Goal: Task Accomplishment & Management: Use online tool/utility

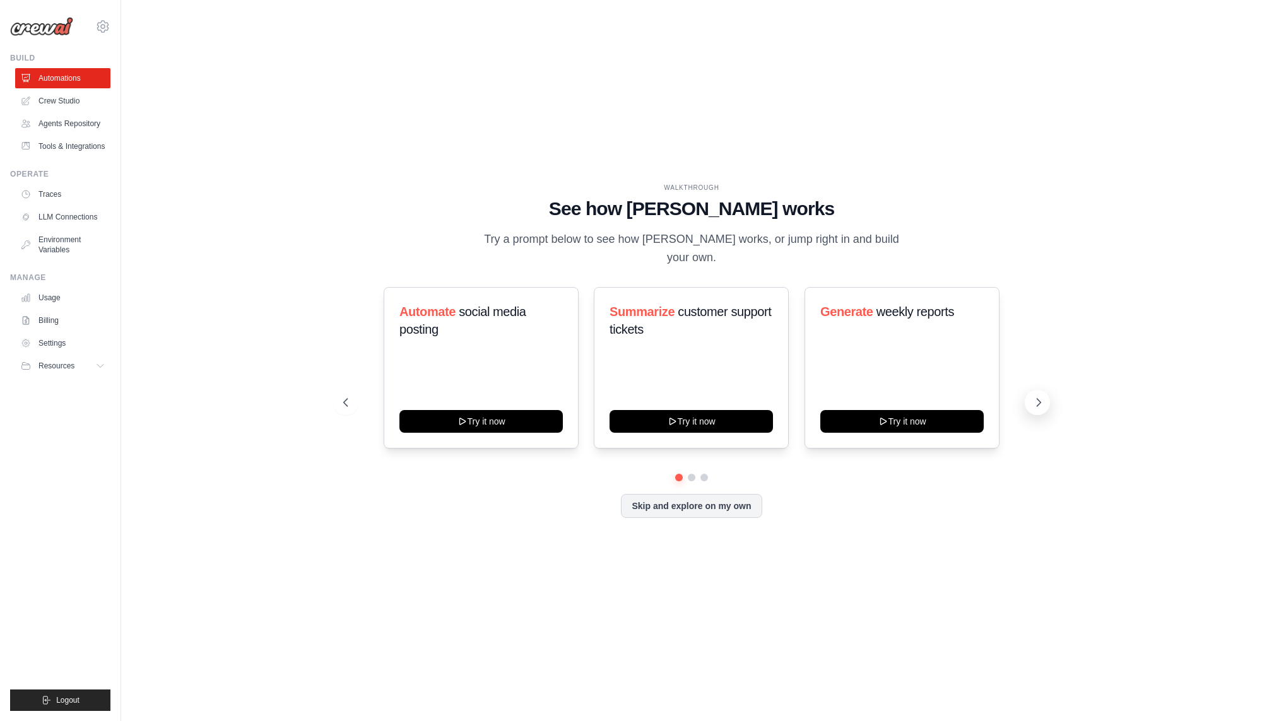
click at [1034, 400] on button at bounding box center [1037, 402] width 25 height 25
click at [51, 96] on link "Crew Studio" at bounding box center [63, 101] width 95 height 20
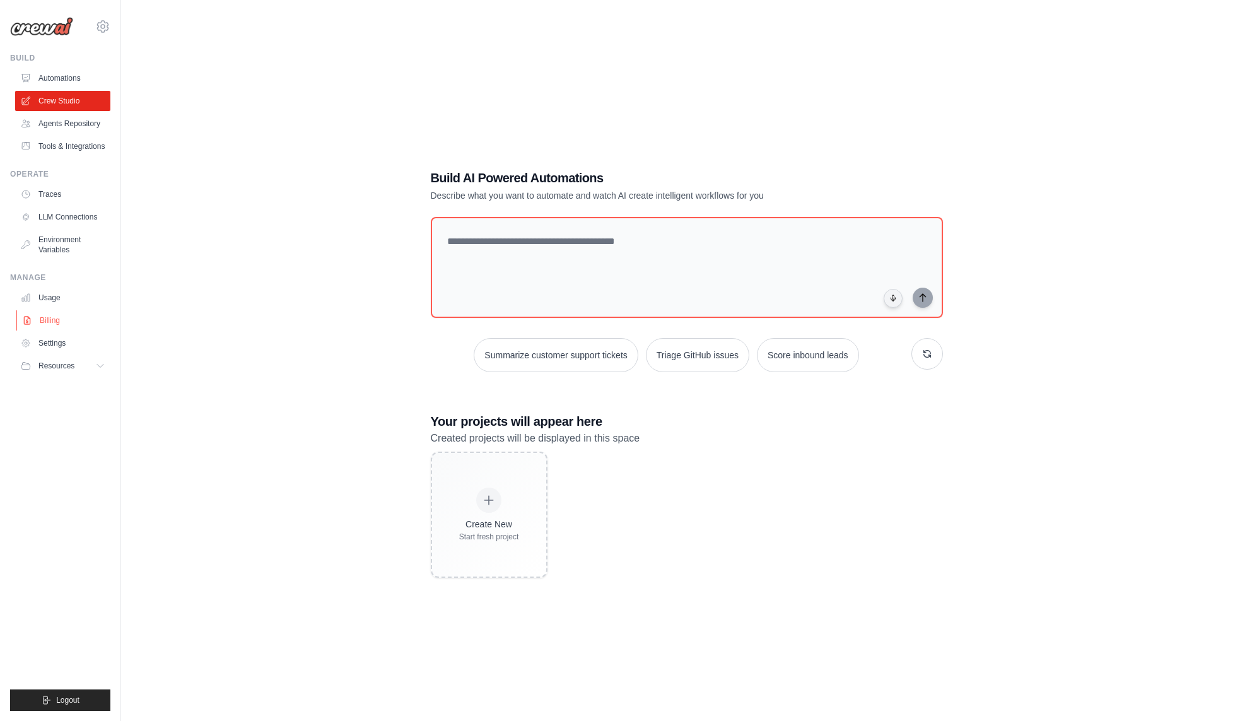
click at [54, 314] on link "Billing" at bounding box center [63, 320] width 95 height 20
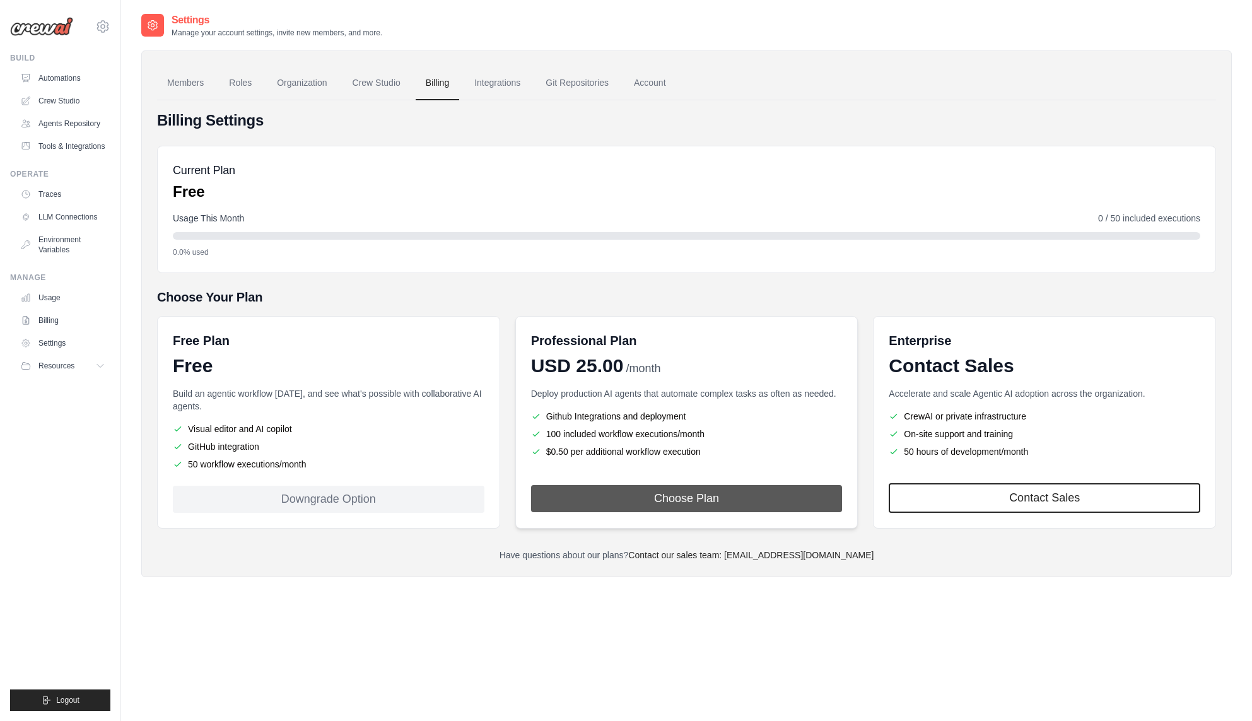
click at [700, 499] on button "Choose Plan" at bounding box center [687, 498] width 312 height 27
click at [333, 504] on div "Downgrade Option" at bounding box center [329, 499] width 312 height 27
drag, startPoint x: 257, startPoint y: 418, endPoint x: 295, endPoint y: 448, distance: 48.1
click at [295, 448] on div "Build an agentic workflow today, and see what's possible with collaborative AI …" at bounding box center [329, 428] width 312 height 83
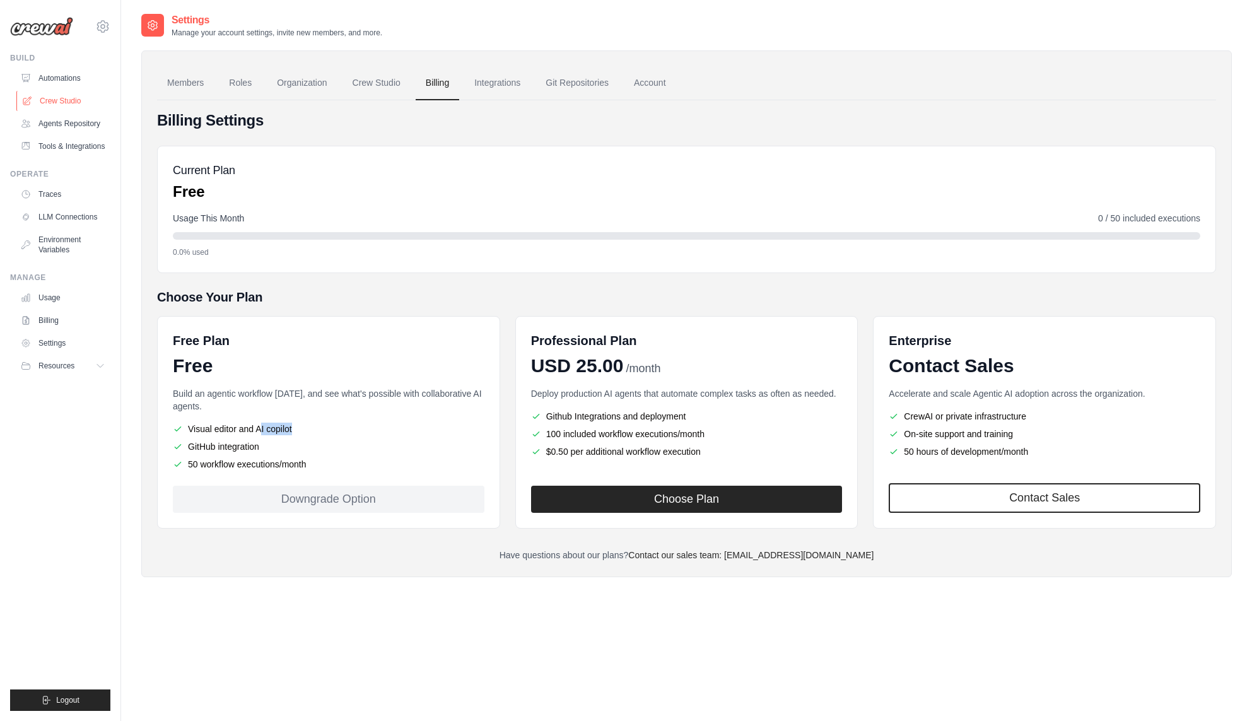
click at [64, 103] on link "Crew Studio" at bounding box center [63, 101] width 95 height 20
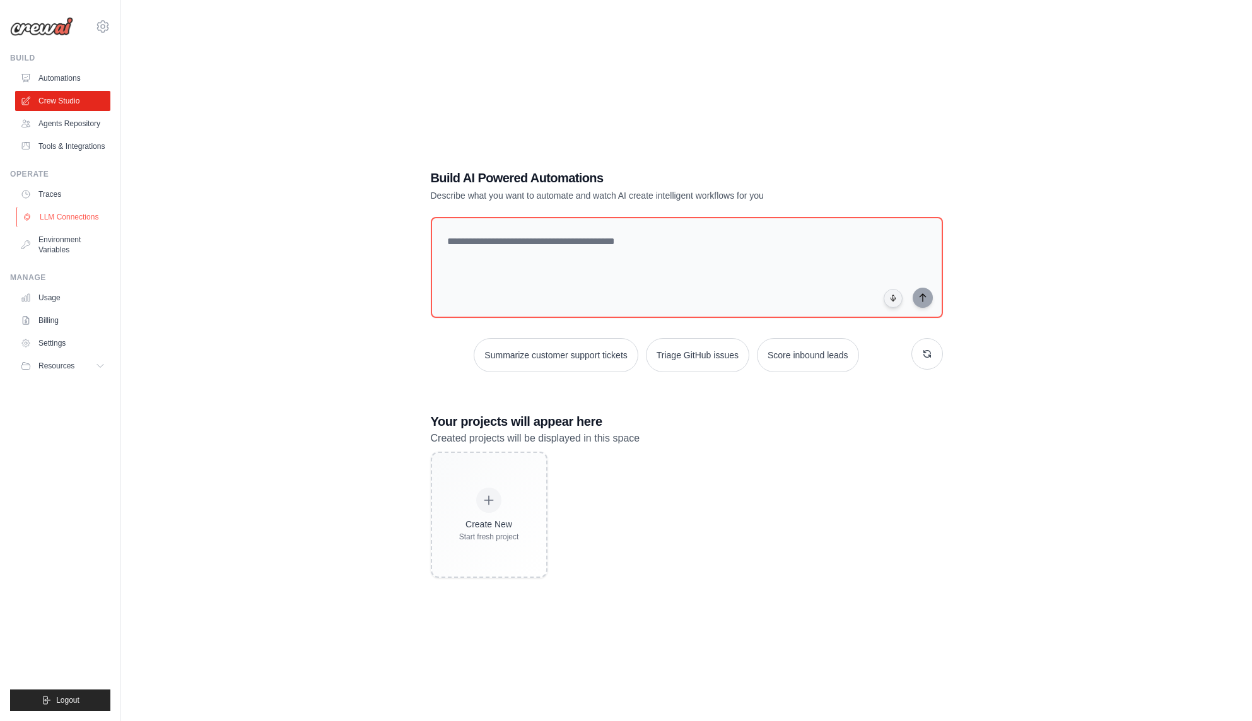
click at [48, 221] on link "LLM Connections" at bounding box center [63, 217] width 95 height 20
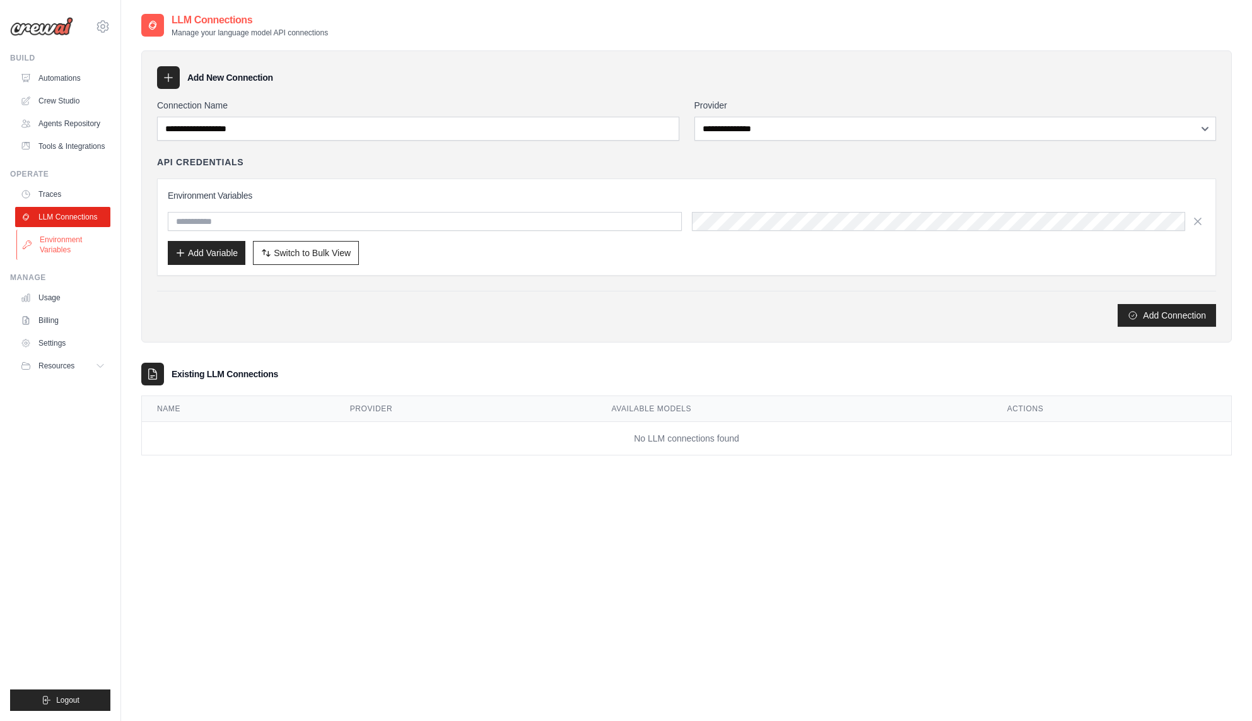
click at [68, 244] on link "Environment Variables" at bounding box center [63, 245] width 95 height 30
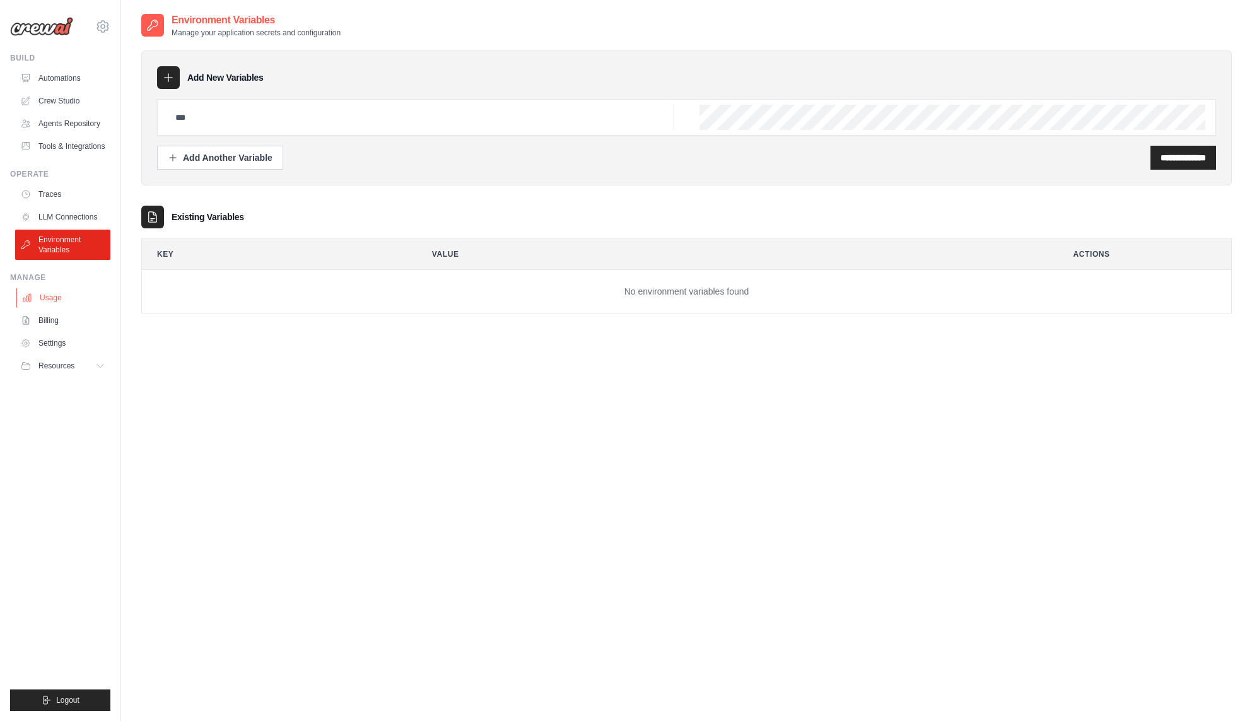
click at [40, 299] on link "Usage" at bounding box center [63, 298] width 95 height 20
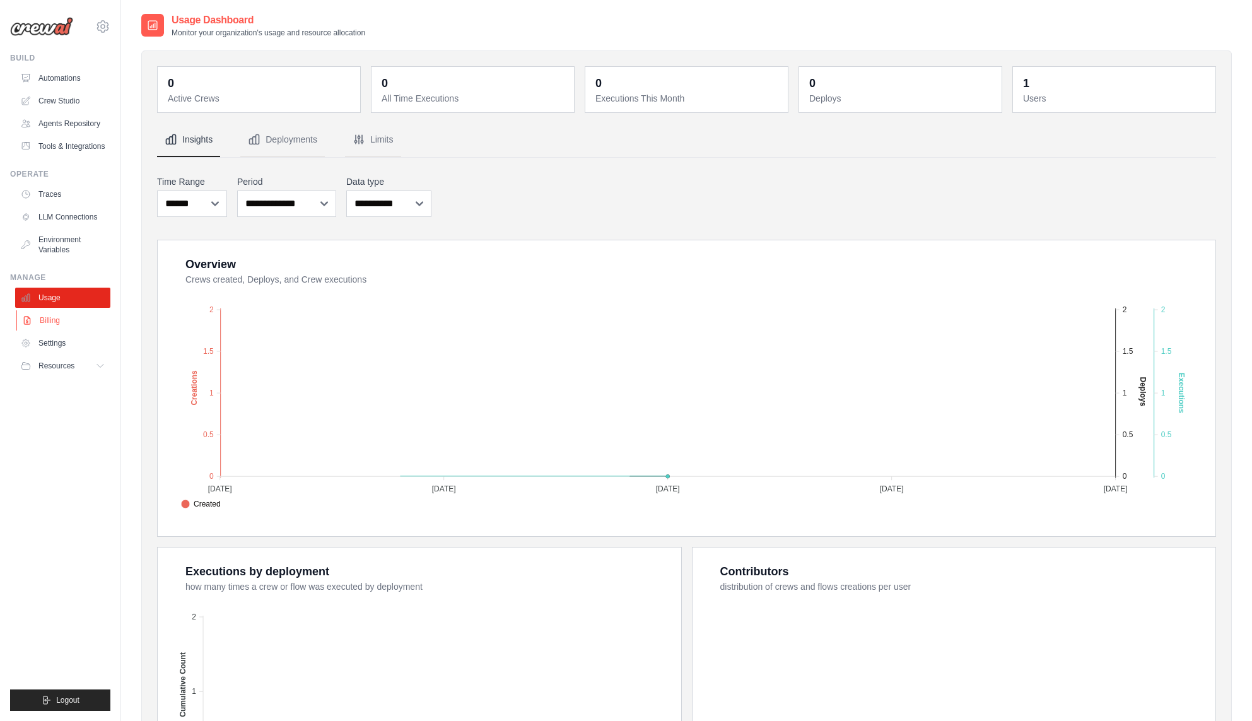
click at [39, 318] on link "Billing" at bounding box center [63, 320] width 95 height 20
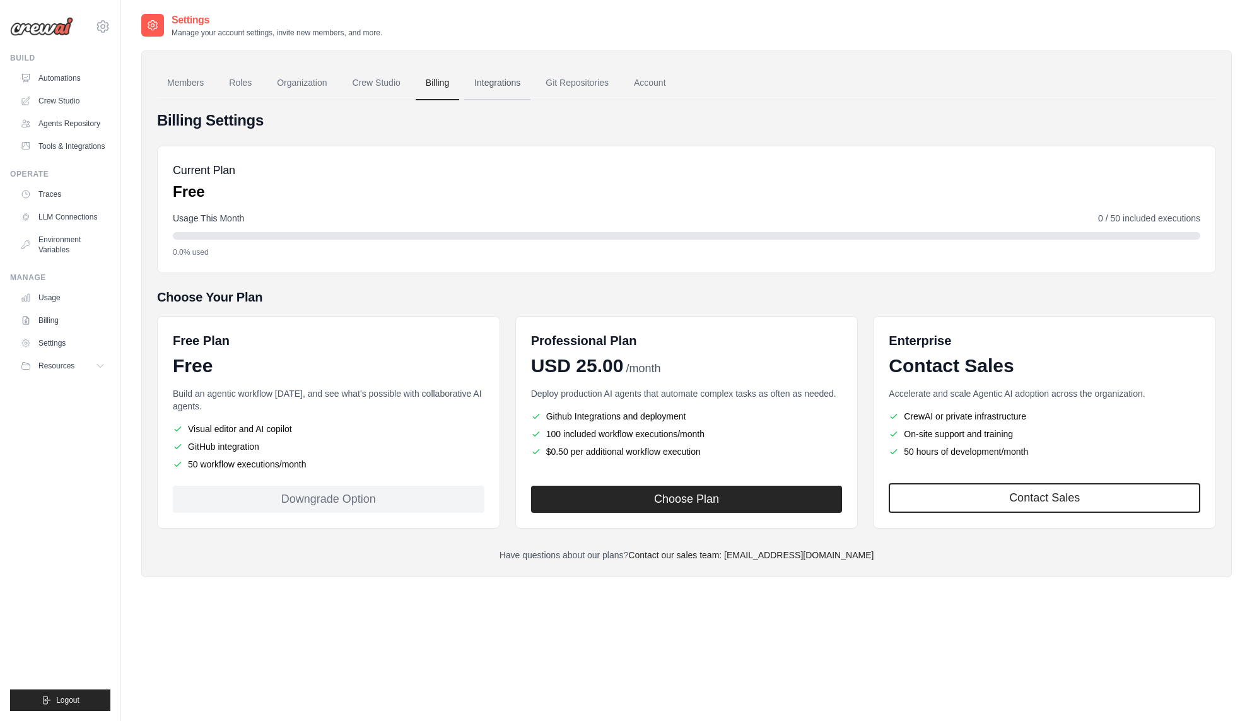
click at [504, 85] on link "Integrations" at bounding box center [497, 83] width 66 height 34
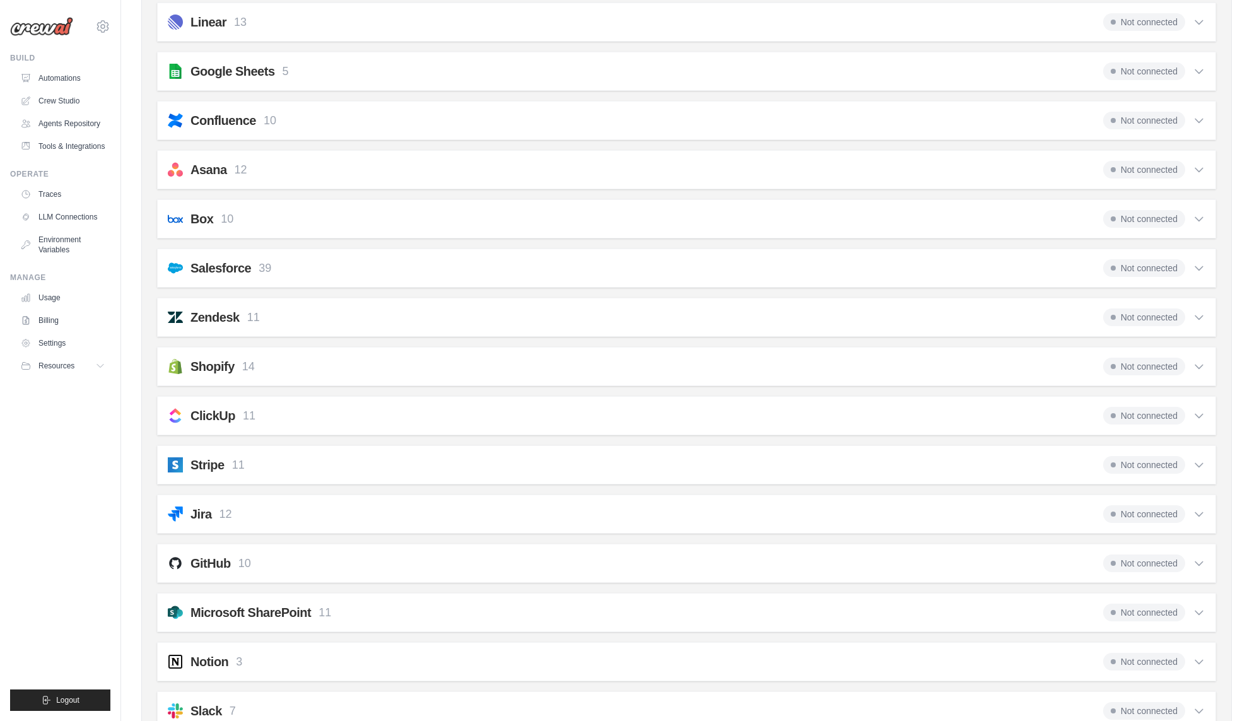
scroll to position [694, 0]
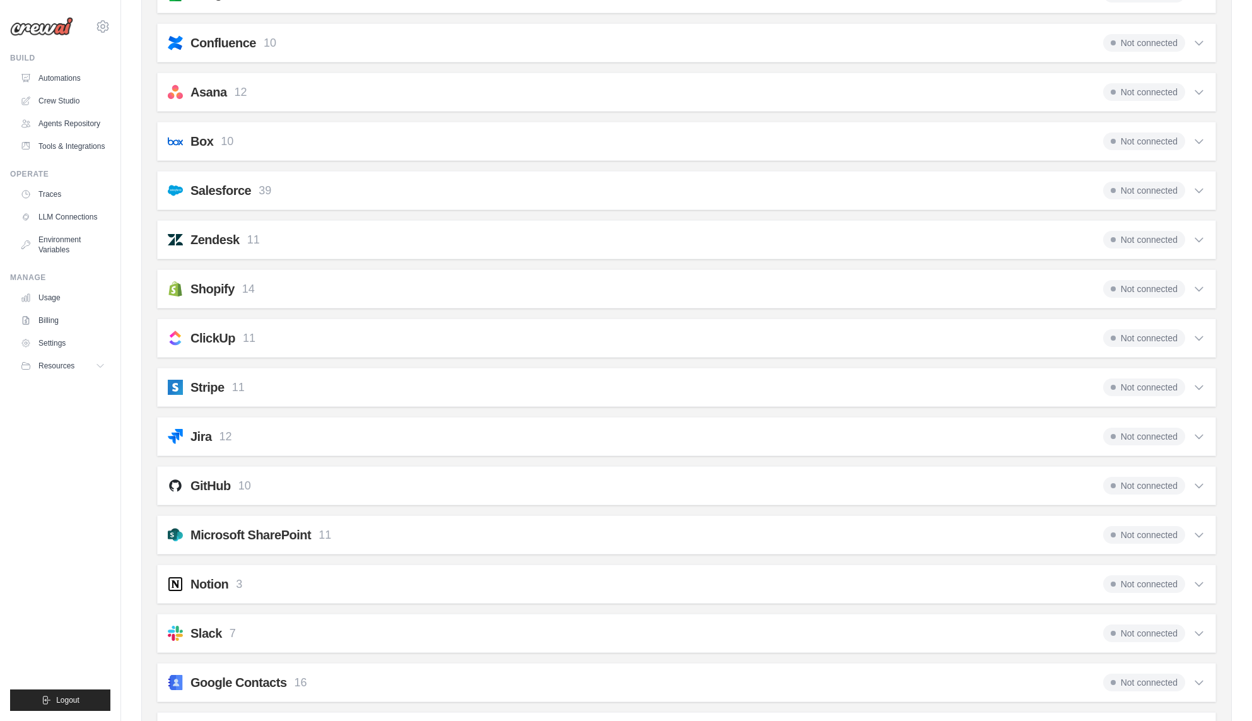
click at [1162, 85] on span "Not connected" at bounding box center [1145, 92] width 82 height 18
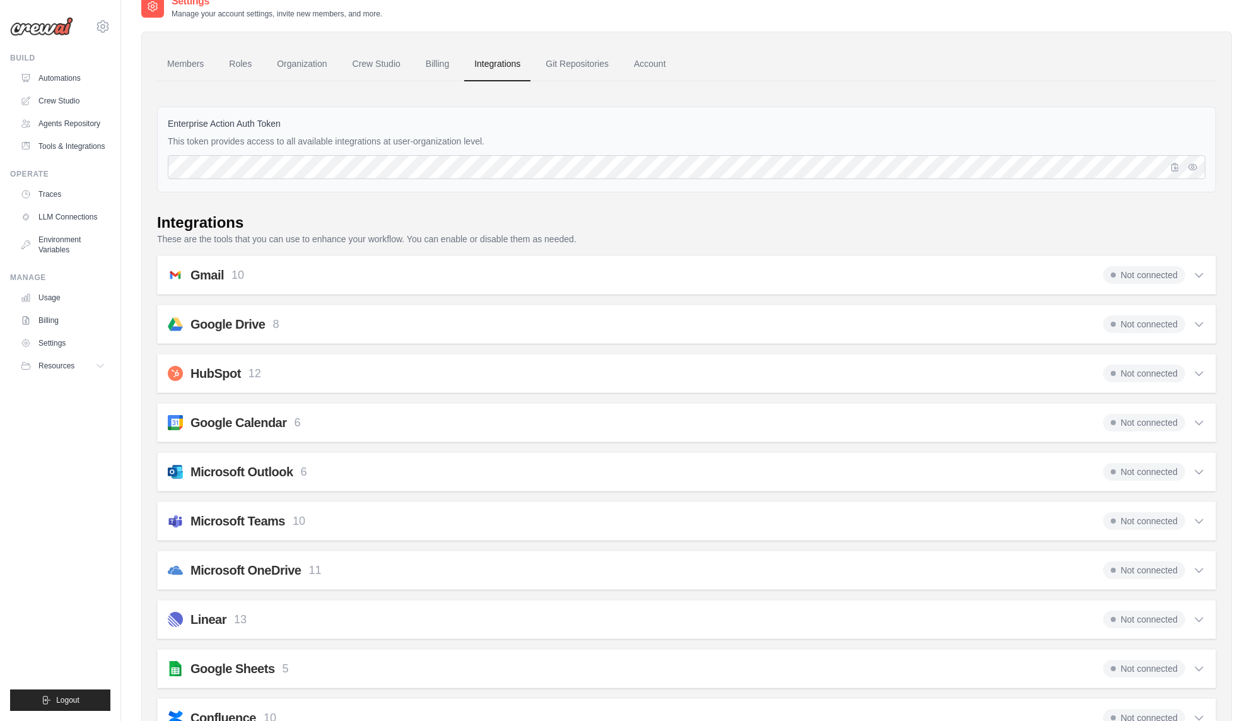
scroll to position [0, 0]
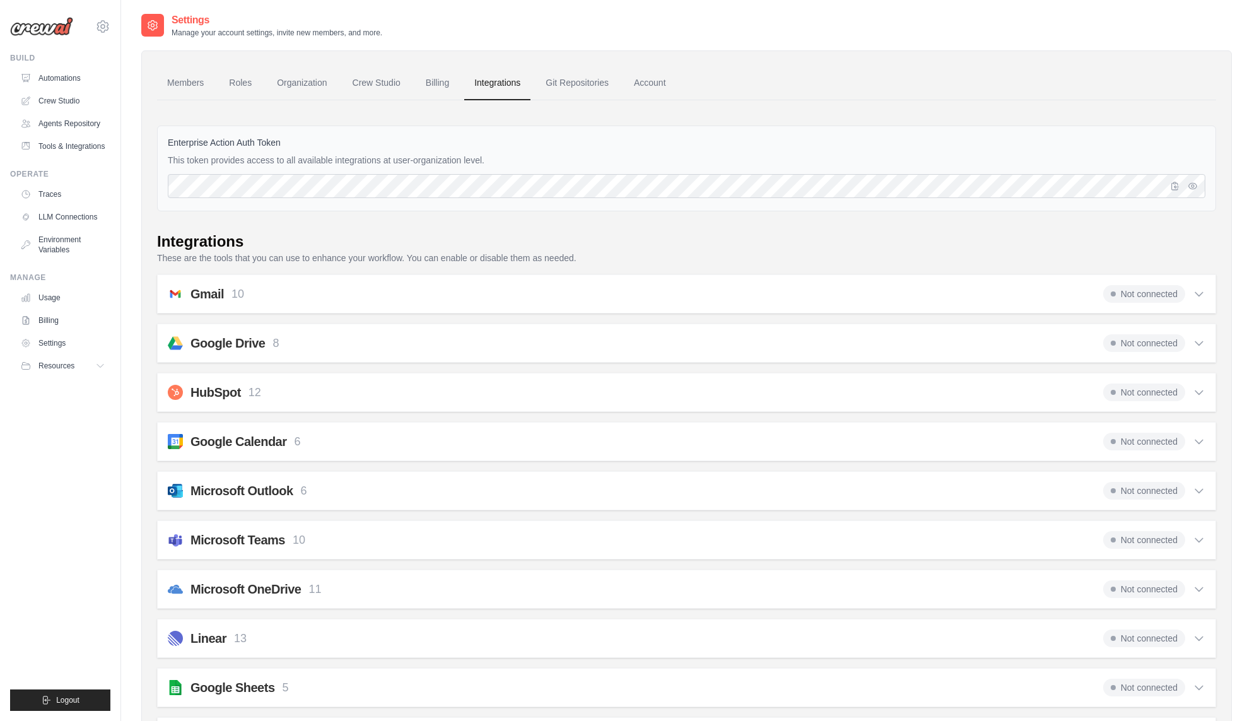
click at [1177, 433] on span "Not connected" at bounding box center [1145, 442] width 82 height 18
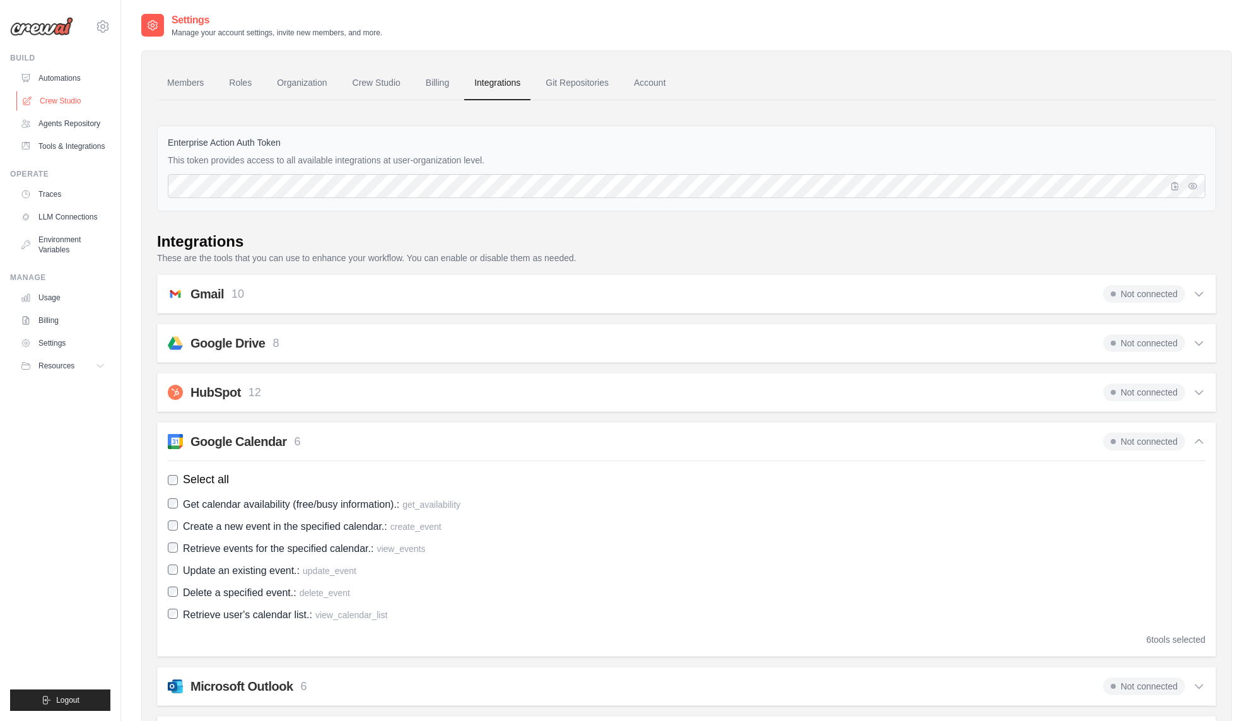
click at [67, 105] on link "Crew Studio" at bounding box center [63, 101] width 95 height 20
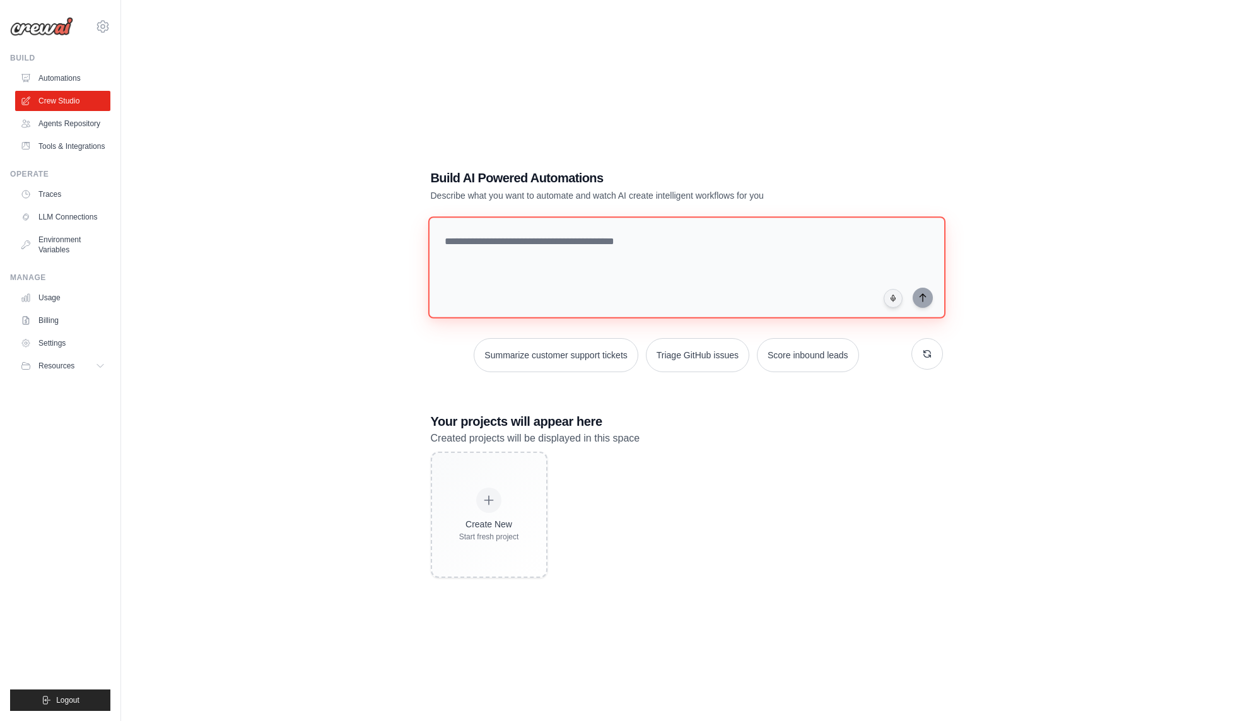
click at [601, 254] on textarea at bounding box center [686, 267] width 517 height 102
type textarea "**********"
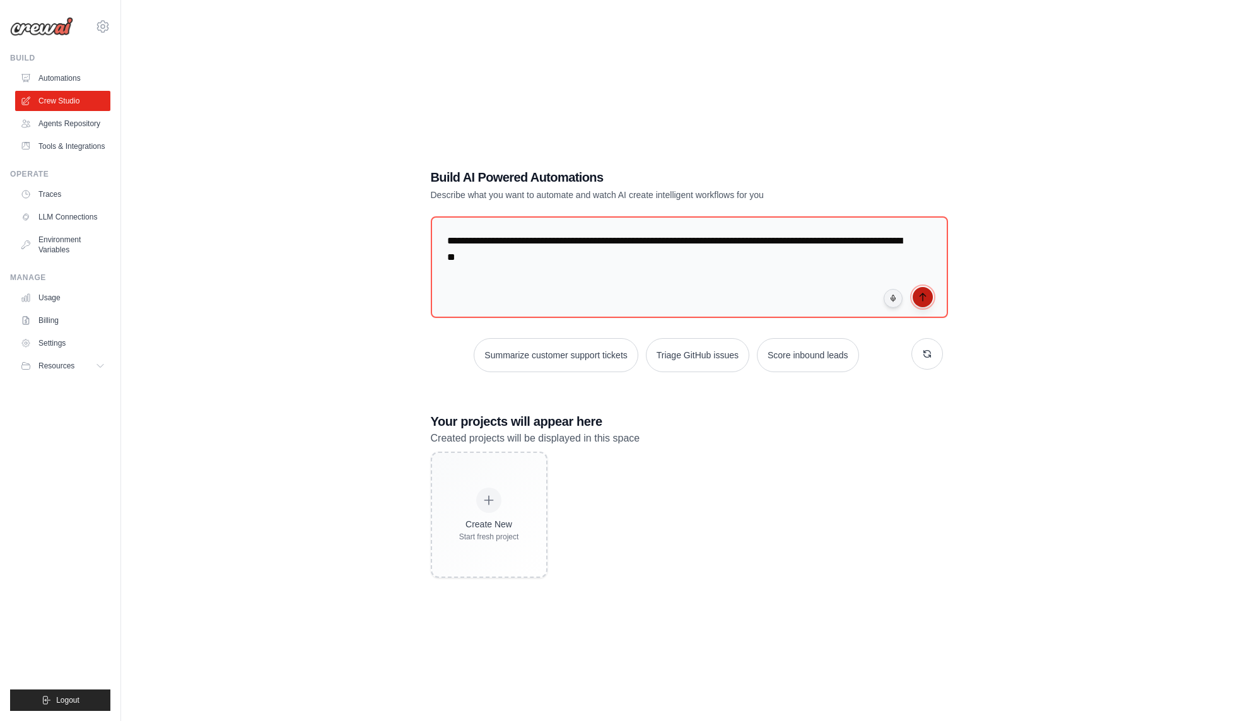
click at [926, 302] on button "submit" at bounding box center [923, 297] width 20 height 20
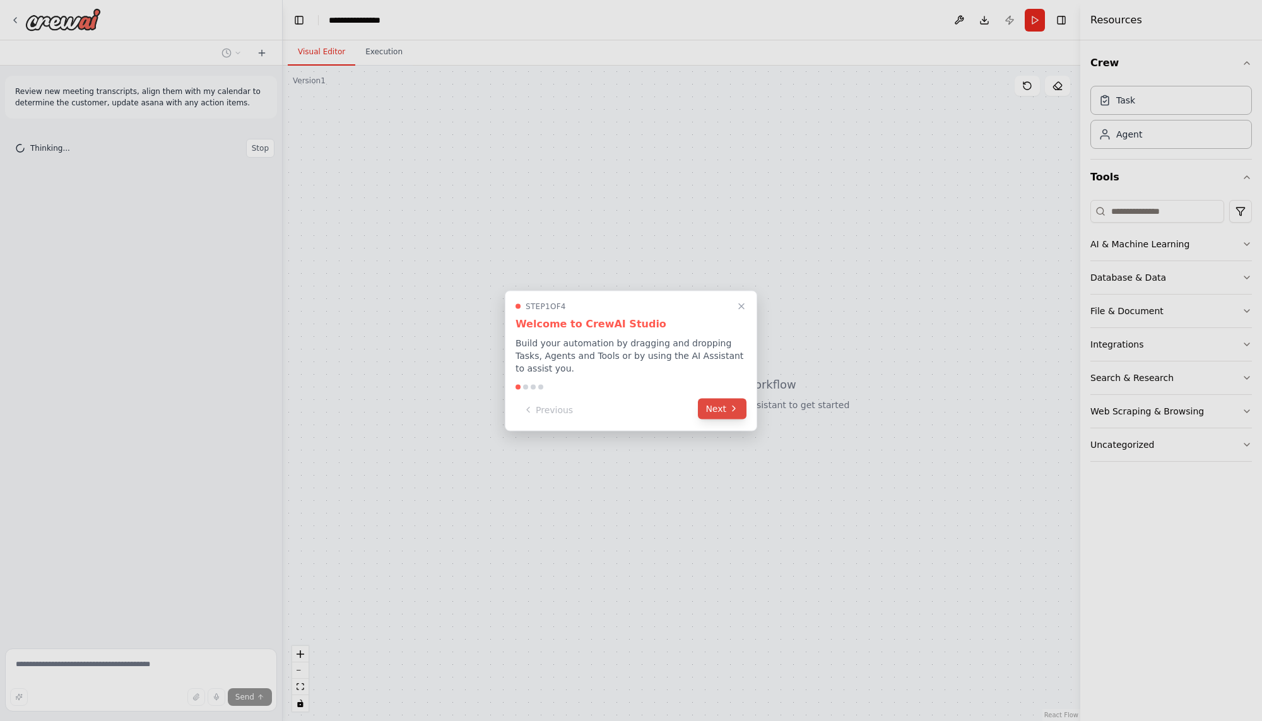
click at [728, 411] on button "Next" at bounding box center [722, 408] width 49 height 21
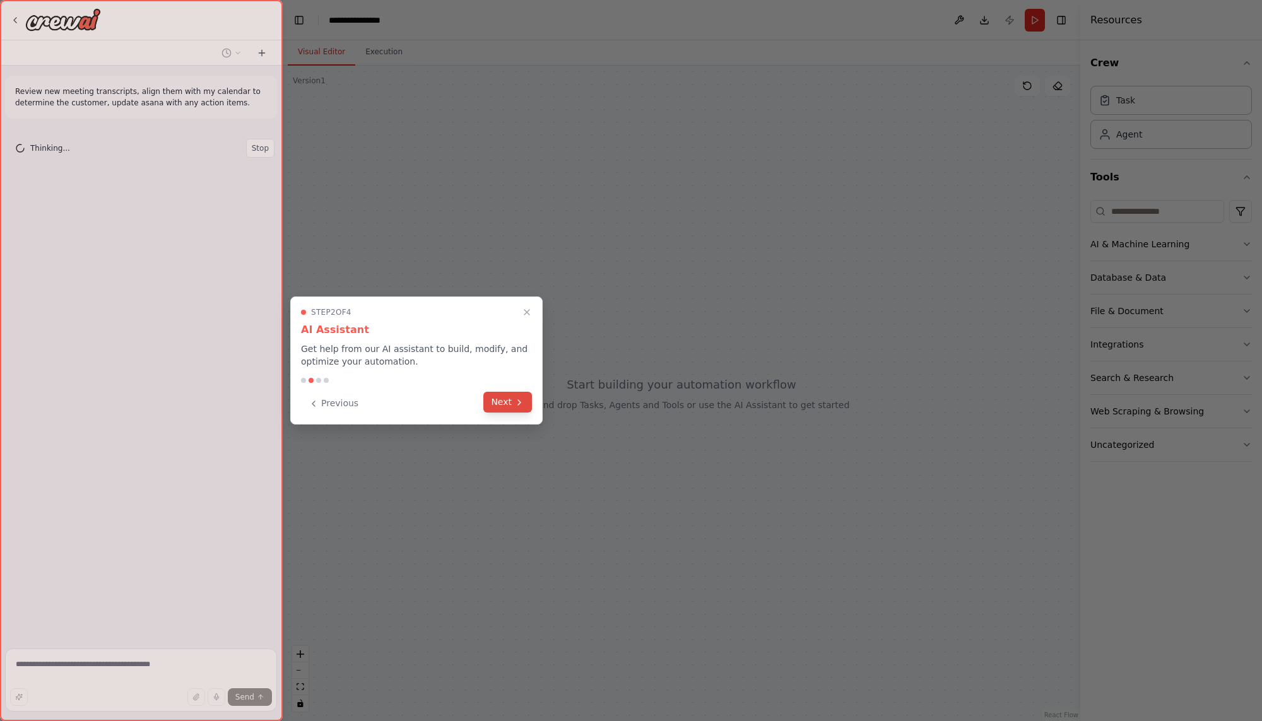
click at [493, 408] on button "Next" at bounding box center [507, 402] width 49 height 21
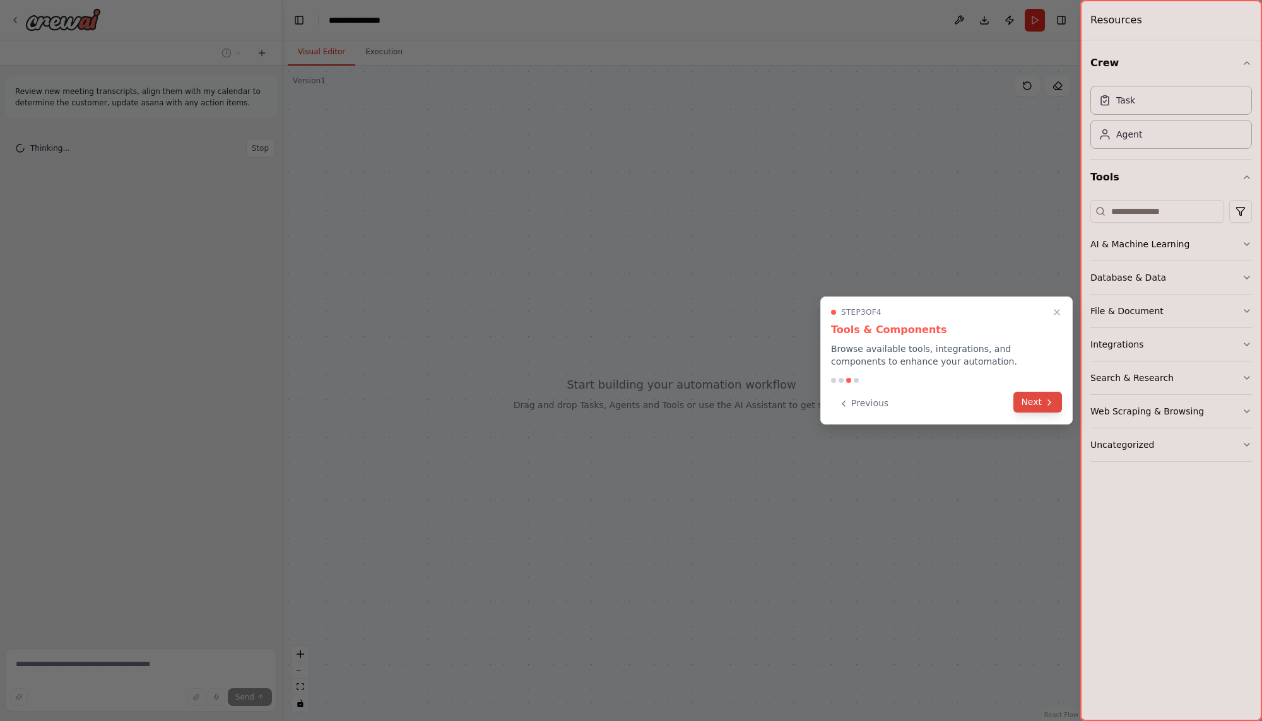
click at [1017, 398] on button "Next" at bounding box center [1037, 402] width 49 height 21
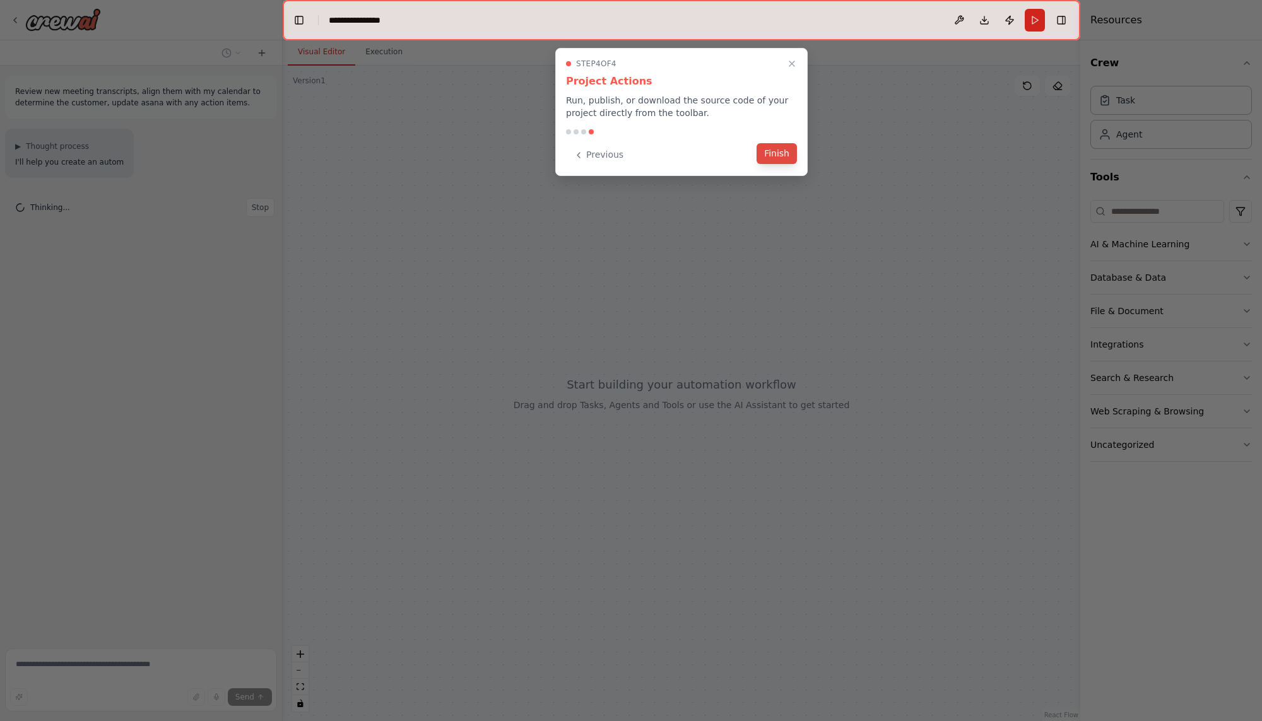
click at [779, 158] on button "Finish" at bounding box center [777, 153] width 40 height 21
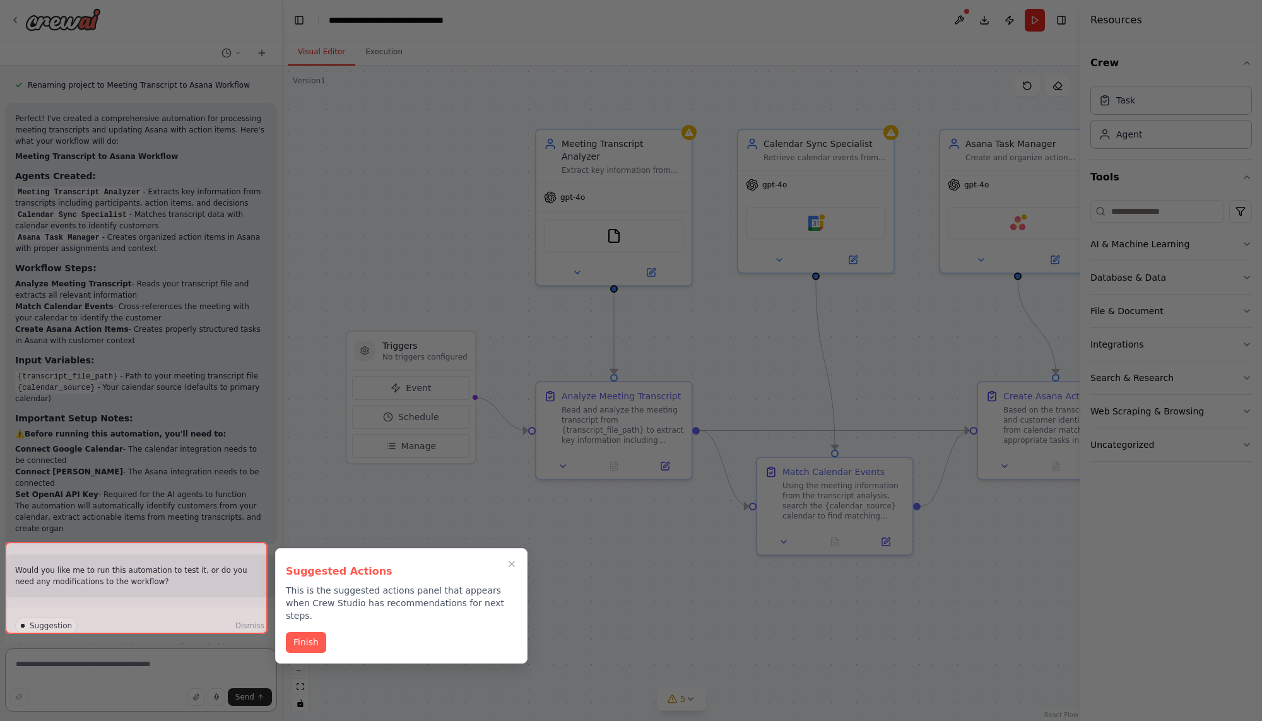
scroll to position [825, 0]
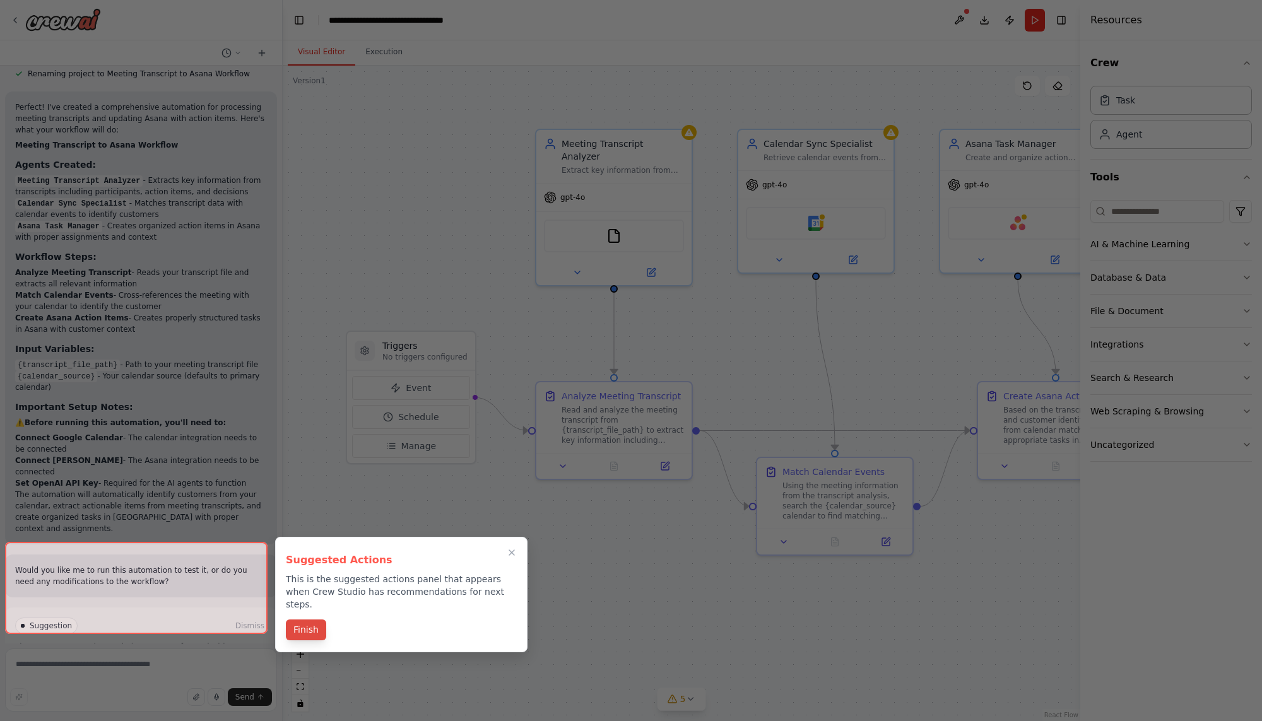
click at [315, 620] on button "Finish" at bounding box center [306, 630] width 40 height 21
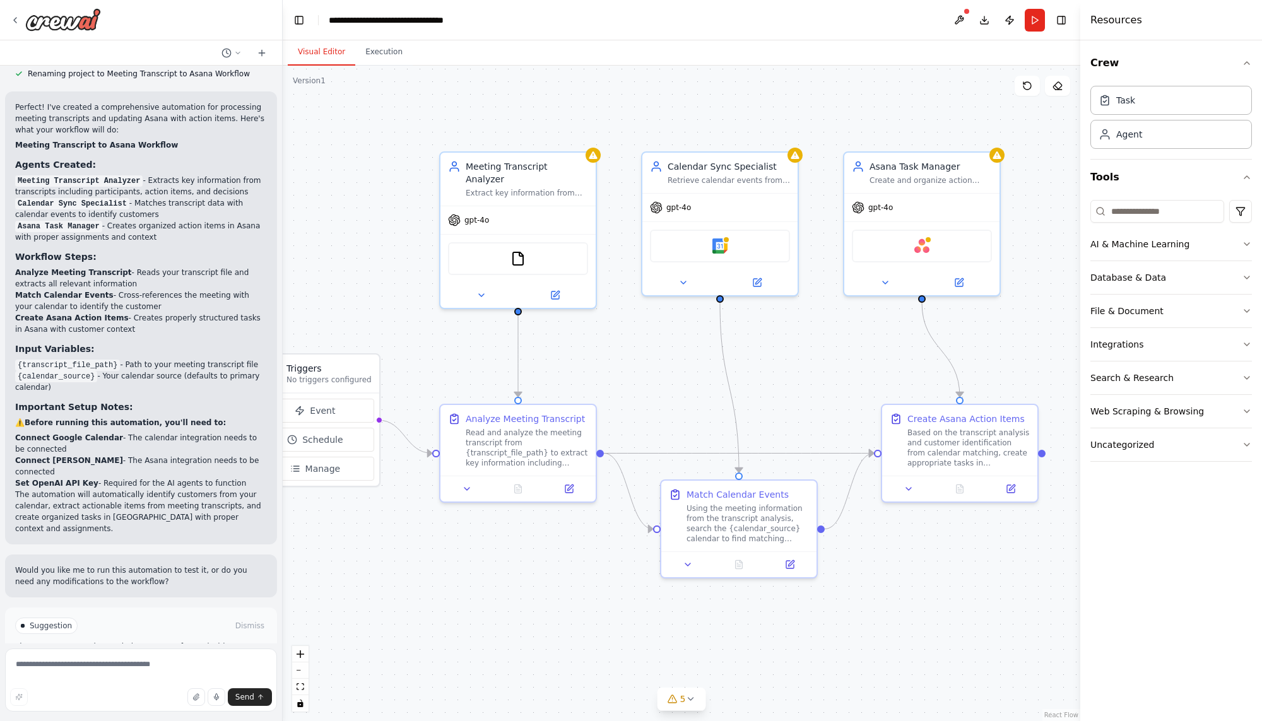
drag, startPoint x: 900, startPoint y: 395, endPoint x: 804, endPoint y: 418, distance: 98.6
click at [804, 418] on div ".deletable-edge-delete-btn { width: 20px; height: 20px; border: 0px solid #ffff…" at bounding box center [682, 394] width 798 height 656
click at [1037, 21] on button "Run" at bounding box center [1035, 20] width 20 height 23
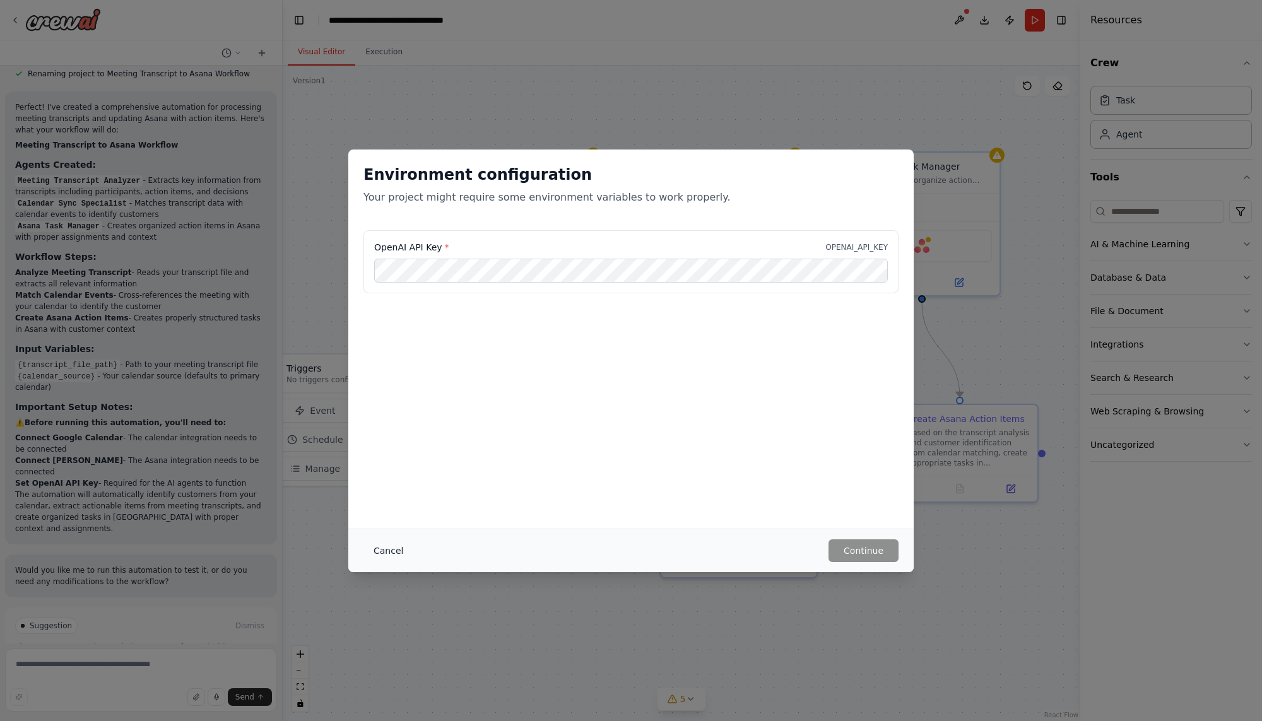
click at [377, 558] on button "Cancel" at bounding box center [388, 550] width 50 height 23
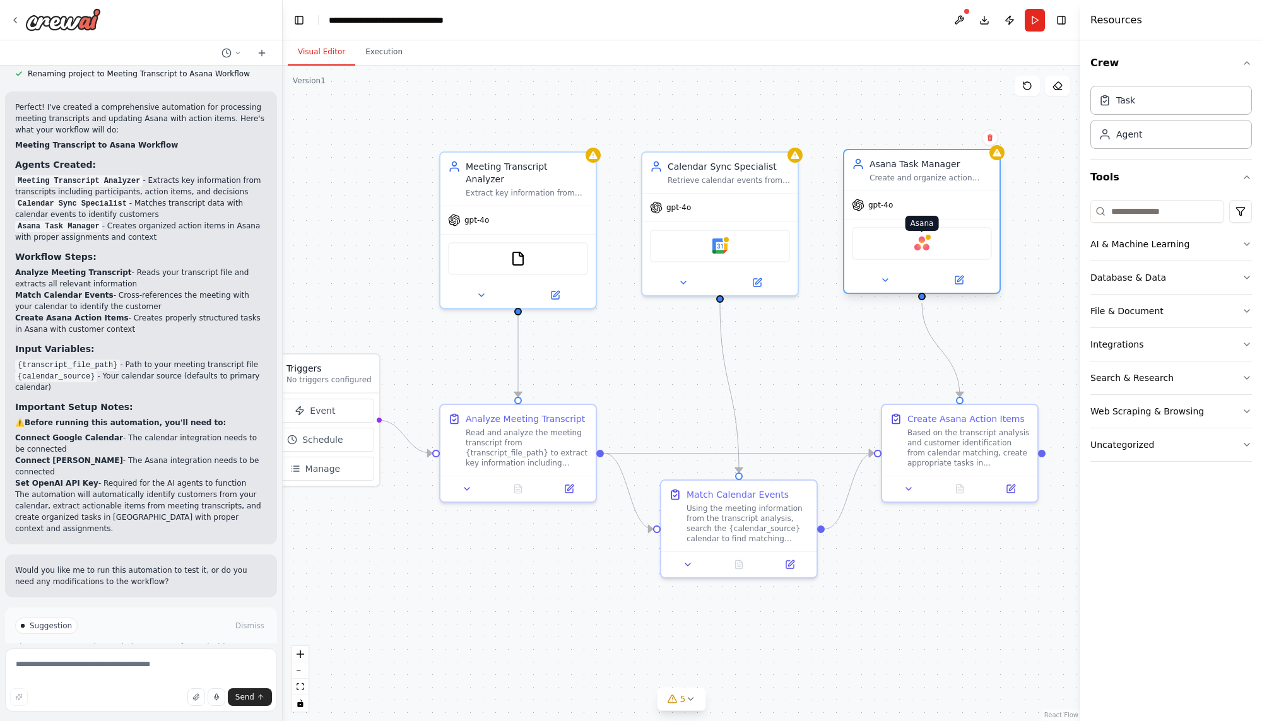
click at [921, 241] on img at bounding box center [921, 243] width 15 height 15
click at [1191, 345] on button "Integrations" at bounding box center [1171, 344] width 162 height 33
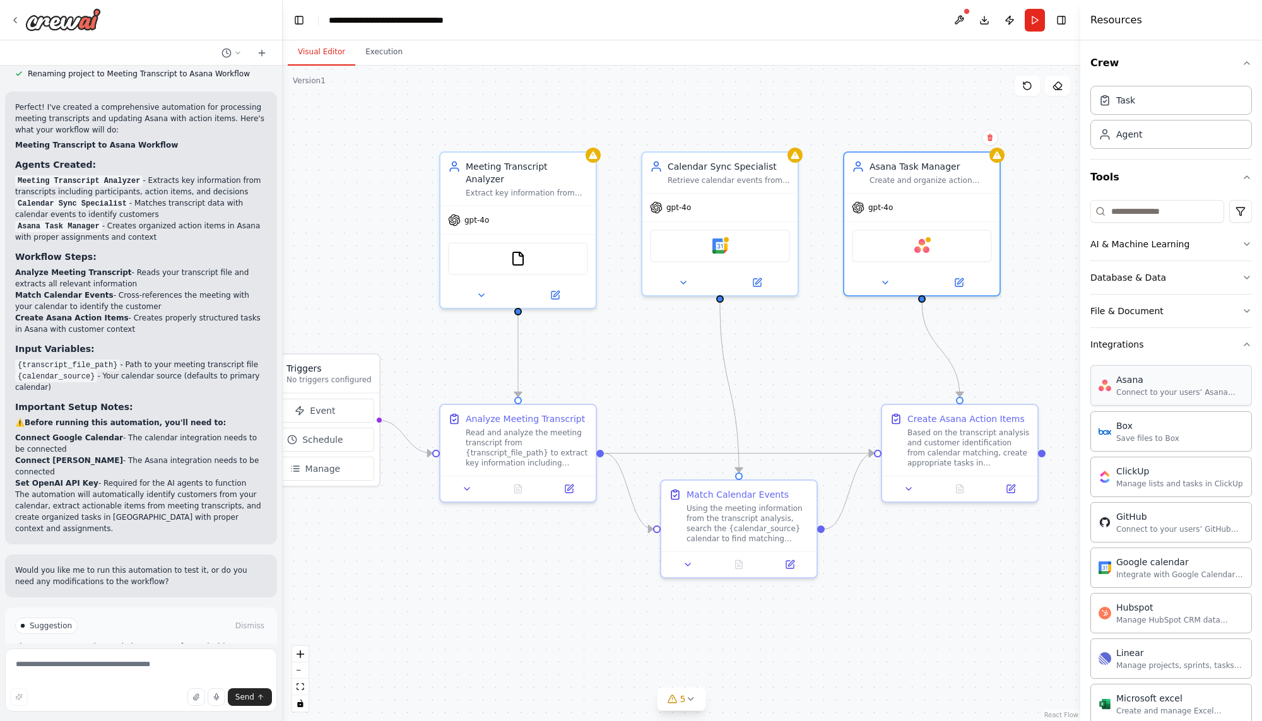
click at [1165, 392] on div "Connect to your users’ Asana accounts" at bounding box center [1179, 392] width 127 height 10
click at [957, 16] on button at bounding box center [959, 20] width 20 height 23
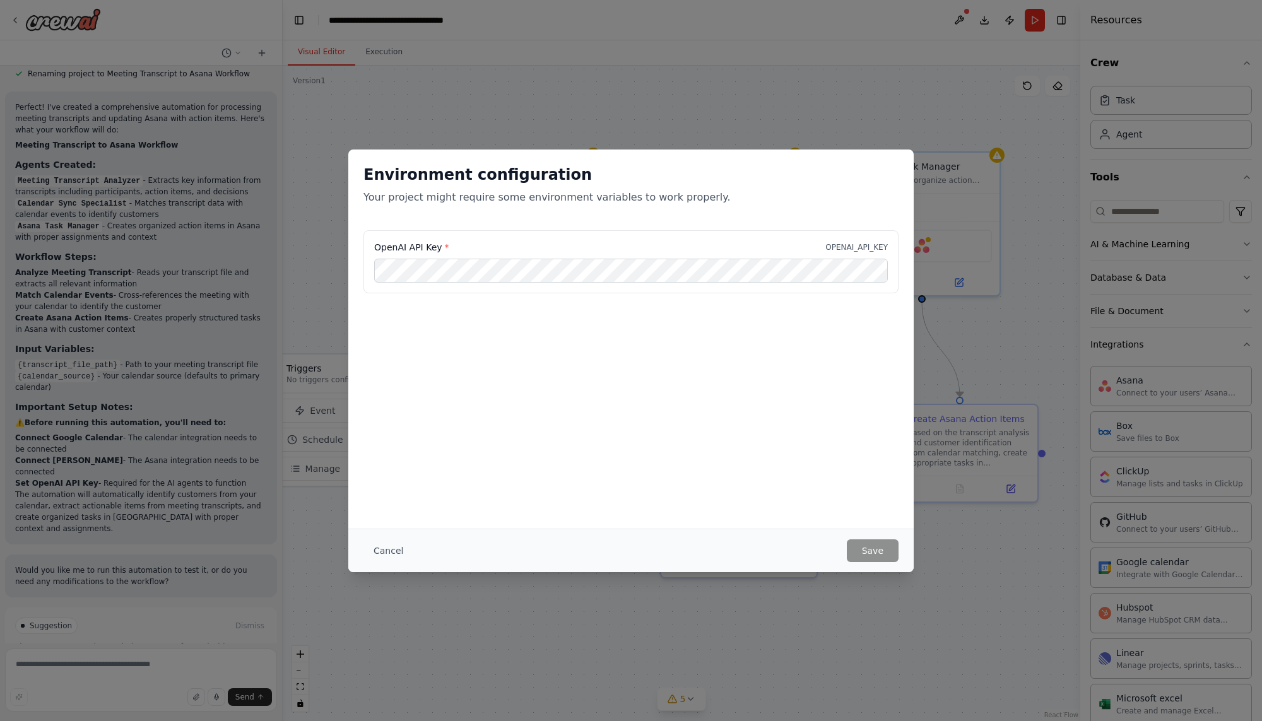
click at [541, 242] on div "OpenAI API Key * OPENAI_API_KEY" at bounding box center [631, 247] width 514 height 13
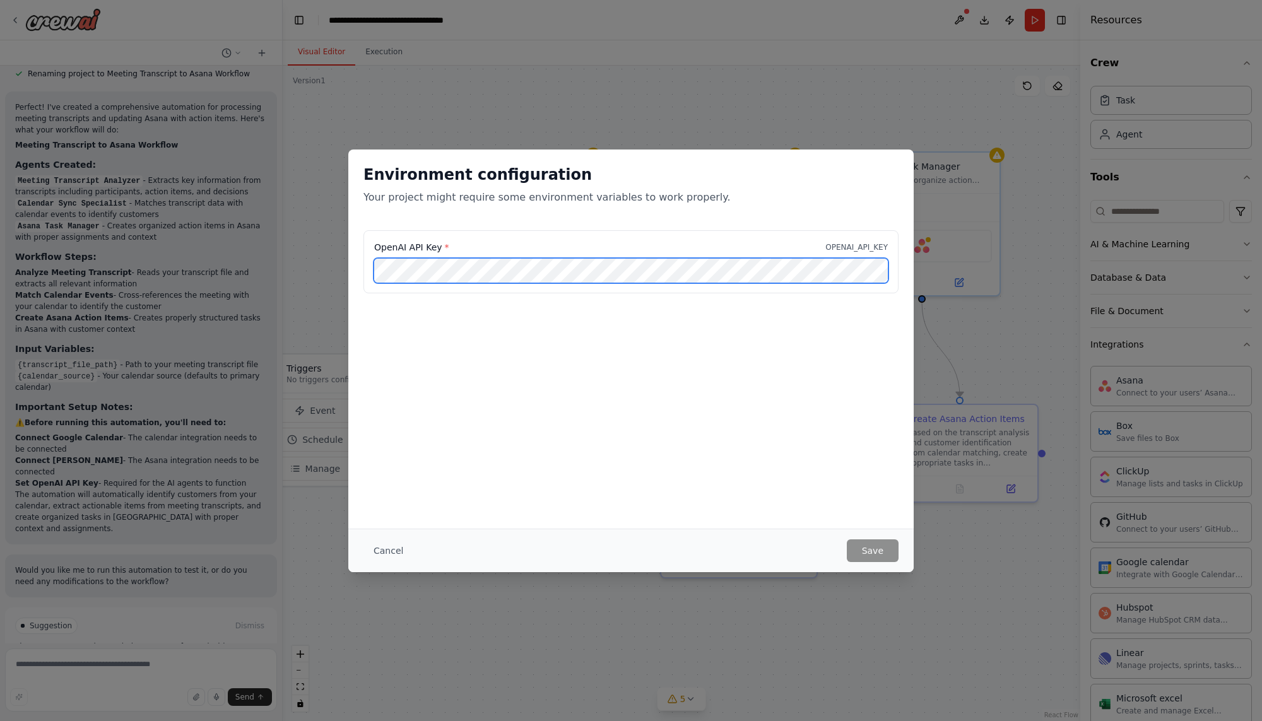
scroll to position [0, 102]
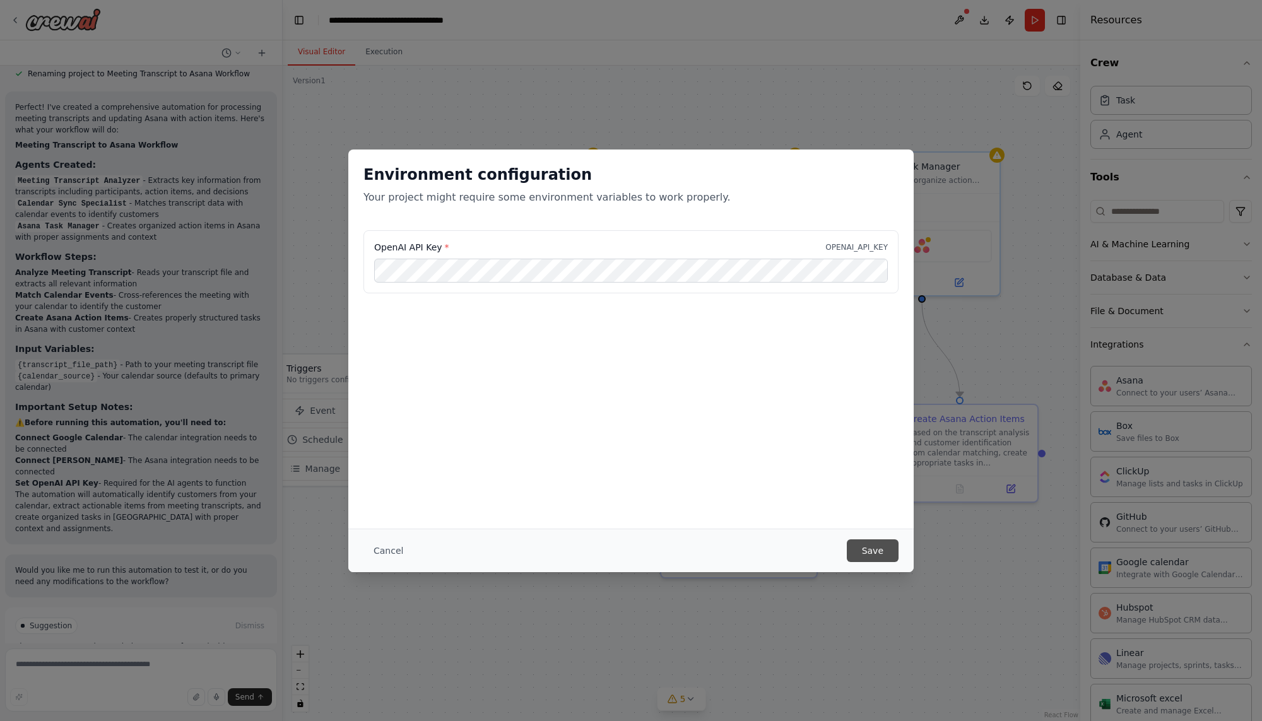
click at [877, 543] on button "Save" at bounding box center [873, 550] width 52 height 23
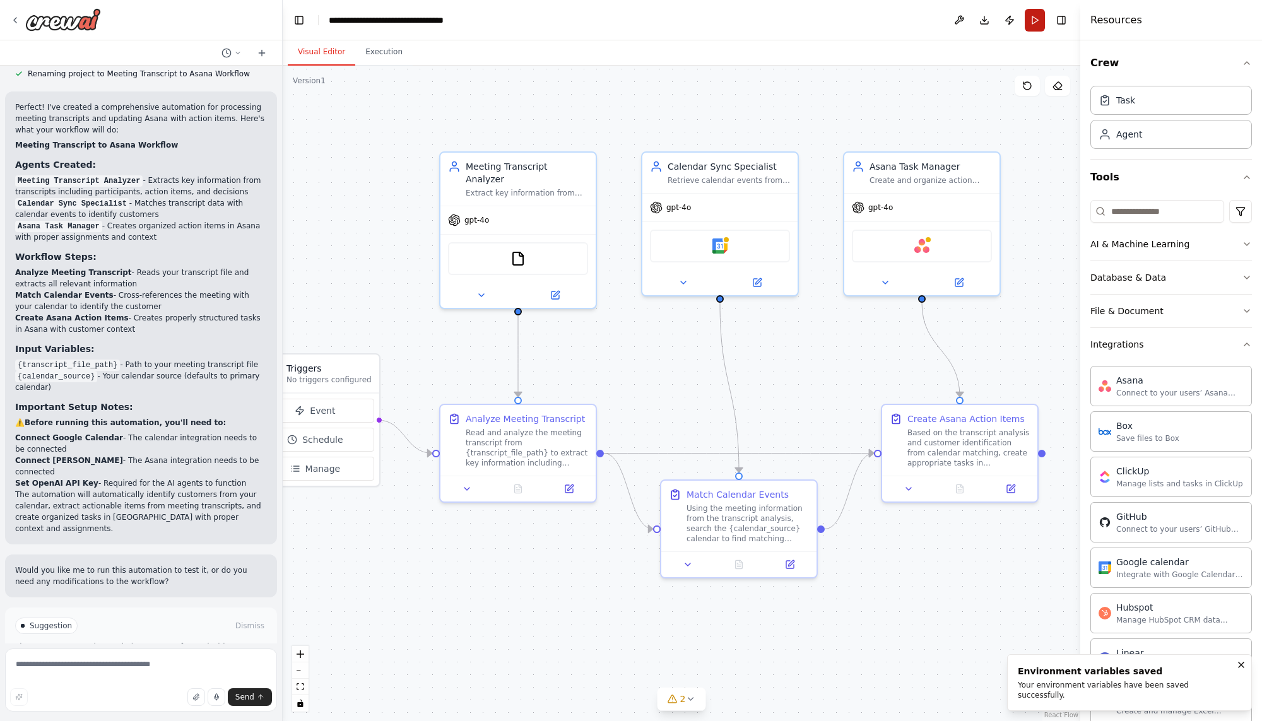
click at [1032, 20] on button "Run" at bounding box center [1035, 20] width 20 height 23
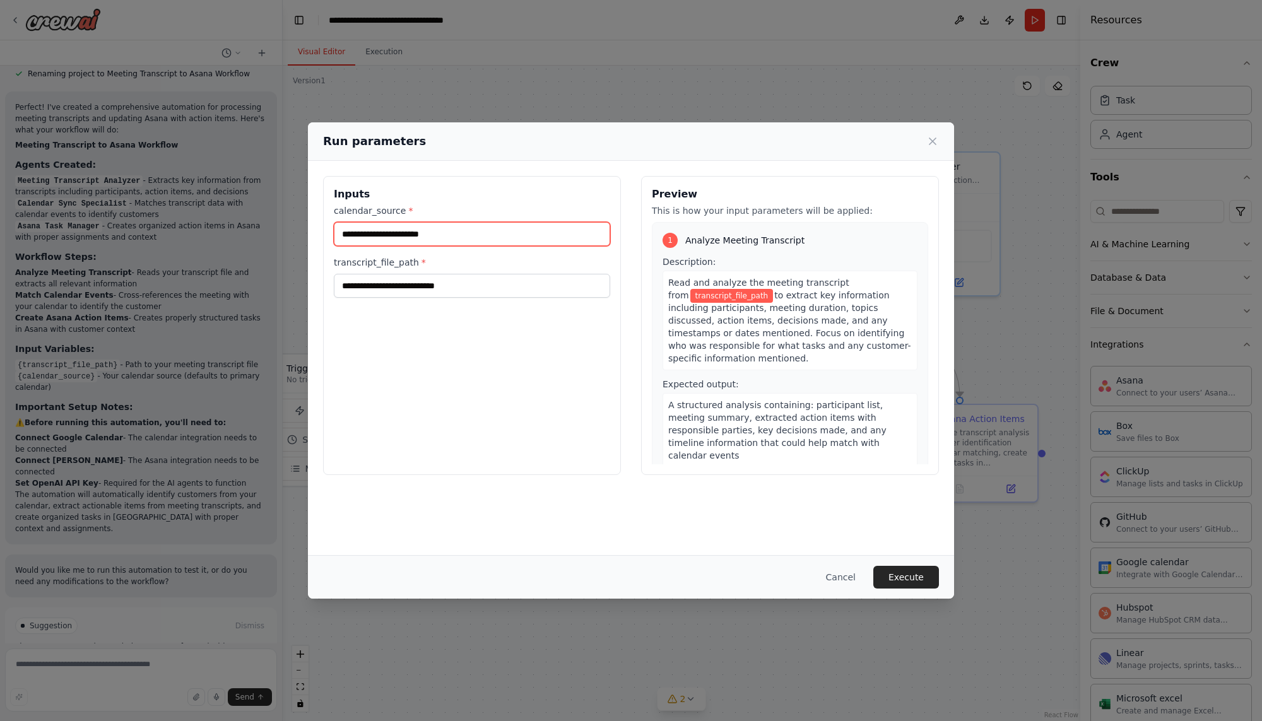
click at [439, 237] on input "calendar_source *" at bounding box center [472, 234] width 276 height 24
click at [433, 234] on input "calendar_source *" at bounding box center [472, 234] width 276 height 24
click at [860, 576] on button "Cancel" at bounding box center [841, 577] width 50 height 23
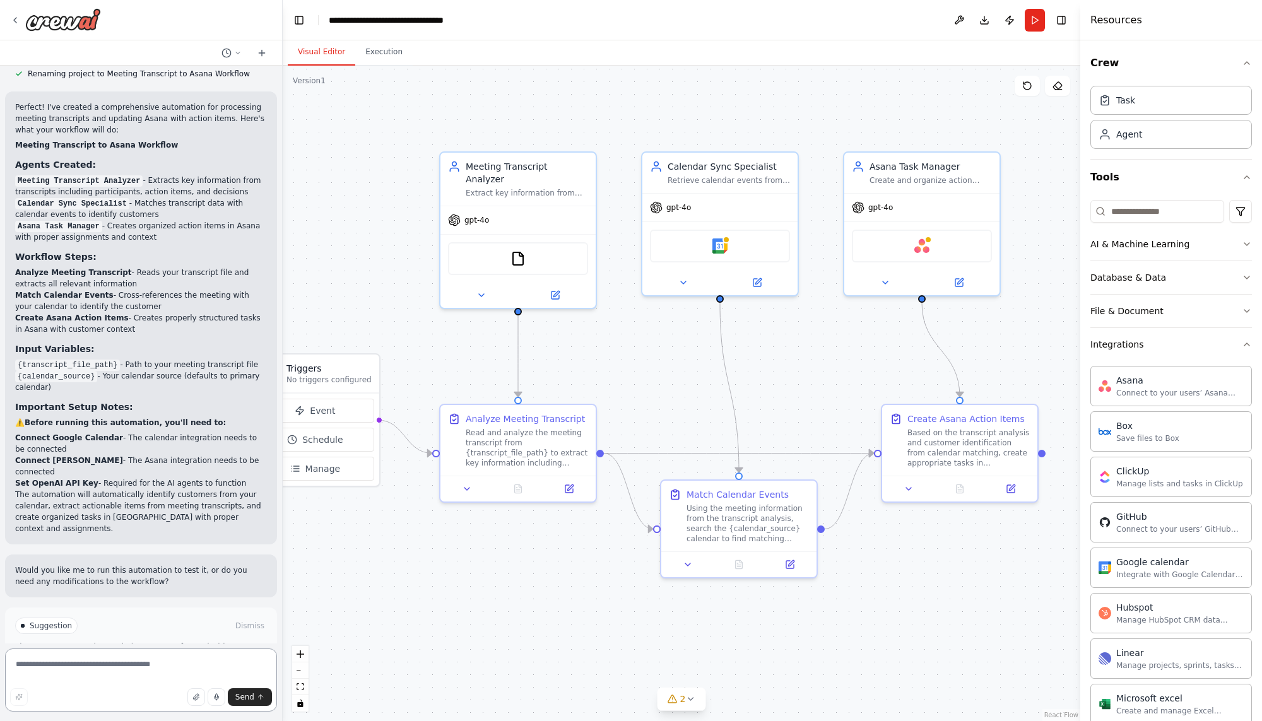
click at [87, 675] on textarea at bounding box center [141, 680] width 272 height 63
click at [1154, 575] on div "Integrate with Google Calendar to manage events, check availability, and access…" at bounding box center [1179, 574] width 127 height 10
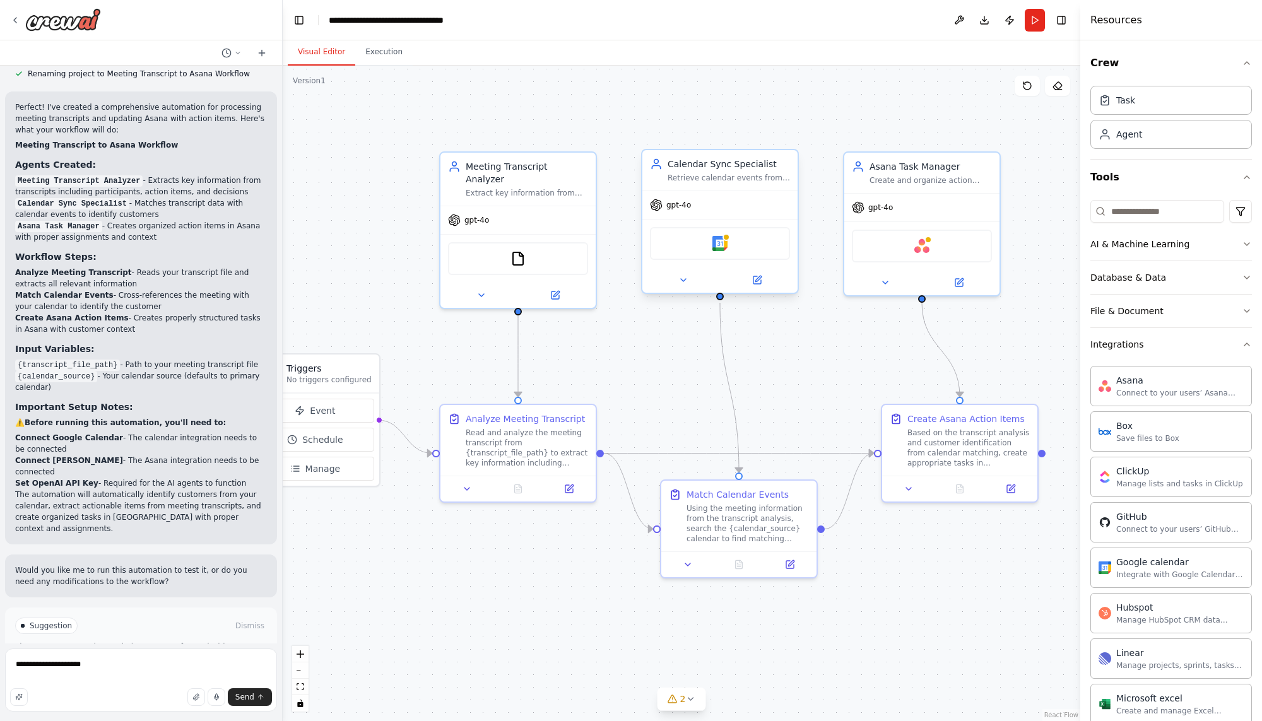
drag, startPoint x: 1154, startPoint y: 575, endPoint x: 693, endPoint y: 255, distance: 561.2
click at [697, 261] on div "Review new meeting transcripts, align them with my calendar to determine the cu…" at bounding box center [631, 360] width 1262 height 721
click at [711, 245] on div "Google calendar" at bounding box center [720, 243] width 140 height 33
click at [757, 285] on icon at bounding box center [757, 280] width 10 height 10
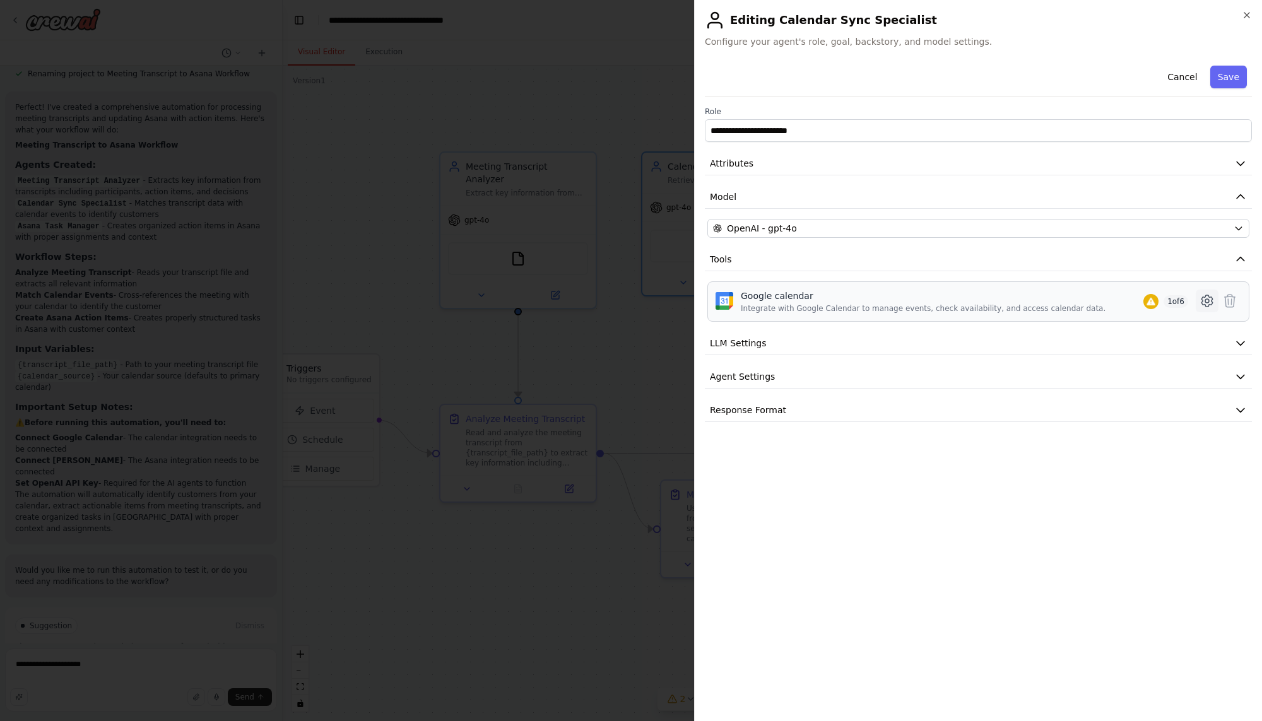
click at [1208, 298] on icon at bounding box center [1206, 300] width 15 height 15
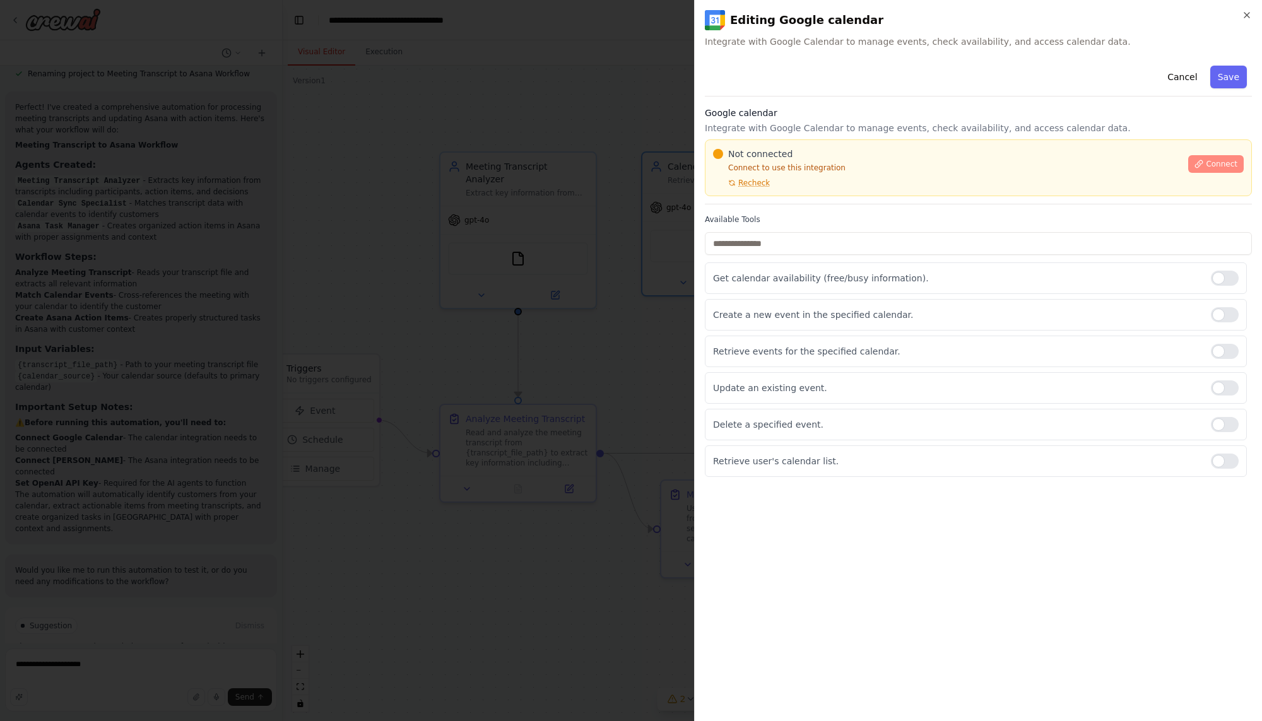
click at [1230, 162] on span "Connect" at bounding box center [1222, 164] width 32 height 10
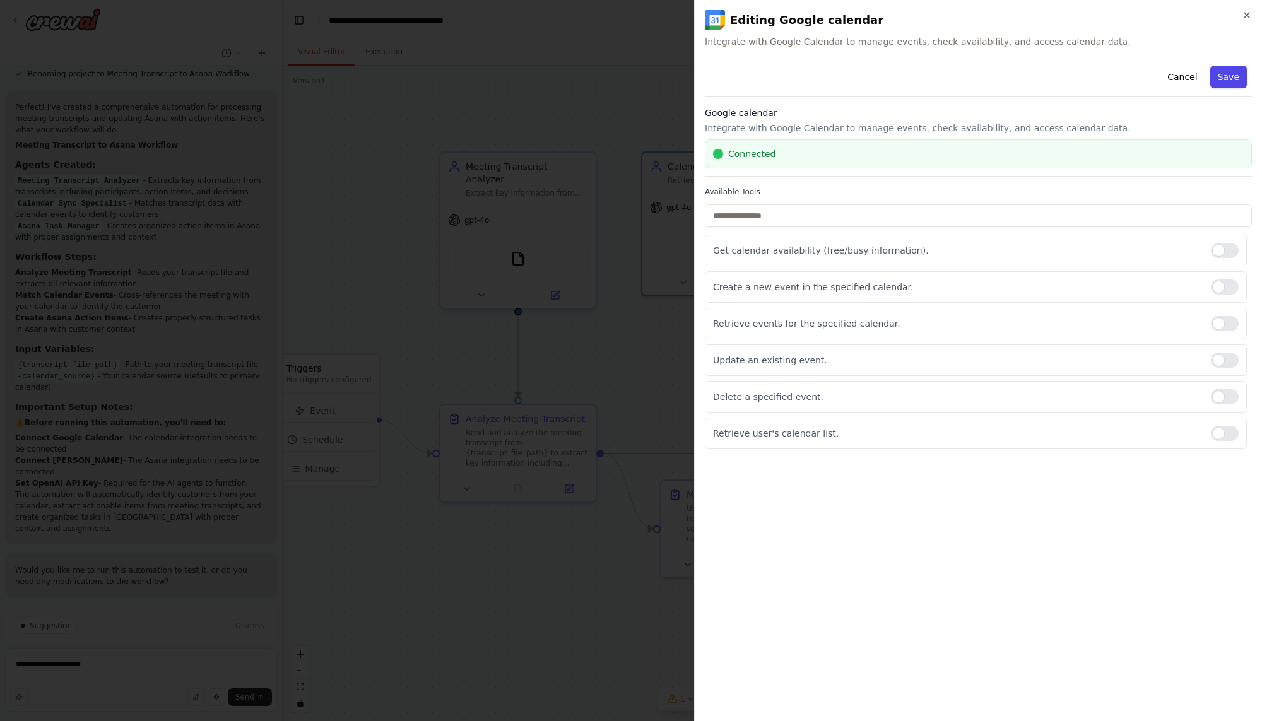
click at [1235, 81] on button "Save" at bounding box center [1228, 77] width 37 height 23
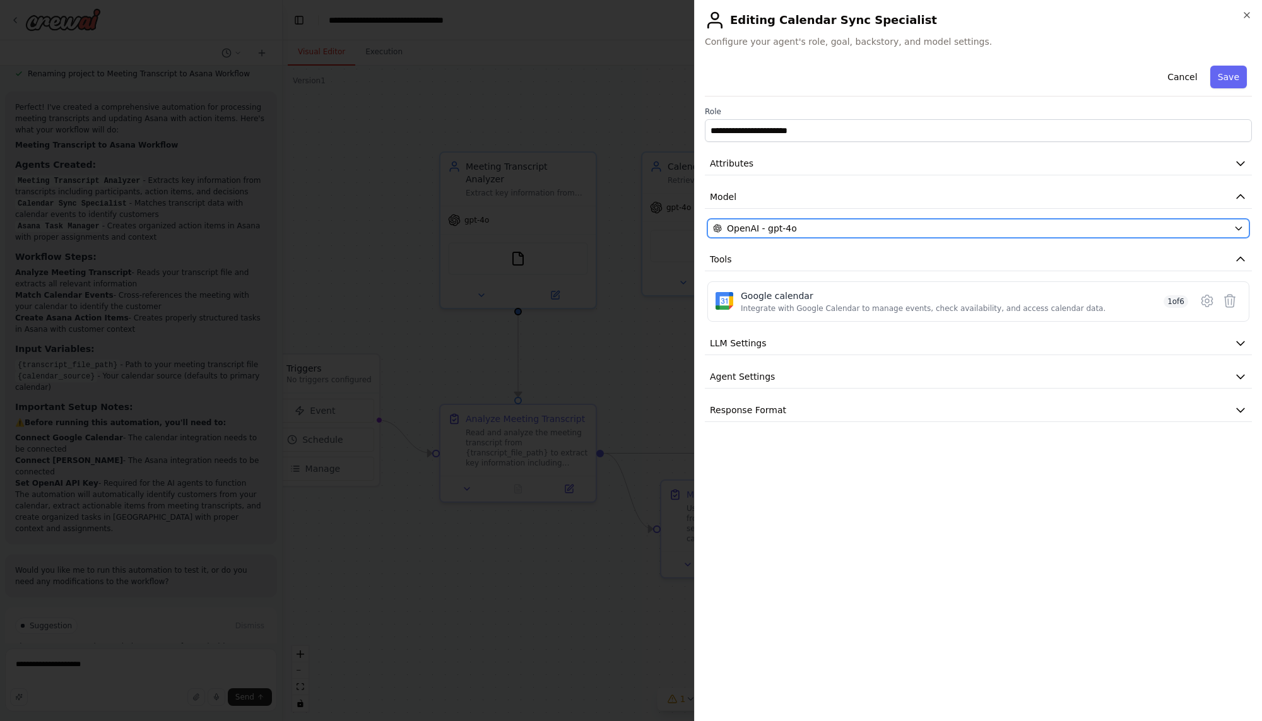
click at [876, 231] on div "OpenAI - gpt-4o" at bounding box center [970, 228] width 515 height 13
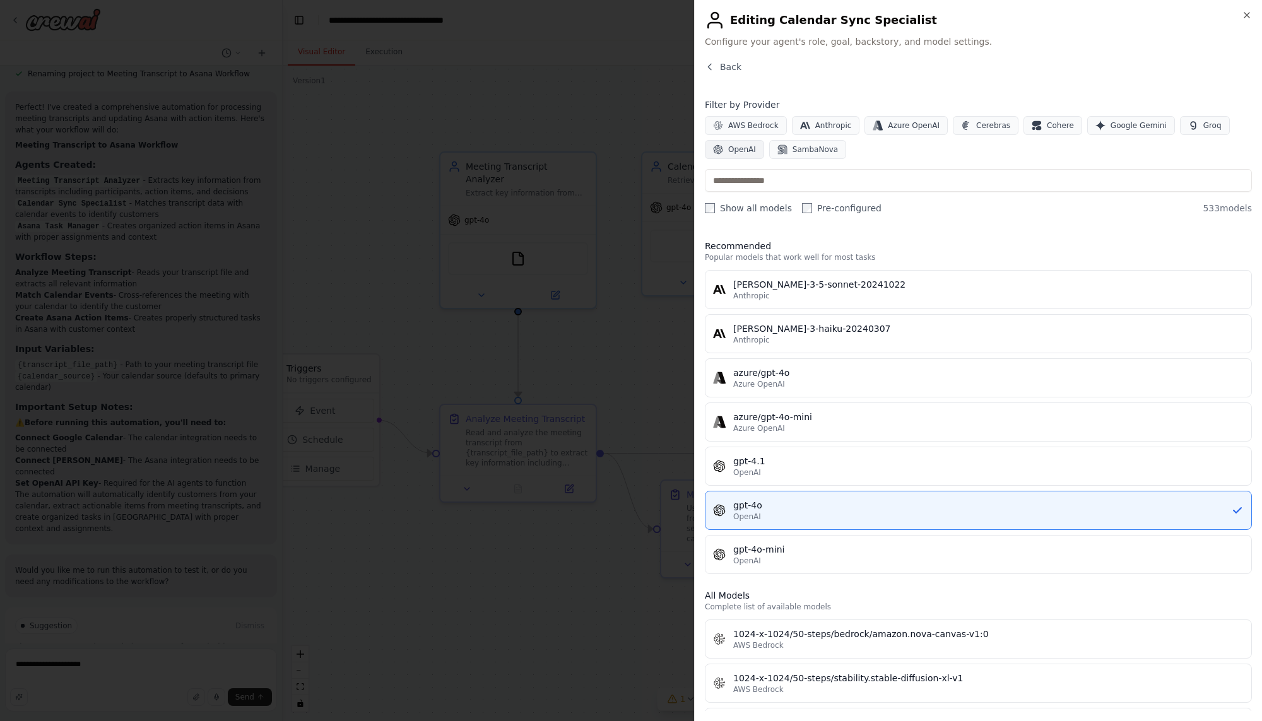
click at [745, 150] on span "OpenAI" at bounding box center [742, 149] width 28 height 10
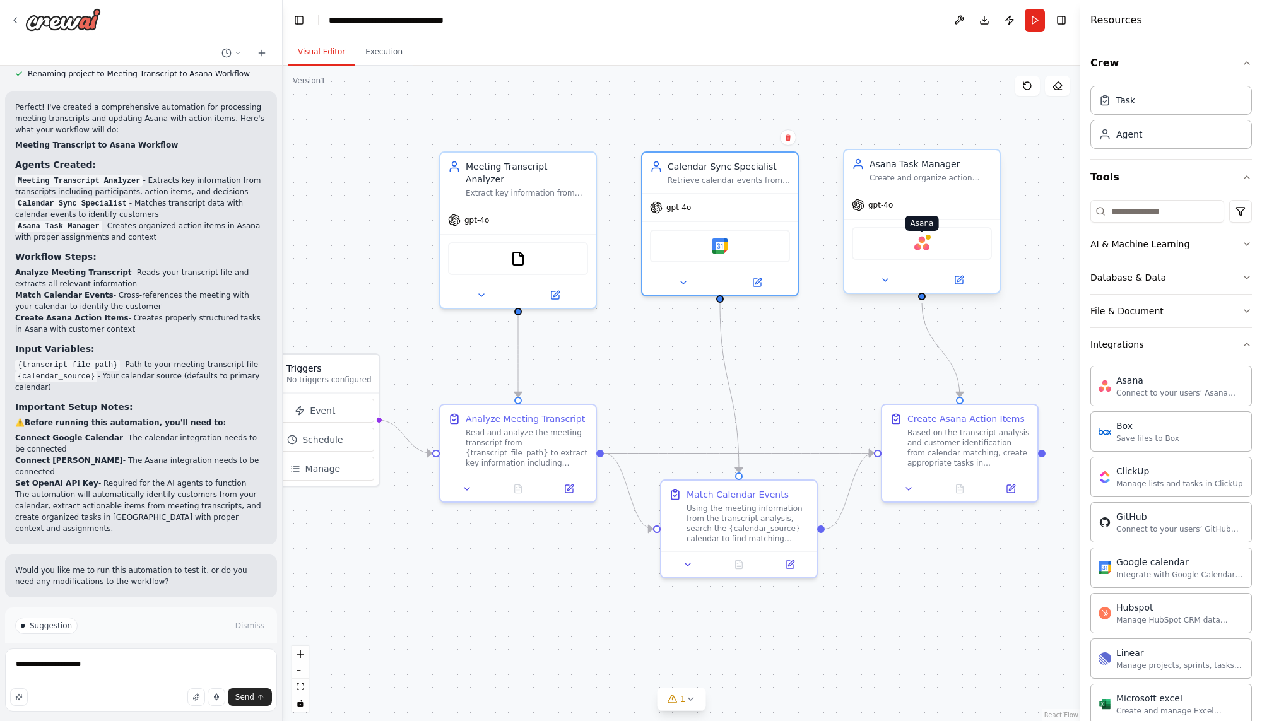
click at [929, 238] on div at bounding box center [928, 237] width 8 height 8
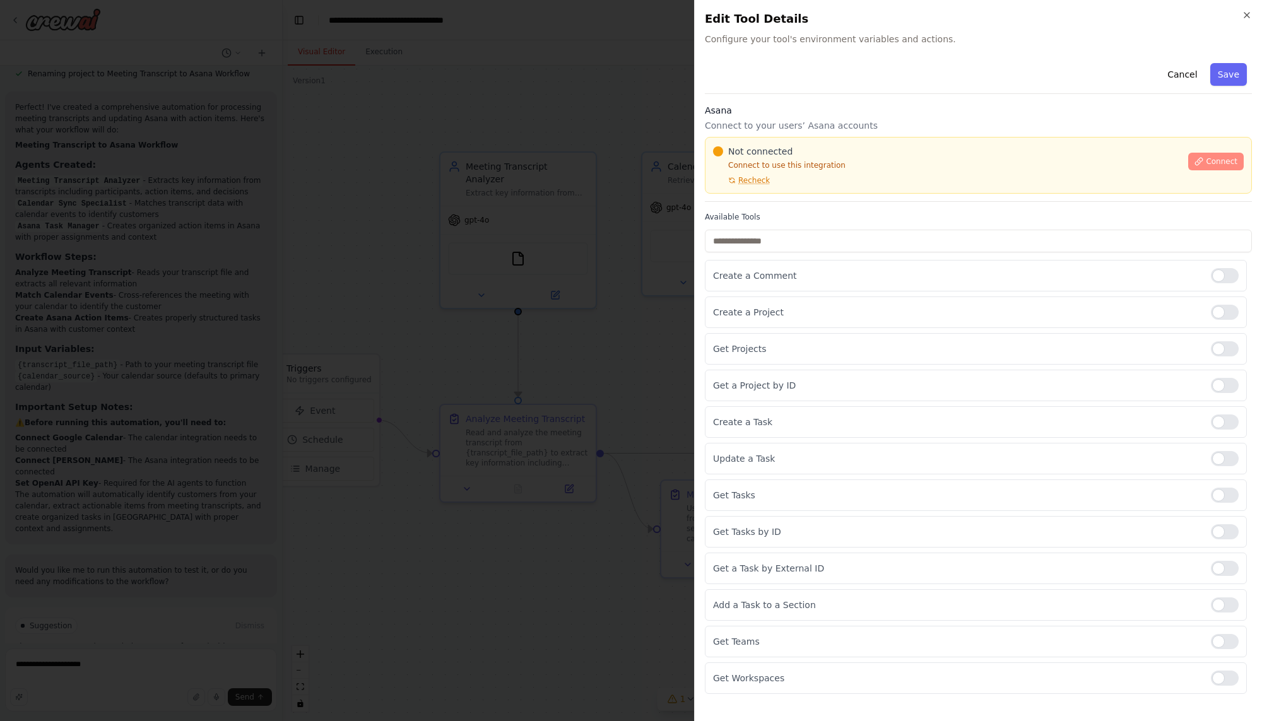
click at [1225, 161] on span "Connect" at bounding box center [1222, 161] width 32 height 10
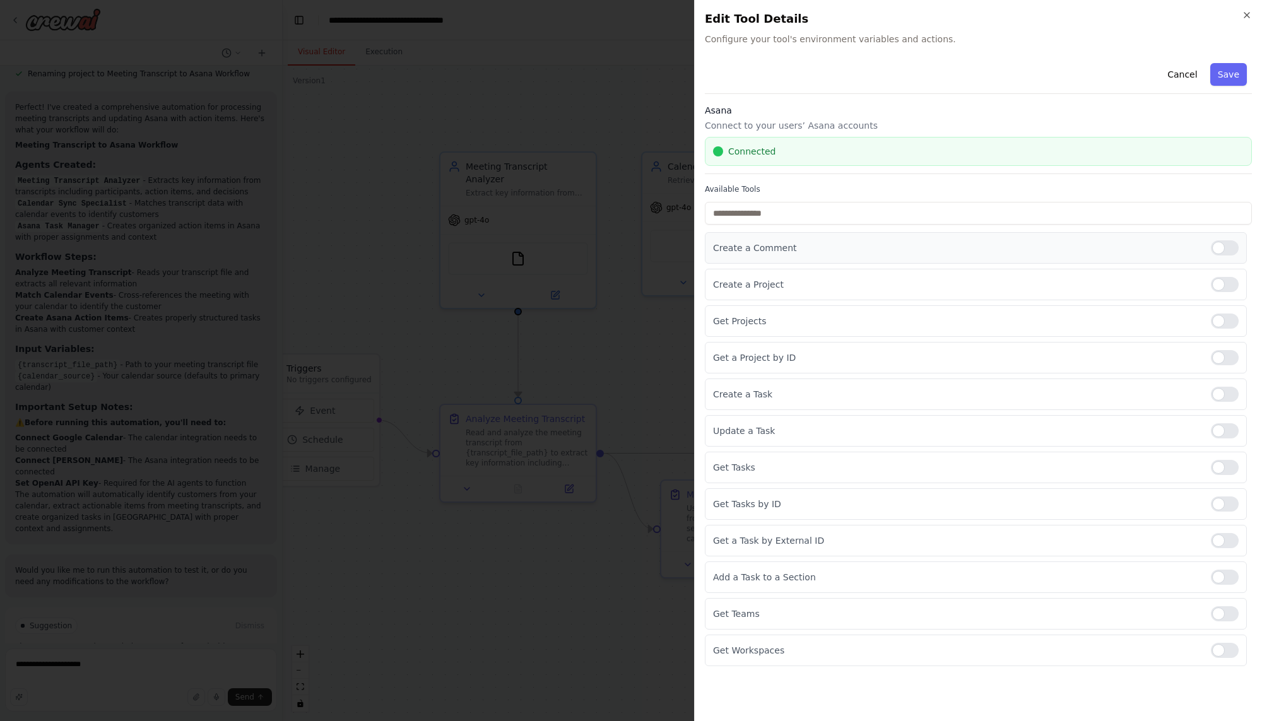
click at [1222, 250] on div at bounding box center [1225, 247] width 28 height 15
drag, startPoint x: 1228, startPoint y: 282, endPoint x: 1231, endPoint y: 292, distance: 10.6
click at [1228, 283] on div at bounding box center [1225, 284] width 28 height 15
click at [1230, 322] on div at bounding box center [1225, 321] width 28 height 15
click at [1230, 354] on div at bounding box center [1225, 357] width 28 height 15
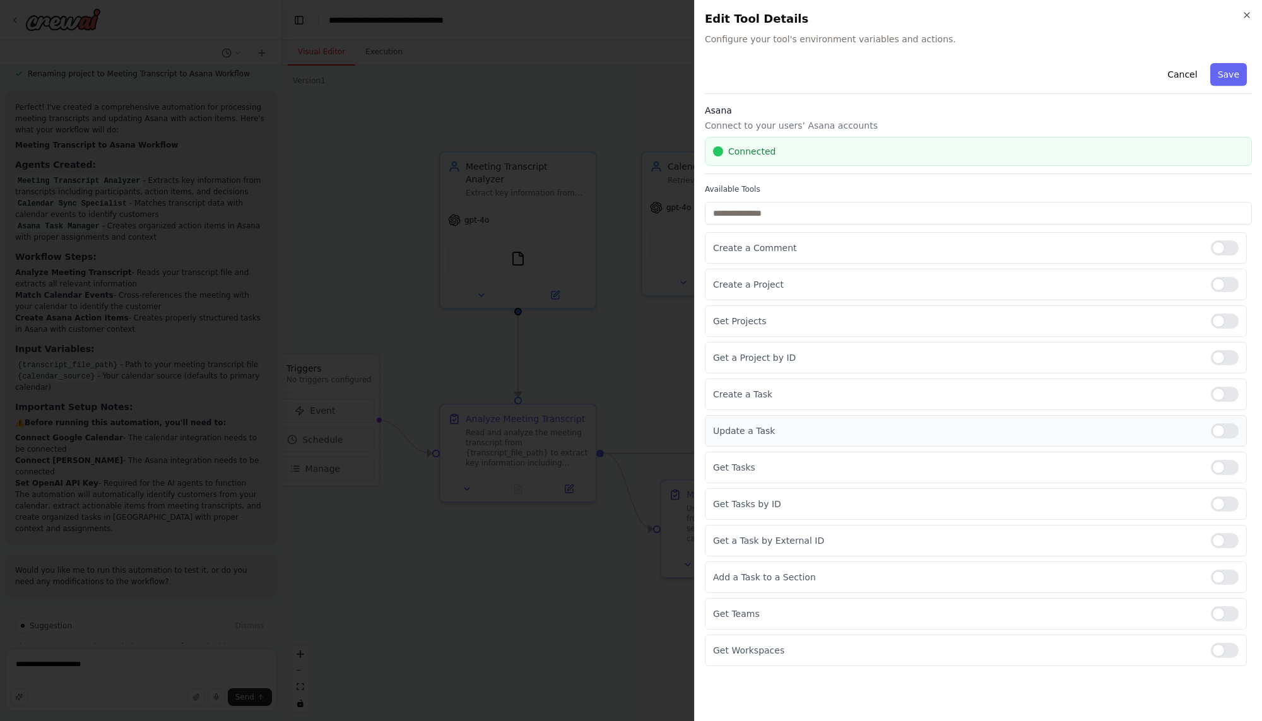
click at [1230, 433] on div at bounding box center [1225, 430] width 28 height 15
click at [1223, 470] on div at bounding box center [1225, 467] width 28 height 15
click at [1228, 505] on div at bounding box center [1225, 504] width 28 height 15
click at [1232, 543] on div at bounding box center [1225, 540] width 28 height 15
click at [1222, 580] on div at bounding box center [1225, 577] width 28 height 15
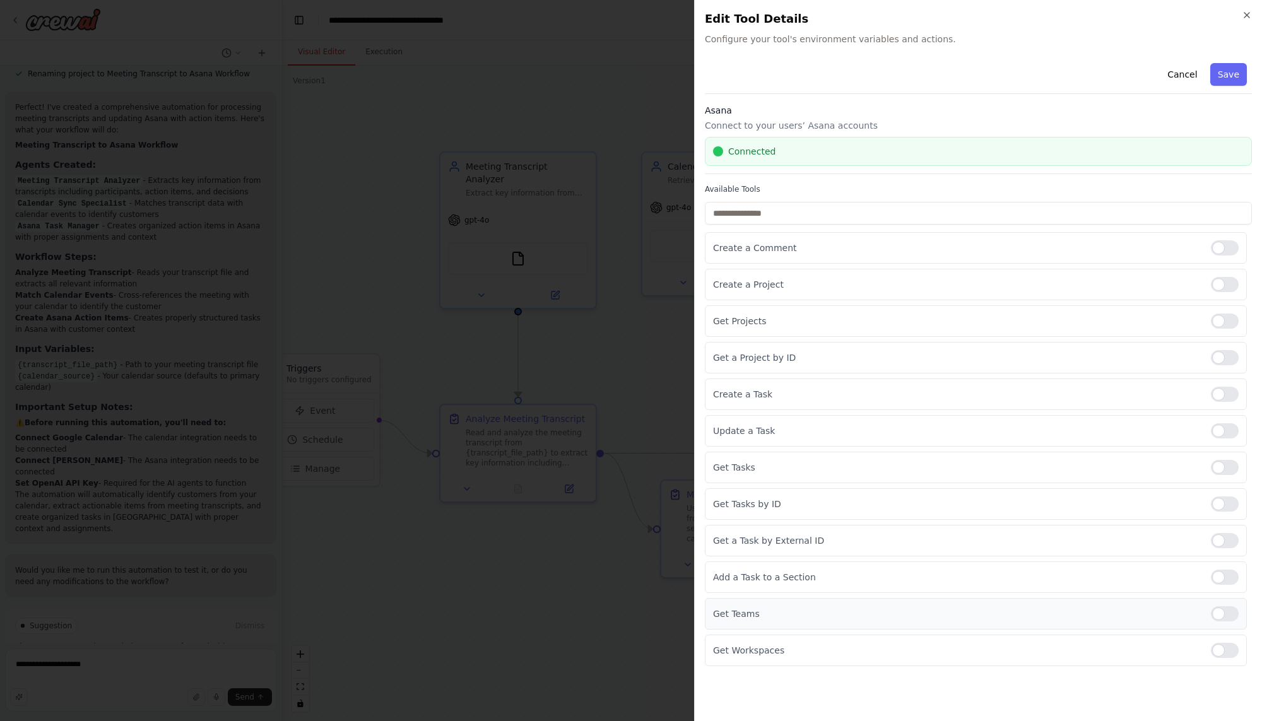
click at [1219, 615] on div at bounding box center [1225, 613] width 28 height 15
click at [1218, 655] on div at bounding box center [1225, 650] width 28 height 15
click at [1233, 78] on button "Save" at bounding box center [1228, 74] width 37 height 23
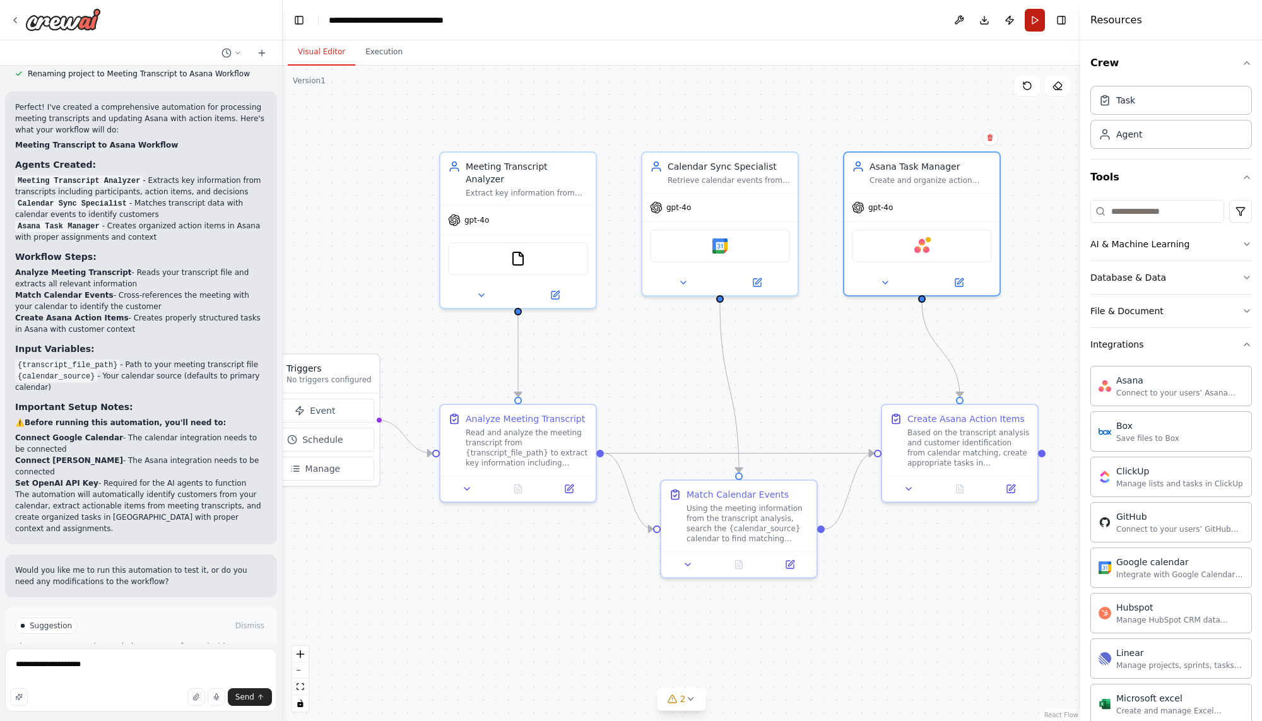
click at [1035, 20] on button "Run" at bounding box center [1035, 20] width 20 height 23
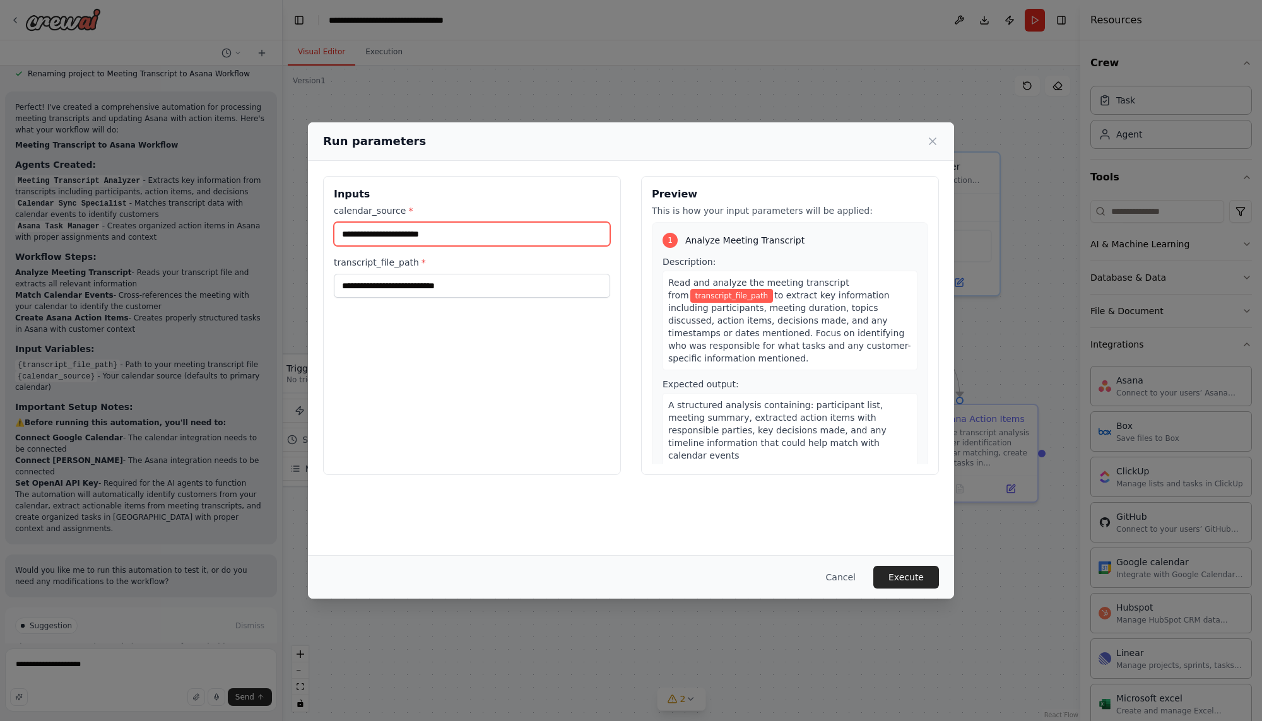
click at [445, 233] on input "calendar_source *" at bounding box center [472, 234] width 276 height 24
click at [933, 138] on icon at bounding box center [932, 141] width 13 height 13
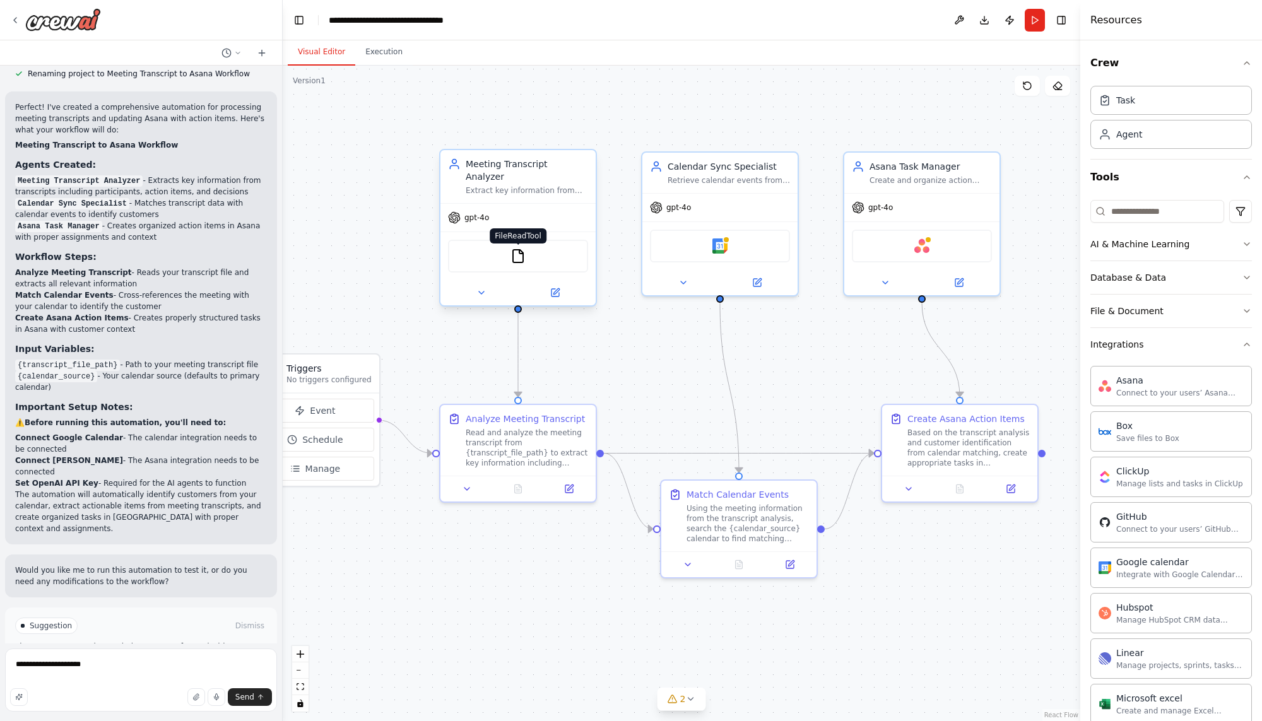
click at [516, 249] on img at bounding box center [517, 256] width 15 height 15
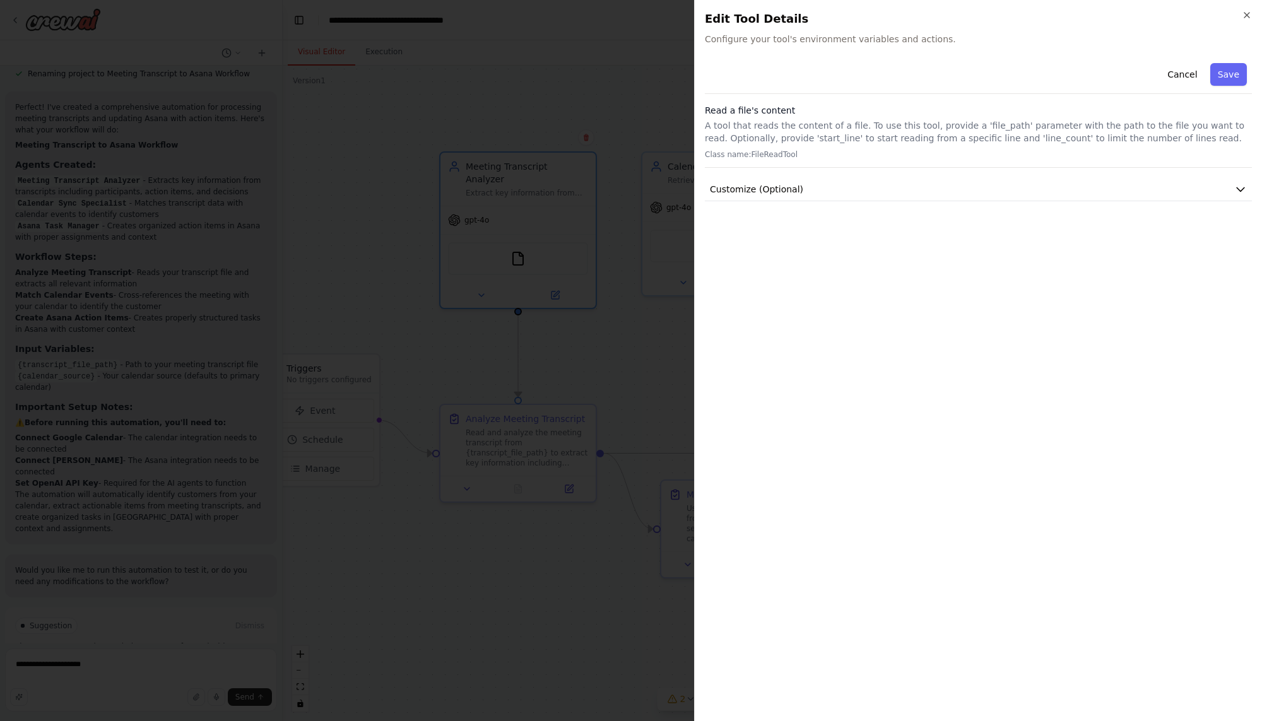
click at [987, 167] on div "Read a file's content A tool that reads the content of a file. To use this tool…" at bounding box center [978, 136] width 547 height 64
click at [979, 184] on button "Customize (Optional)" at bounding box center [978, 189] width 547 height 23
click at [1244, 13] on icon "button" at bounding box center [1246, 15] width 5 height 5
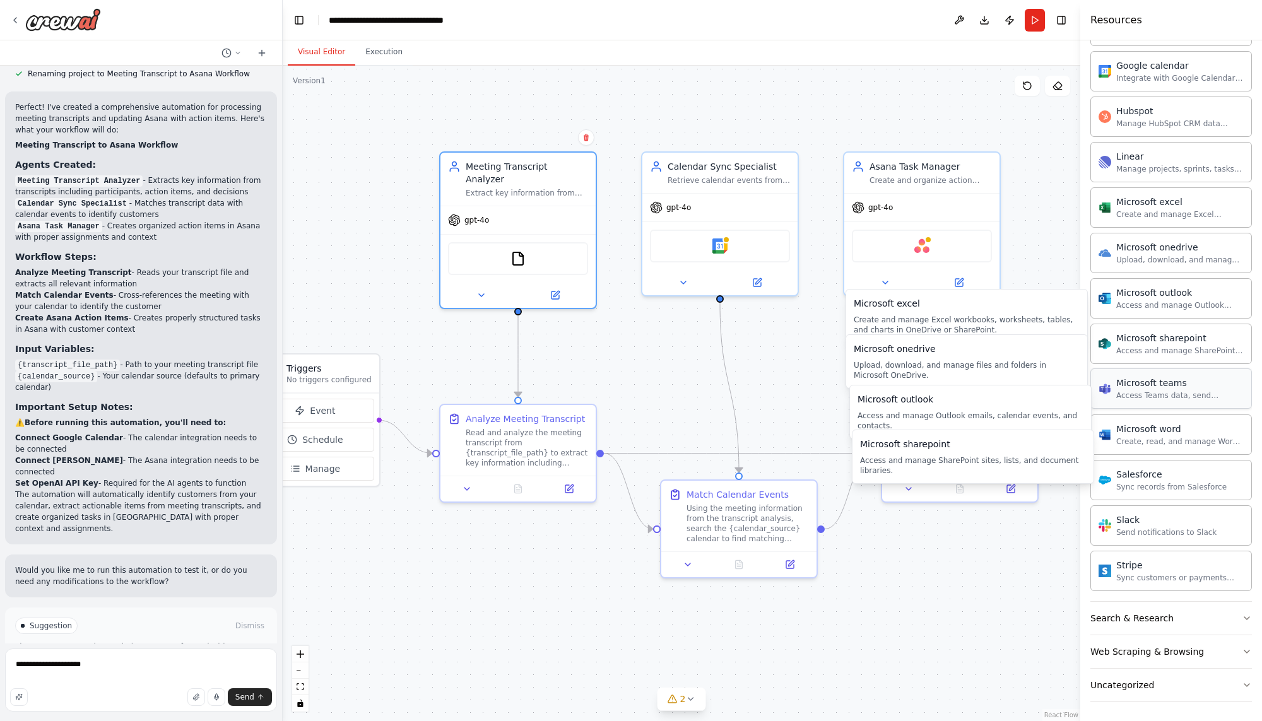
scroll to position [498, 0]
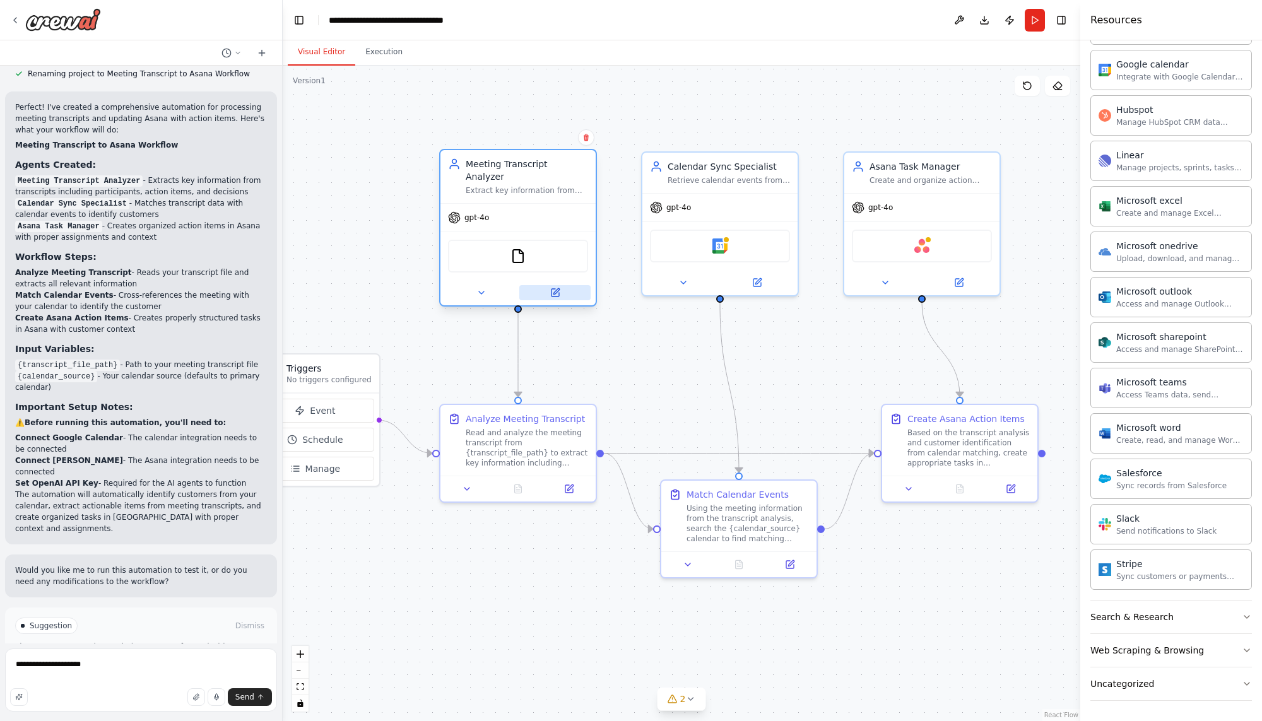
click at [545, 285] on button at bounding box center [554, 292] width 71 height 15
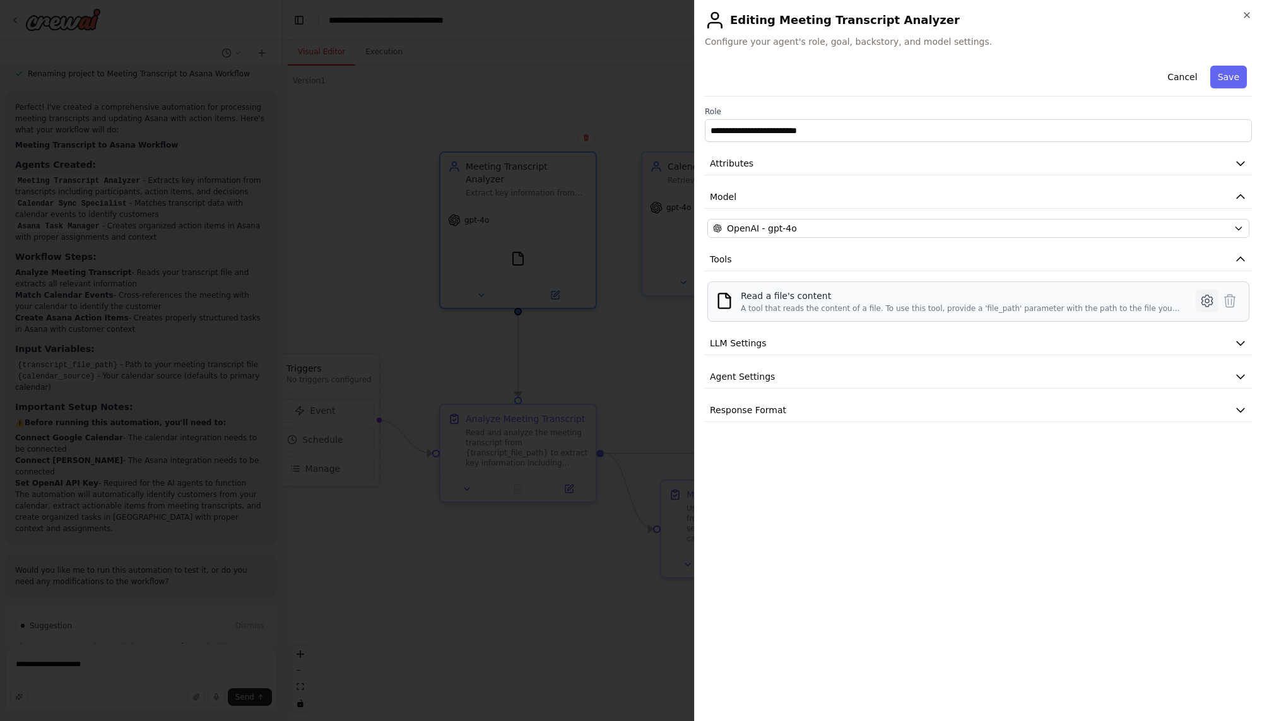
click at [1209, 302] on icon at bounding box center [1207, 301] width 4 height 4
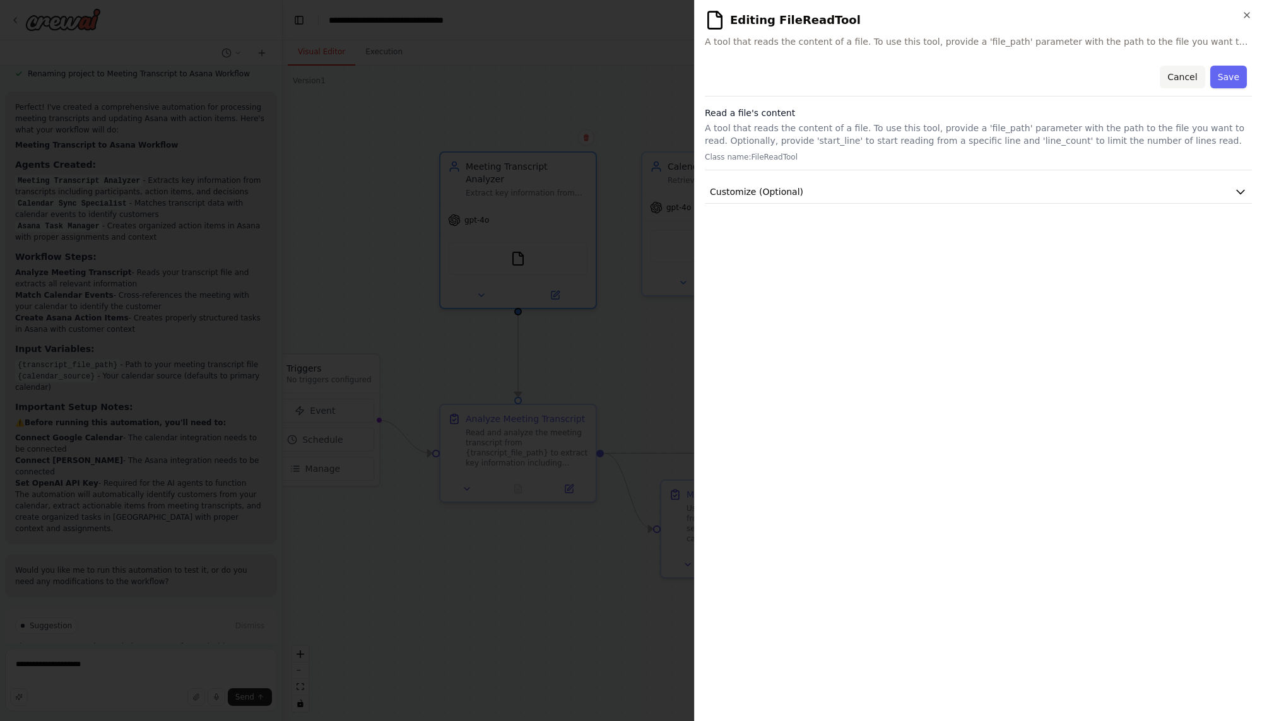
click at [1181, 75] on button "Cancel" at bounding box center [1182, 77] width 45 height 23
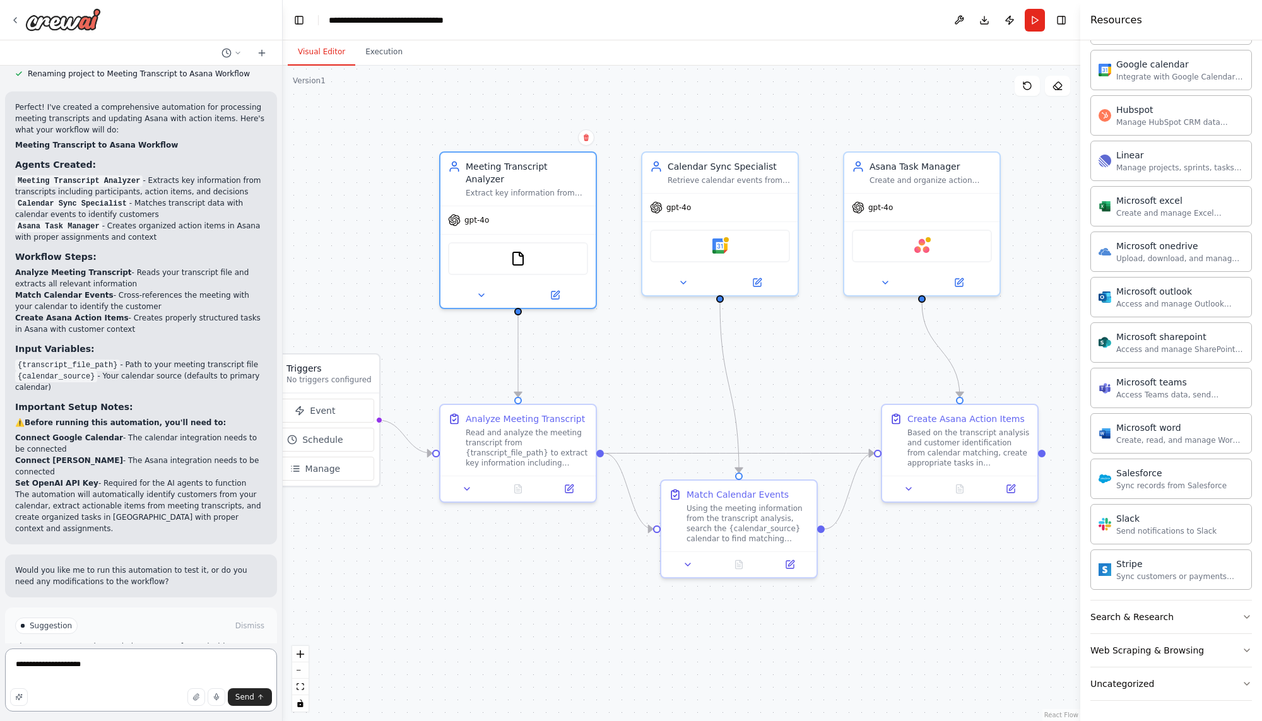
click at [113, 656] on textarea "**********" at bounding box center [141, 680] width 272 height 63
paste textarea "**********"
type textarea "**********"
click at [252, 699] on span "Send" at bounding box center [244, 697] width 19 height 10
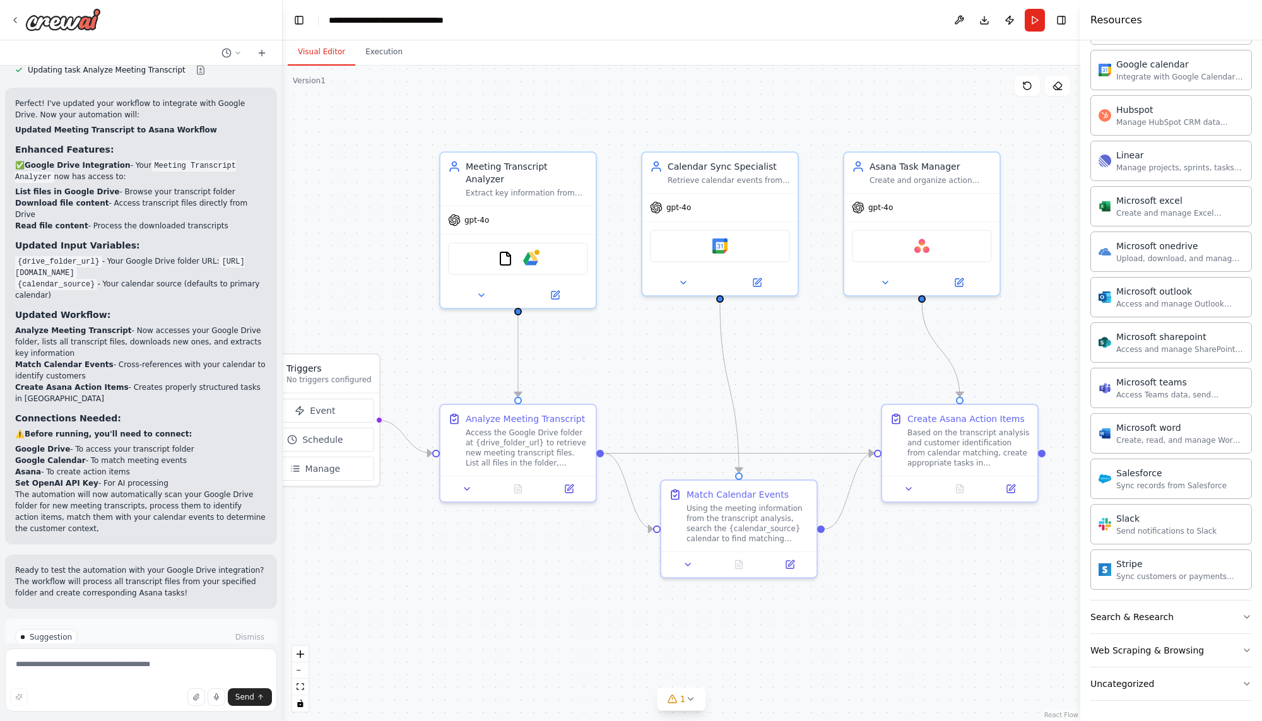
scroll to position [1711, 0]
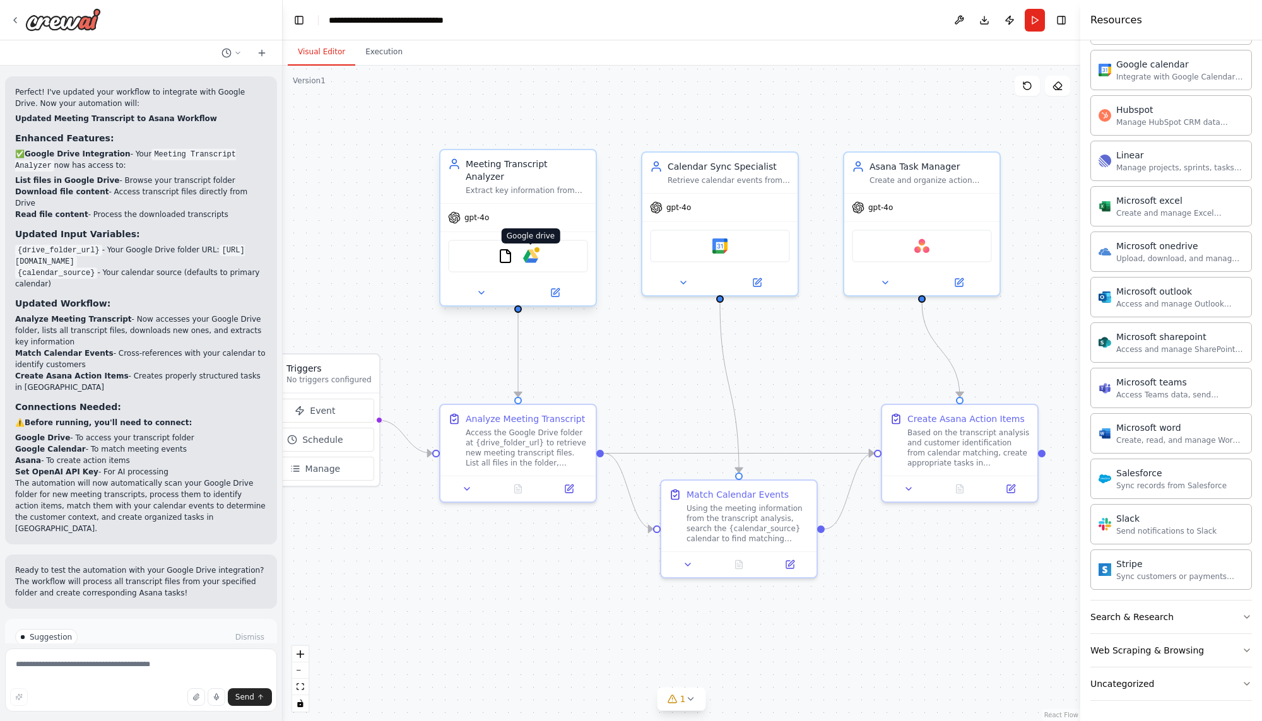
click at [536, 249] on img at bounding box center [530, 256] width 15 height 15
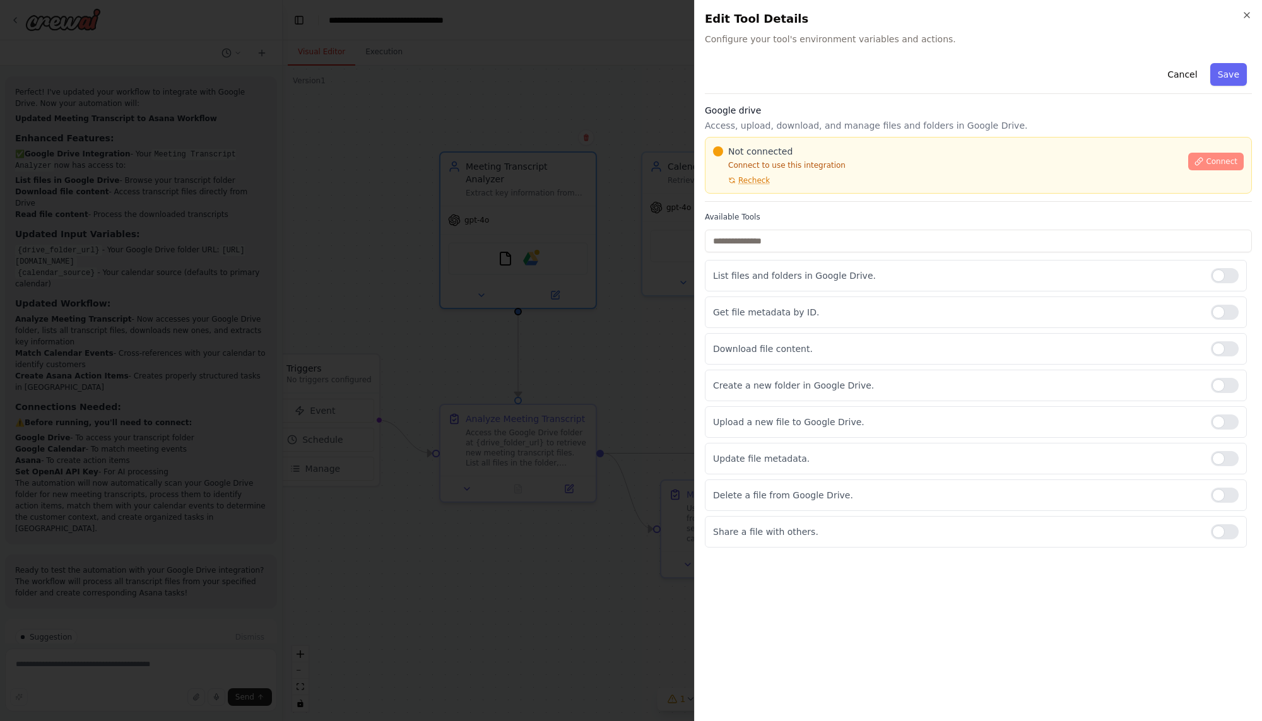
click at [1226, 162] on span "Connect" at bounding box center [1222, 161] width 32 height 10
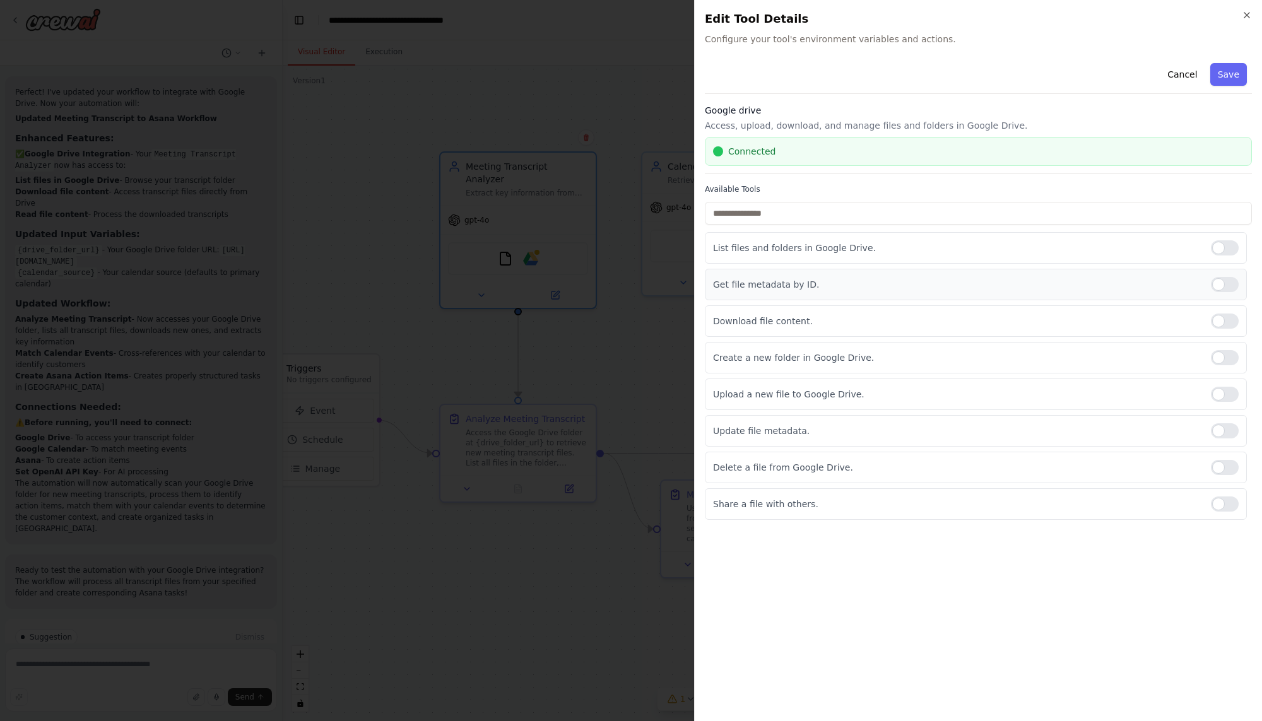
click at [1212, 287] on div at bounding box center [1225, 284] width 28 height 15
click at [1217, 362] on div at bounding box center [1225, 357] width 28 height 15
click at [1215, 398] on div at bounding box center [1225, 394] width 28 height 15
click at [1222, 432] on div at bounding box center [1225, 430] width 28 height 15
click at [1225, 74] on button "Save" at bounding box center [1228, 74] width 37 height 23
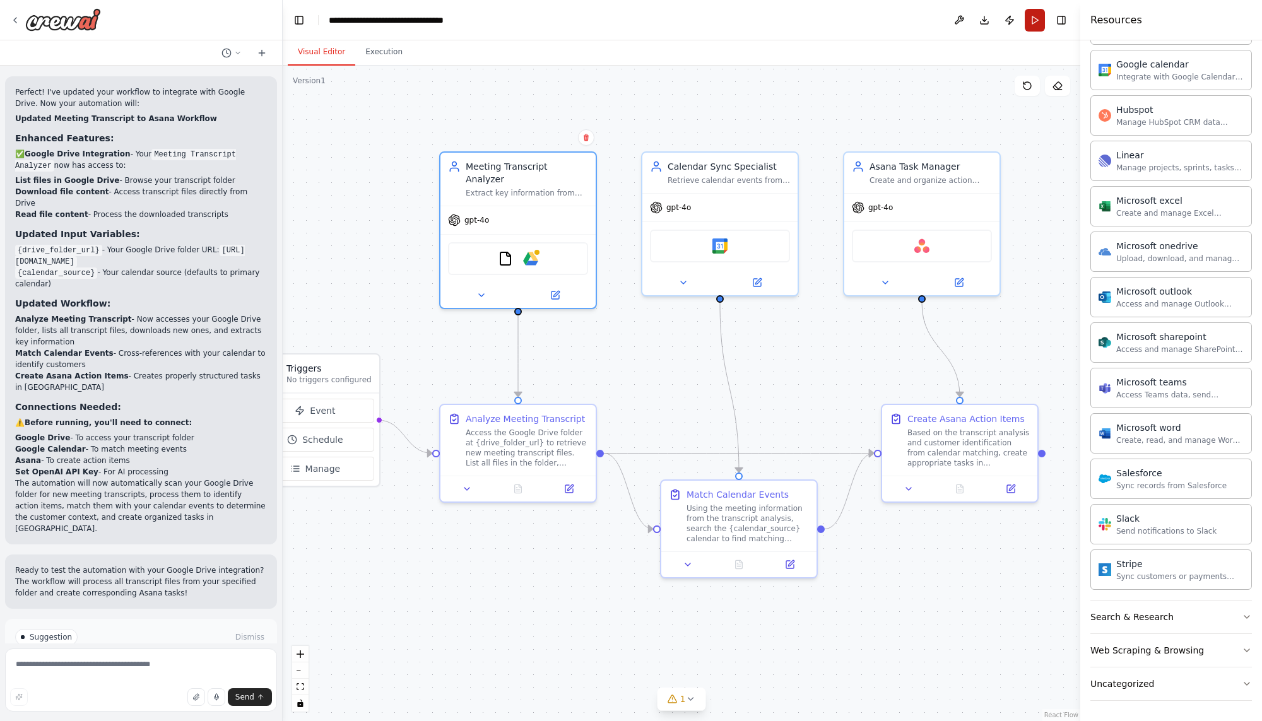
click at [1036, 20] on button "Run" at bounding box center [1035, 20] width 20 height 23
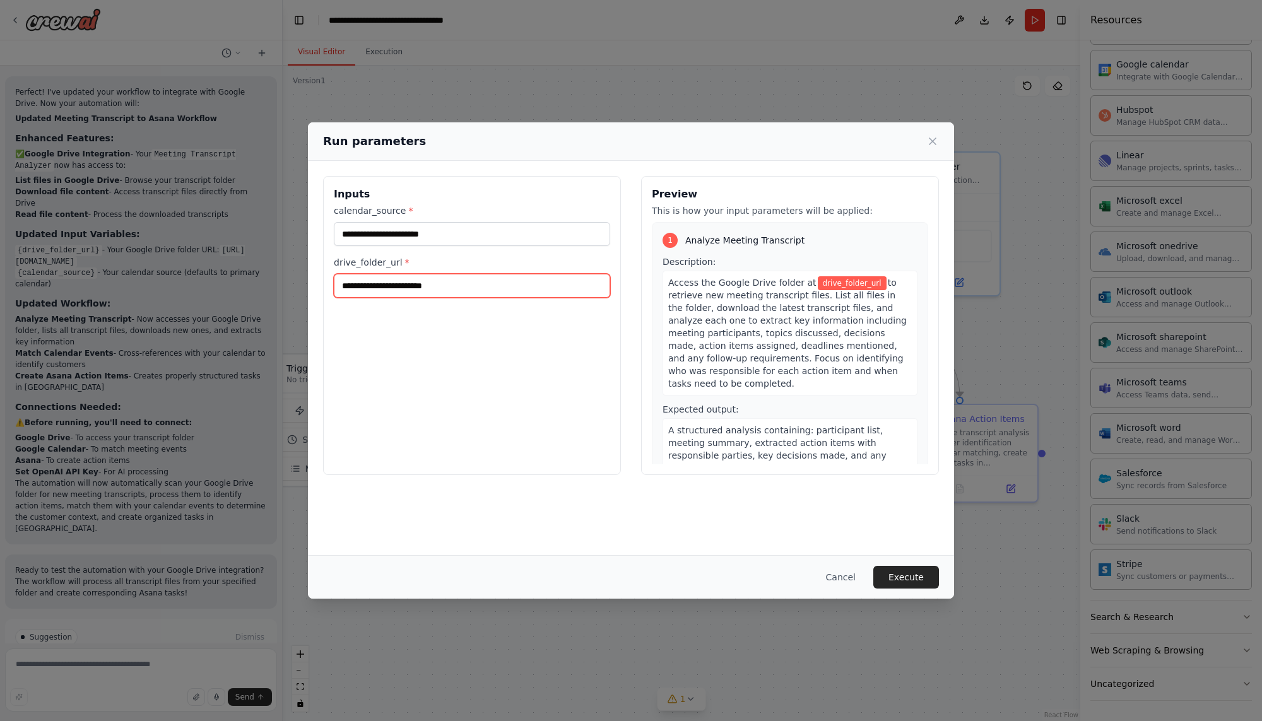
click at [447, 290] on input "drive_folder_url *" at bounding box center [472, 286] width 276 height 24
paste input "**********"
type input "**********"
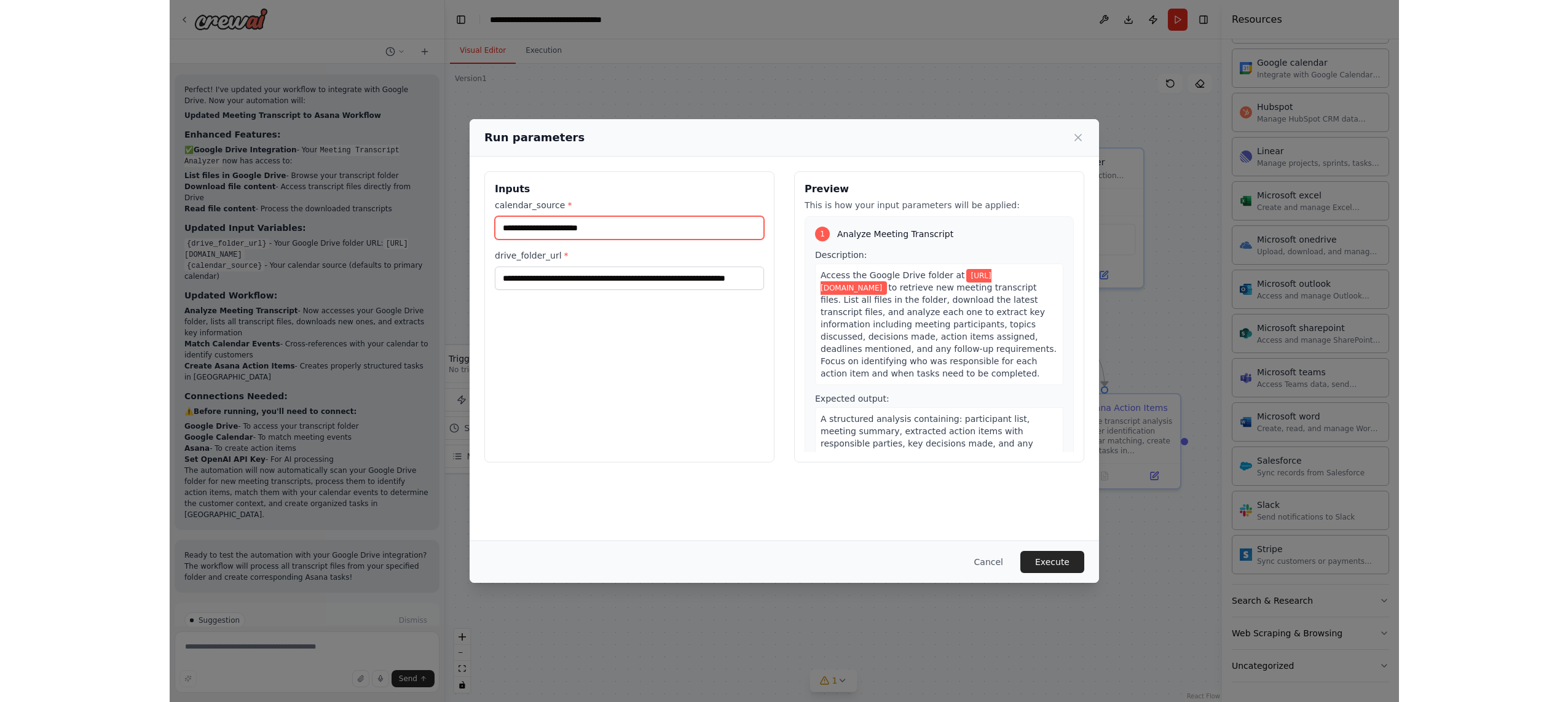
scroll to position [0, 0]
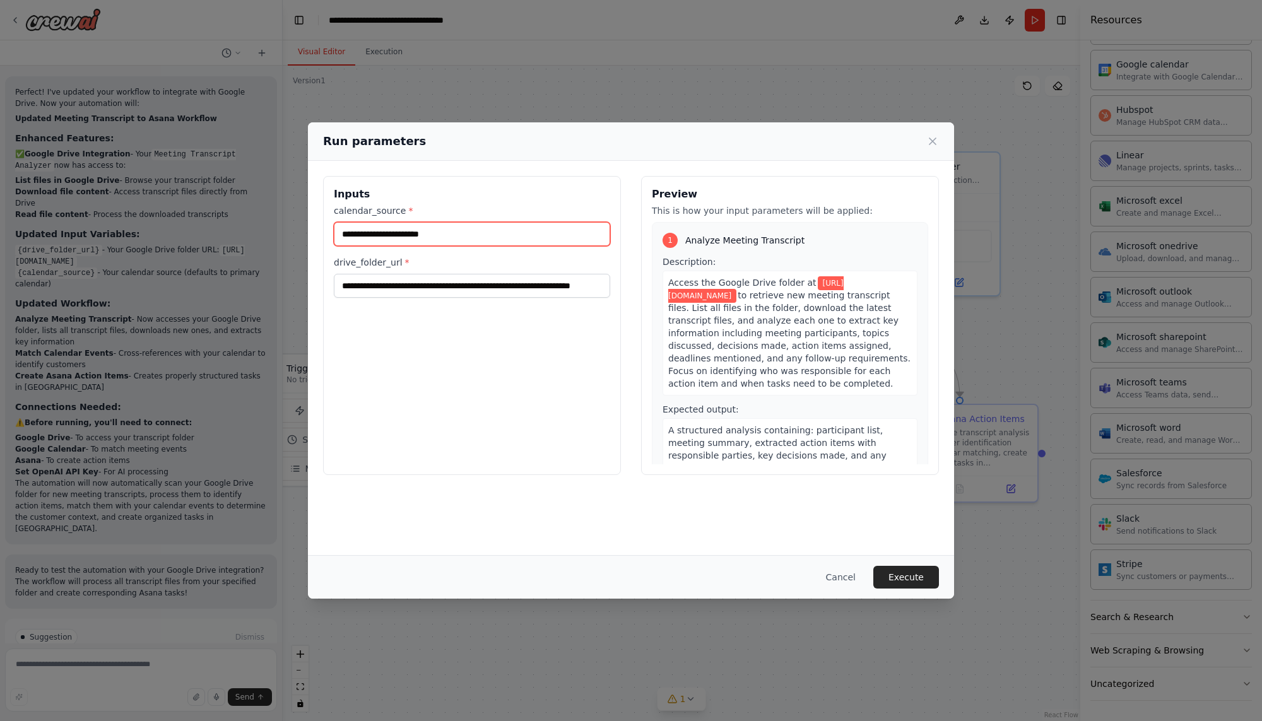
click at [427, 228] on input "calendar_source *" at bounding box center [472, 234] width 276 height 24
click at [925, 570] on button "Execute" at bounding box center [906, 577] width 66 height 23
click at [375, 235] on input "calendar_source *" at bounding box center [472, 234] width 276 height 24
paste input "**********"
type input "**********"
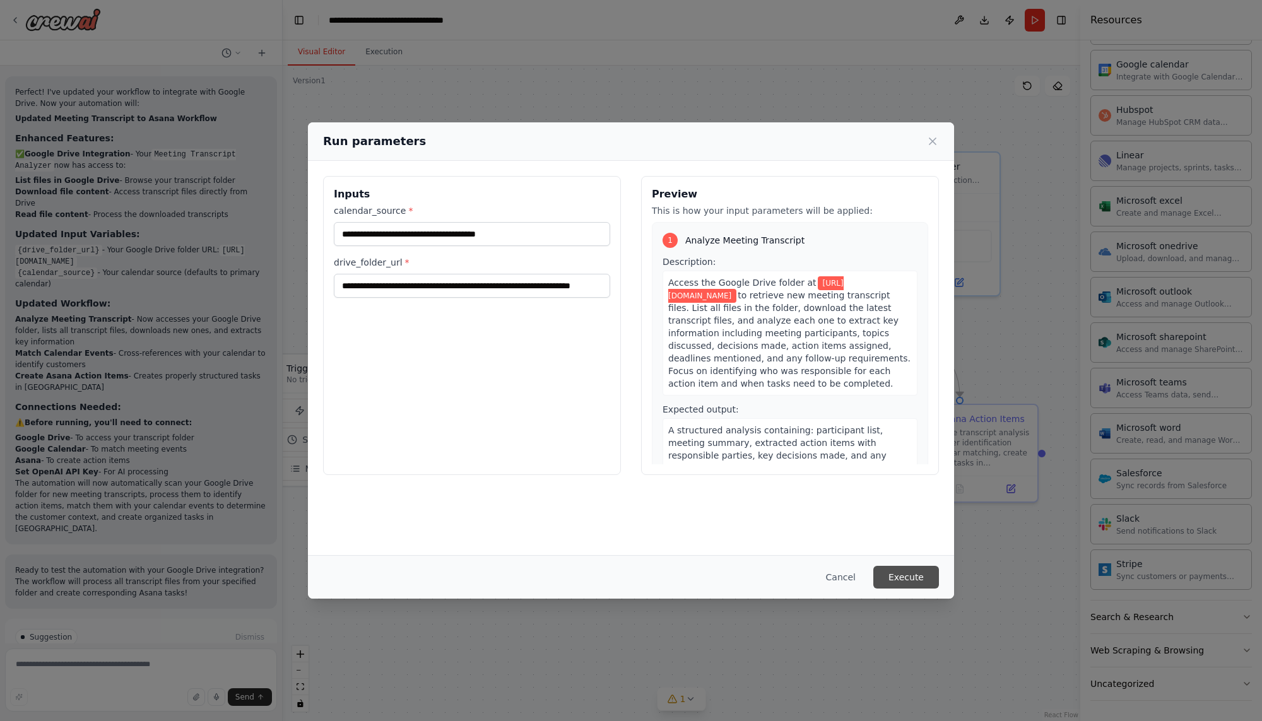
click at [912, 579] on button "Execute" at bounding box center [906, 577] width 66 height 23
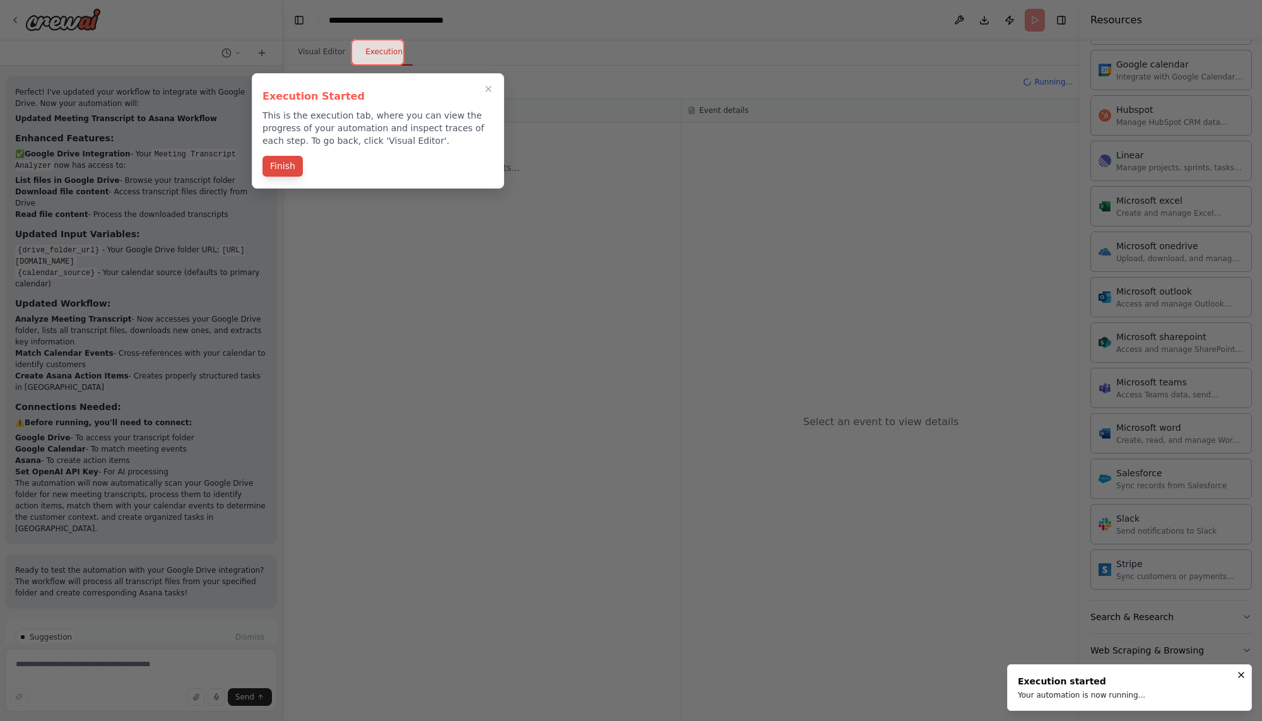
click at [278, 168] on button "Finish" at bounding box center [282, 166] width 40 height 21
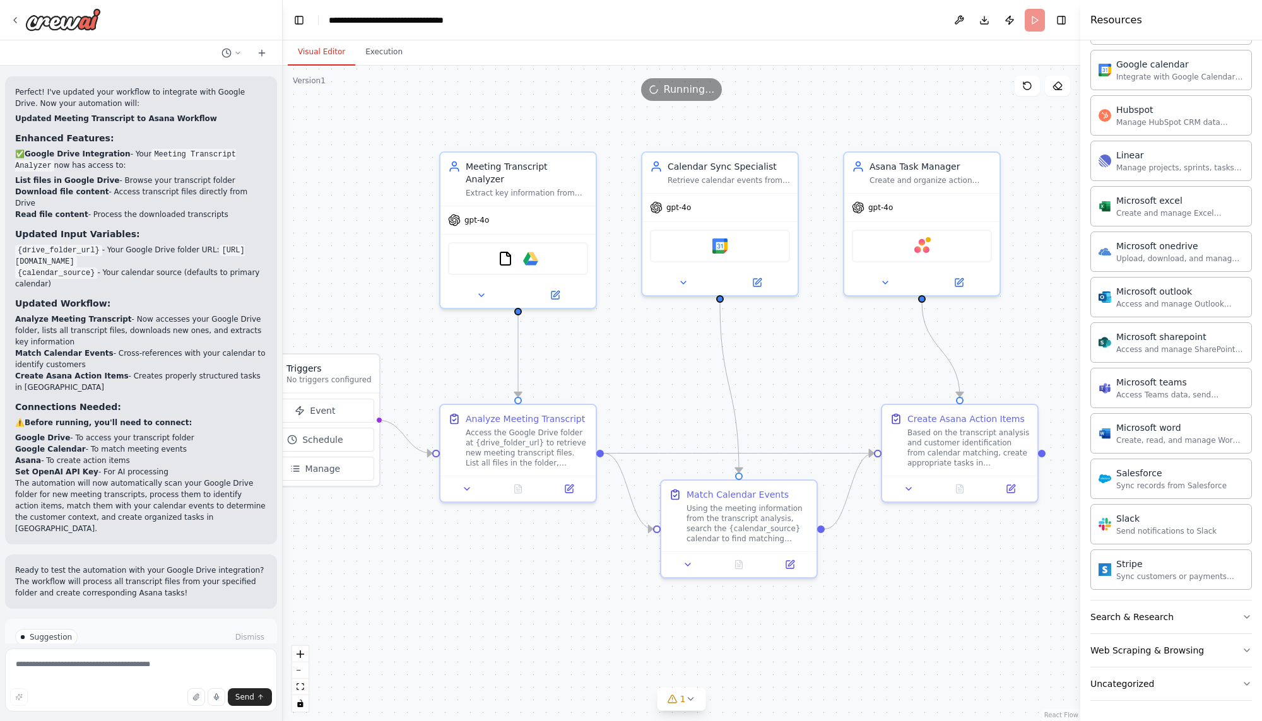
click at [317, 51] on button "Visual Editor" at bounding box center [322, 52] width 68 height 27
click at [376, 50] on button "Execution" at bounding box center [383, 52] width 57 height 27
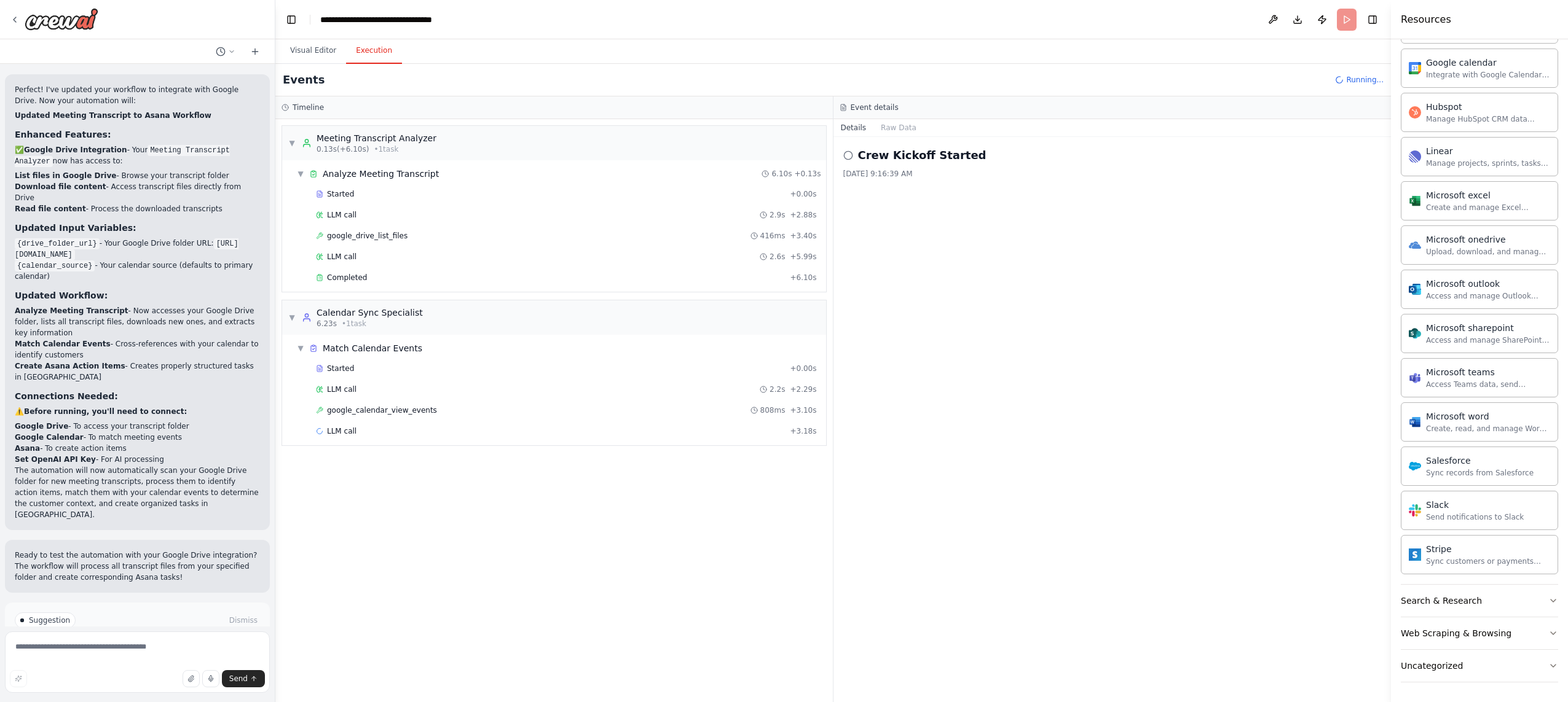
click at [387, 246] on div "Started + 0.00s LLM call 2.9s + 2.88s google_drive_list_files 416ms + 3.40s LLM…" at bounding box center [559, 237] width 534 height 104
click at [340, 255] on span "LLM call" at bounding box center [342, 257] width 29 height 10
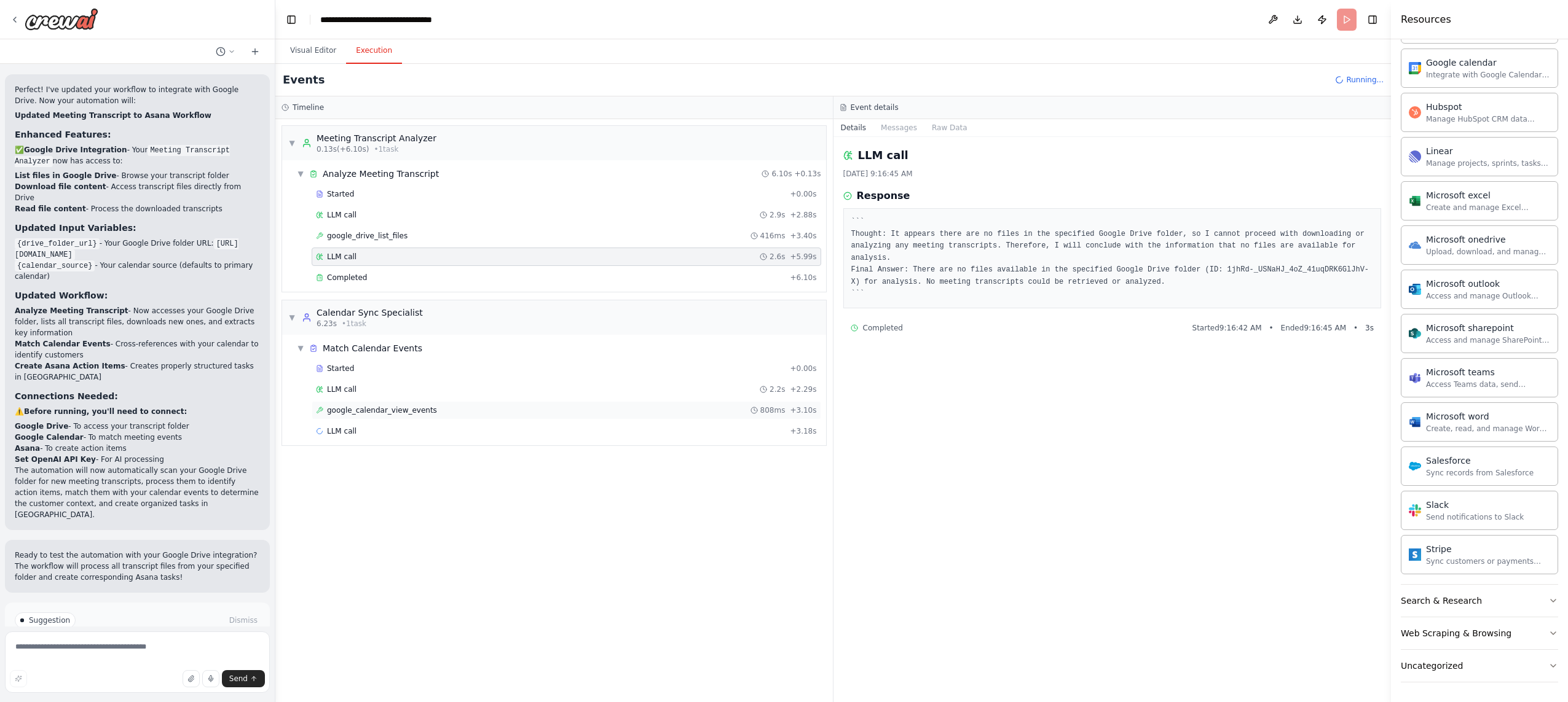
click at [369, 414] on span "google_calendar_view_events" at bounding box center [382, 410] width 110 height 10
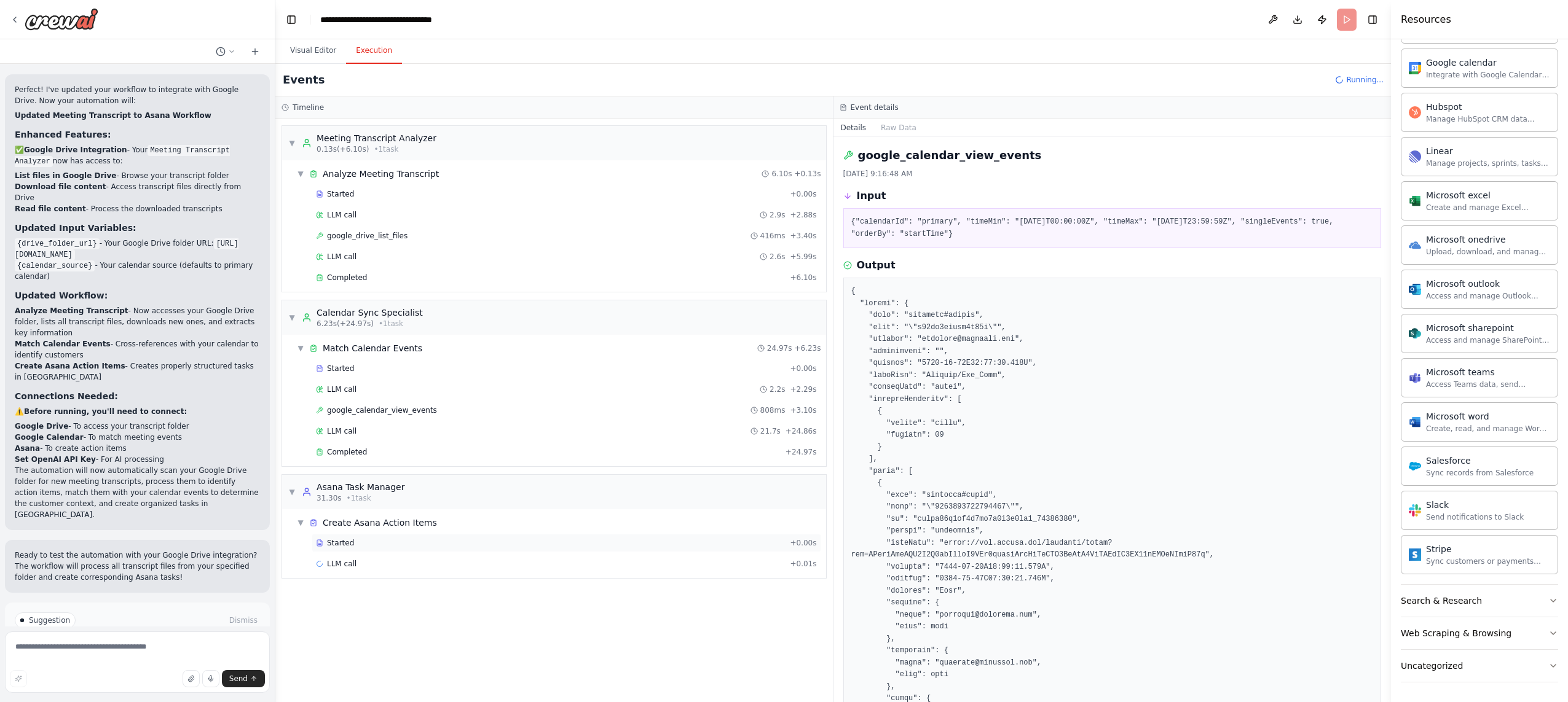
click at [357, 542] on div "Started" at bounding box center [549, 543] width 468 height 10
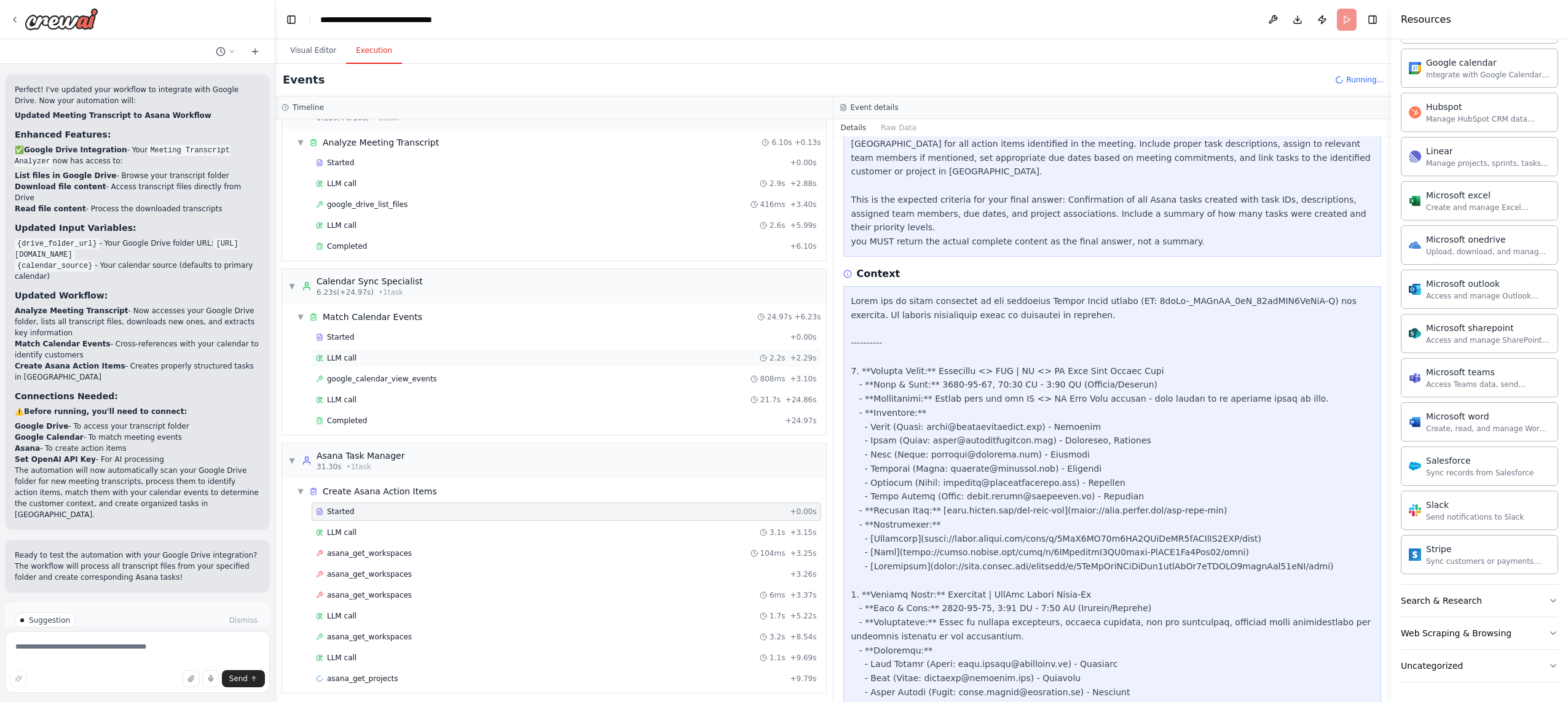
scroll to position [36, 0]
click at [362, 547] on span "asana_get_workspaces" at bounding box center [369, 548] width 85 height 10
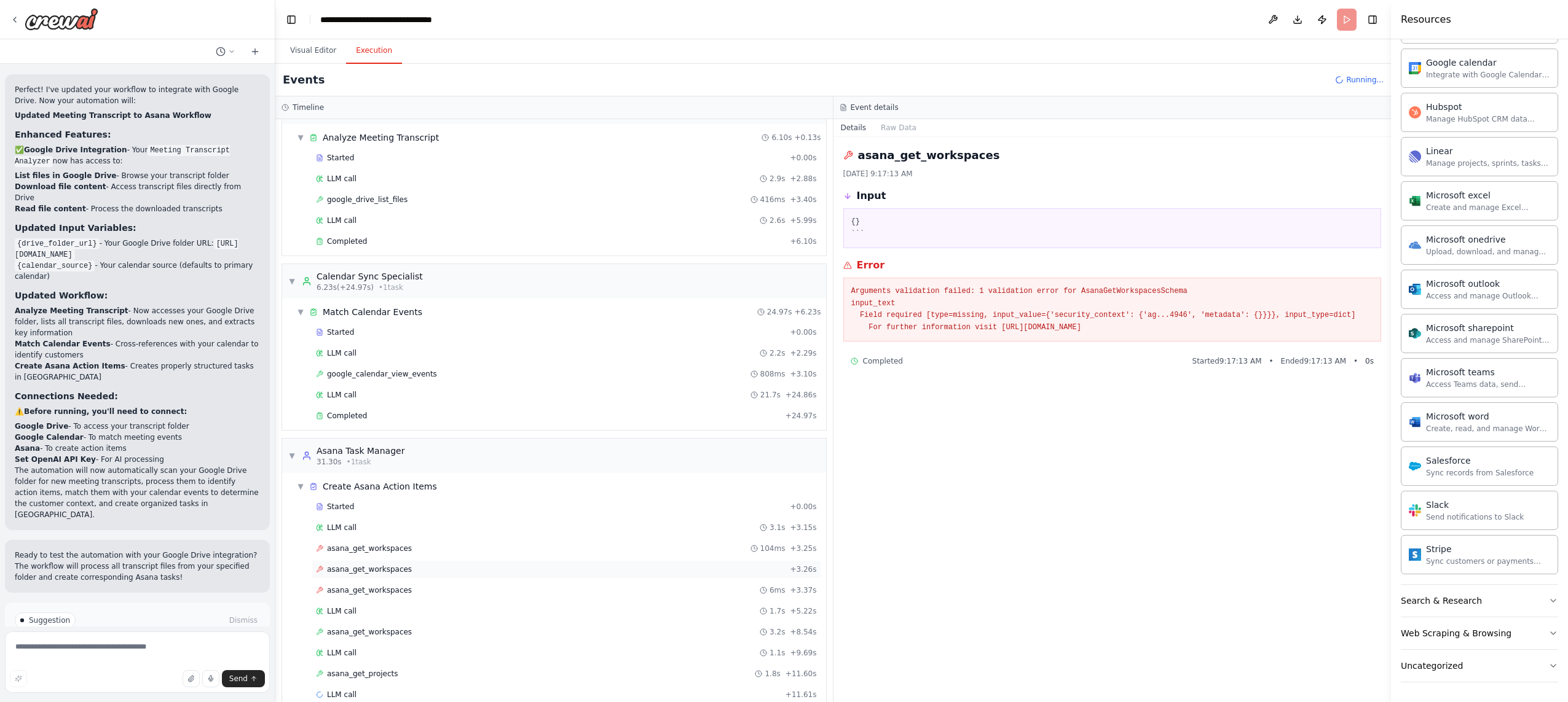
click at [391, 574] on div "asana_get_workspaces + 3.26s" at bounding box center [566, 569] width 509 height 18
click at [386, 587] on span "asana_get_workspaces" at bounding box center [369, 590] width 85 height 10
click at [382, 608] on div "LLM call 1.7s + 5.22s" at bounding box center [566, 611] width 501 height 10
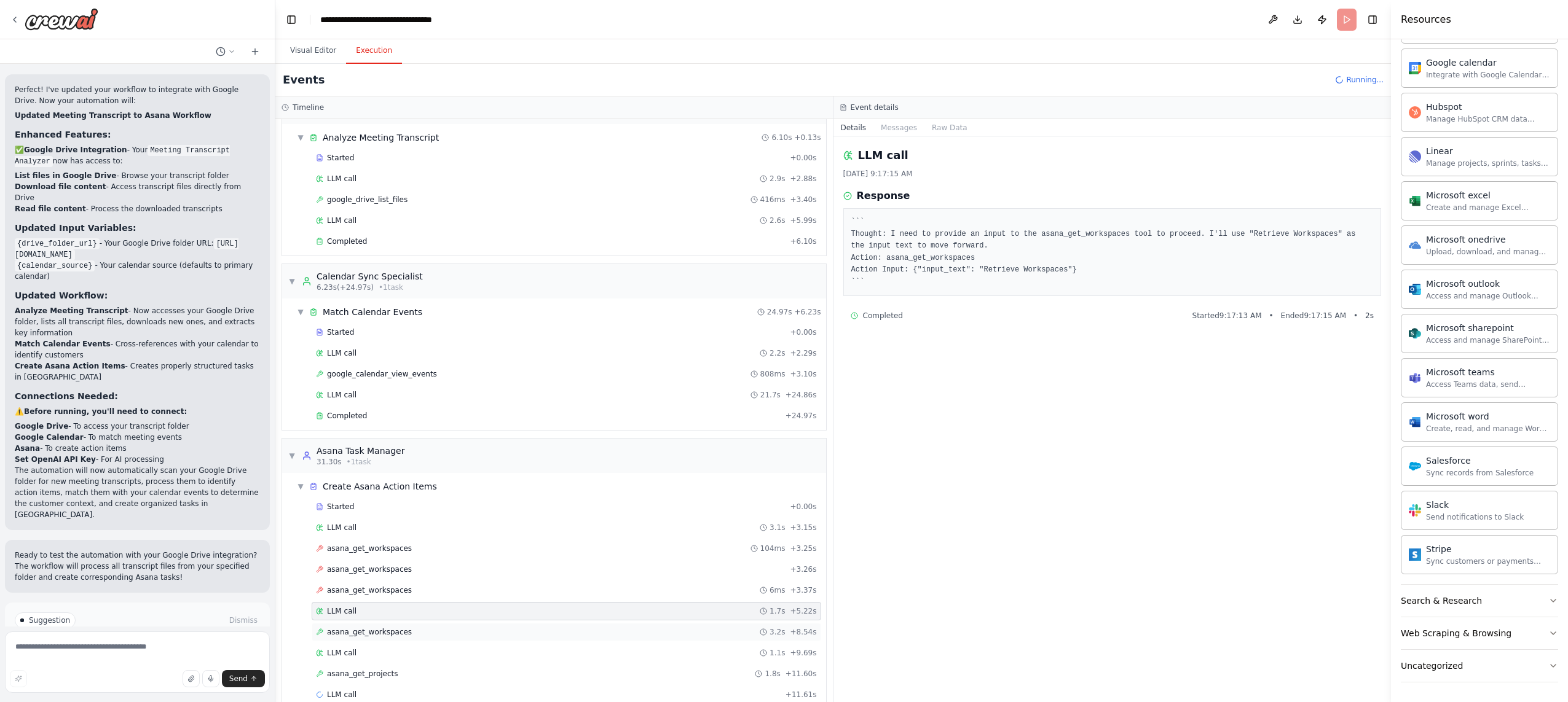
click at [382, 634] on span "asana_get_workspaces" at bounding box center [369, 632] width 85 height 10
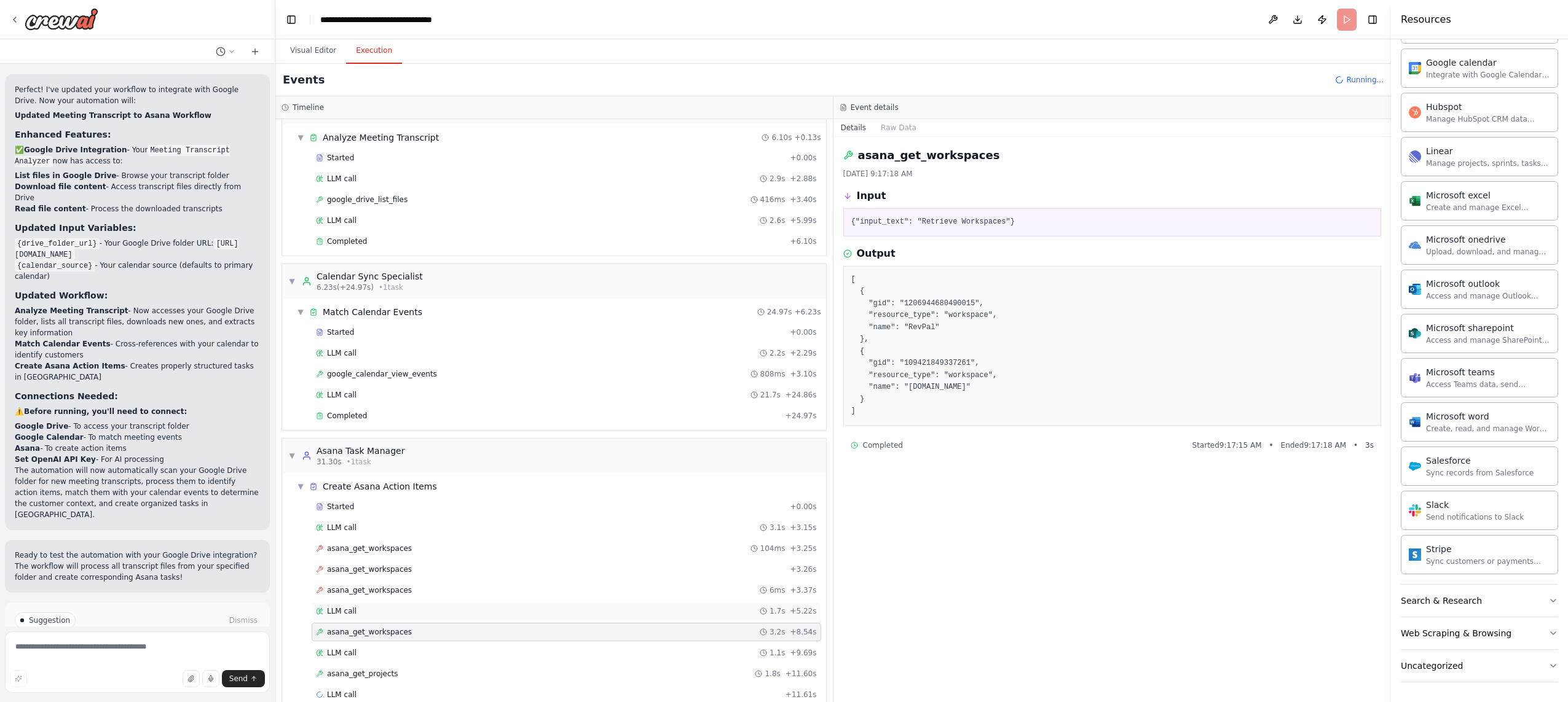
scroll to position [57, 0]
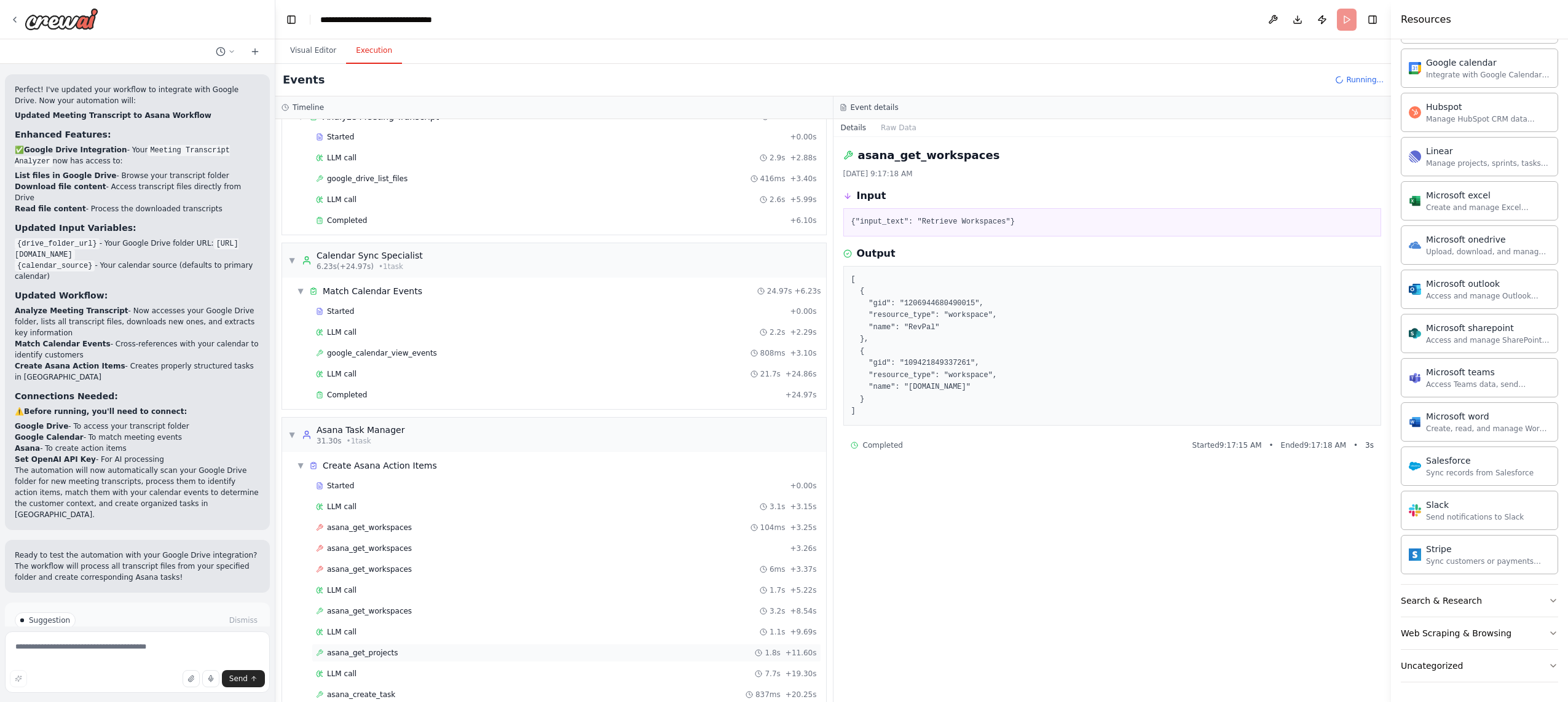
click at [367, 654] on span "asana_get_projects" at bounding box center [362, 653] width 71 height 10
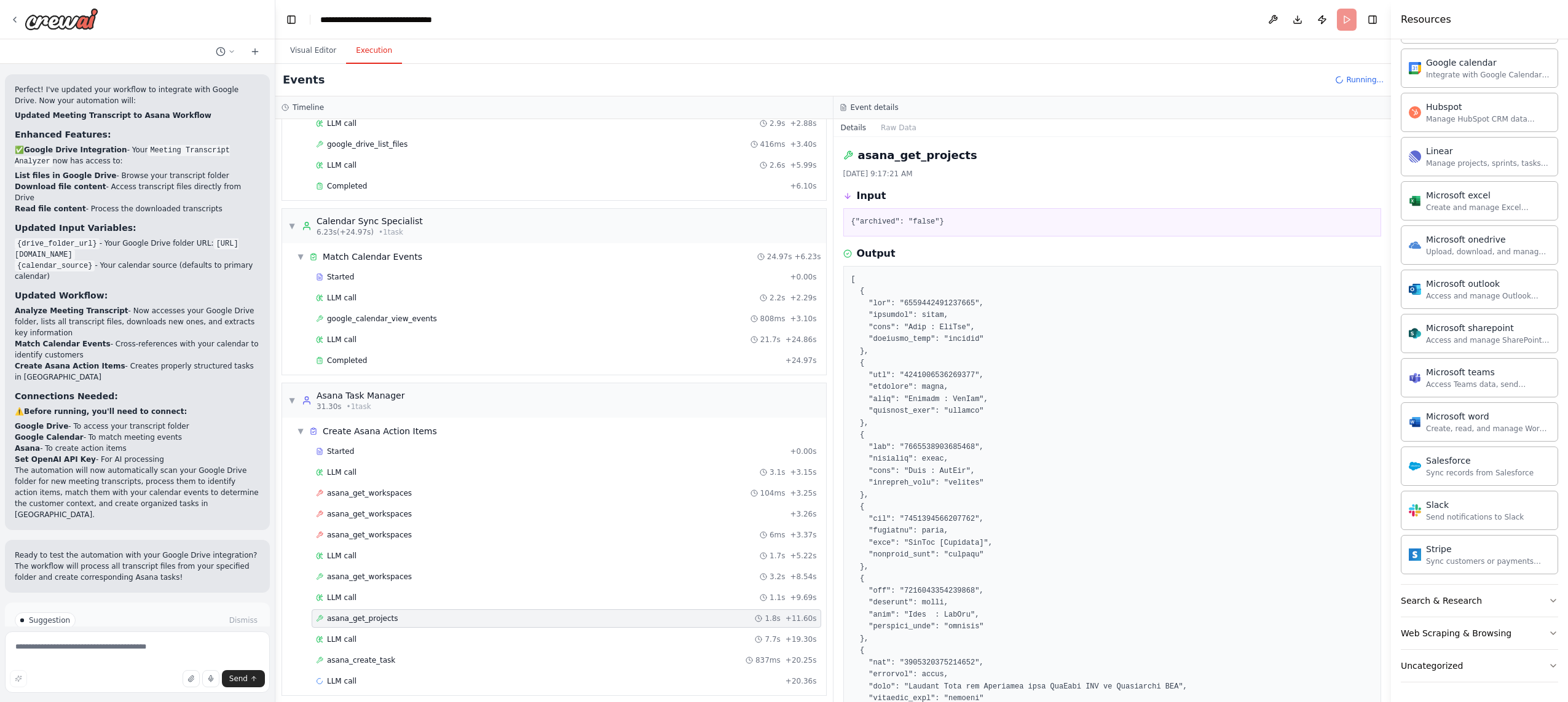
scroll to position [99, 0]
click at [371, 656] on span "asana_create_task" at bounding box center [361, 653] width 68 height 10
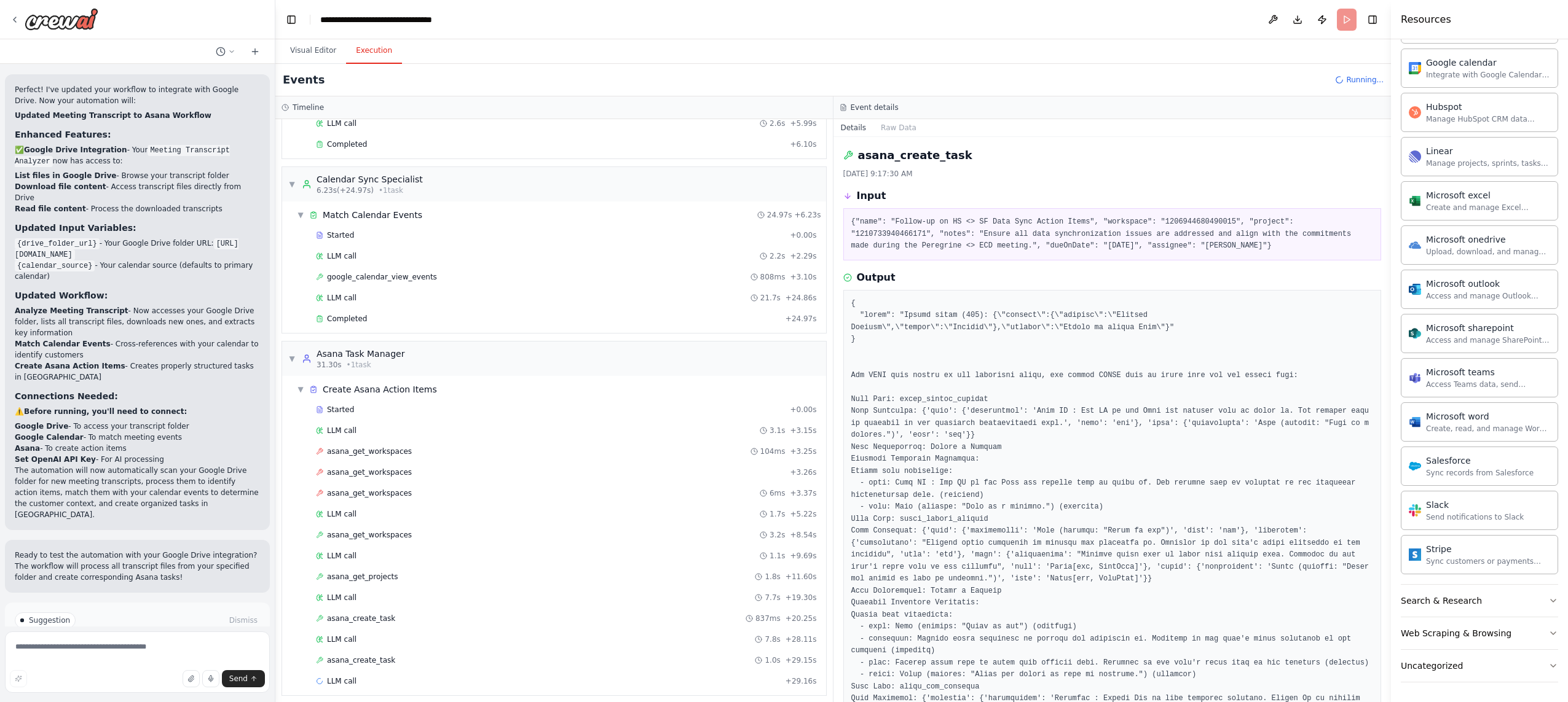
scroll to position [140, 0]
click at [358, 655] on span "asana_create_task" at bounding box center [361, 653] width 68 height 10
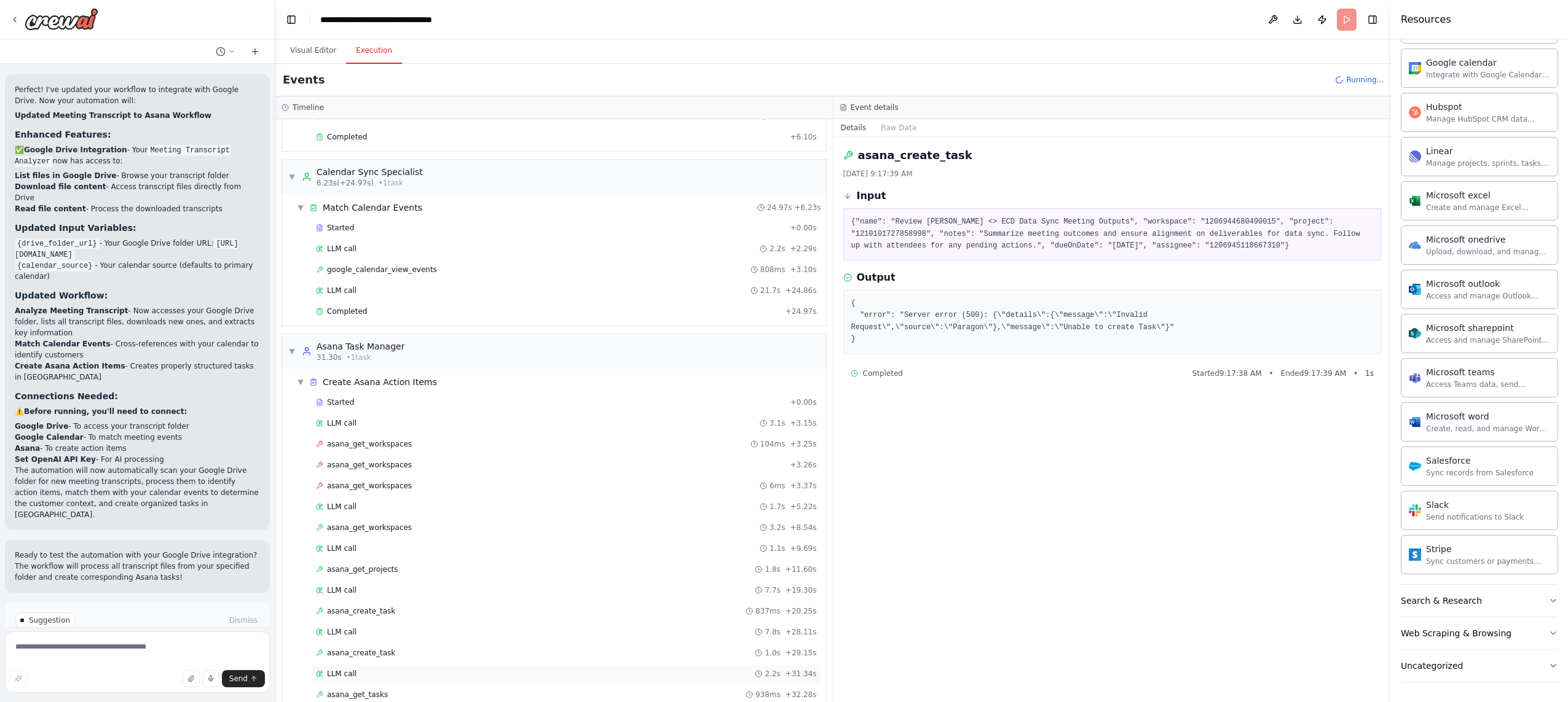
click at [355, 679] on div "LLM call 2.2s + 31.34s" at bounding box center [566, 674] width 509 height 18
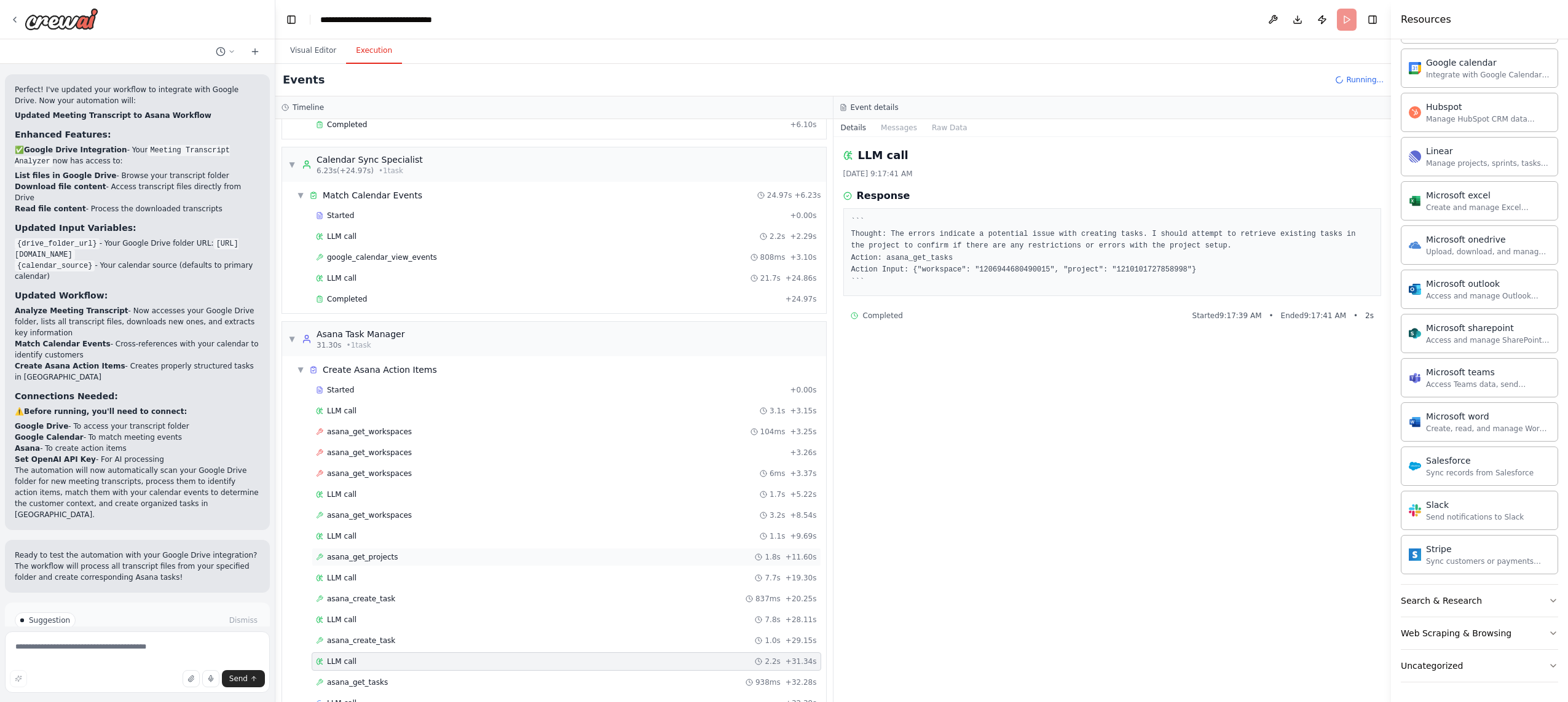
scroll to position [182, 0]
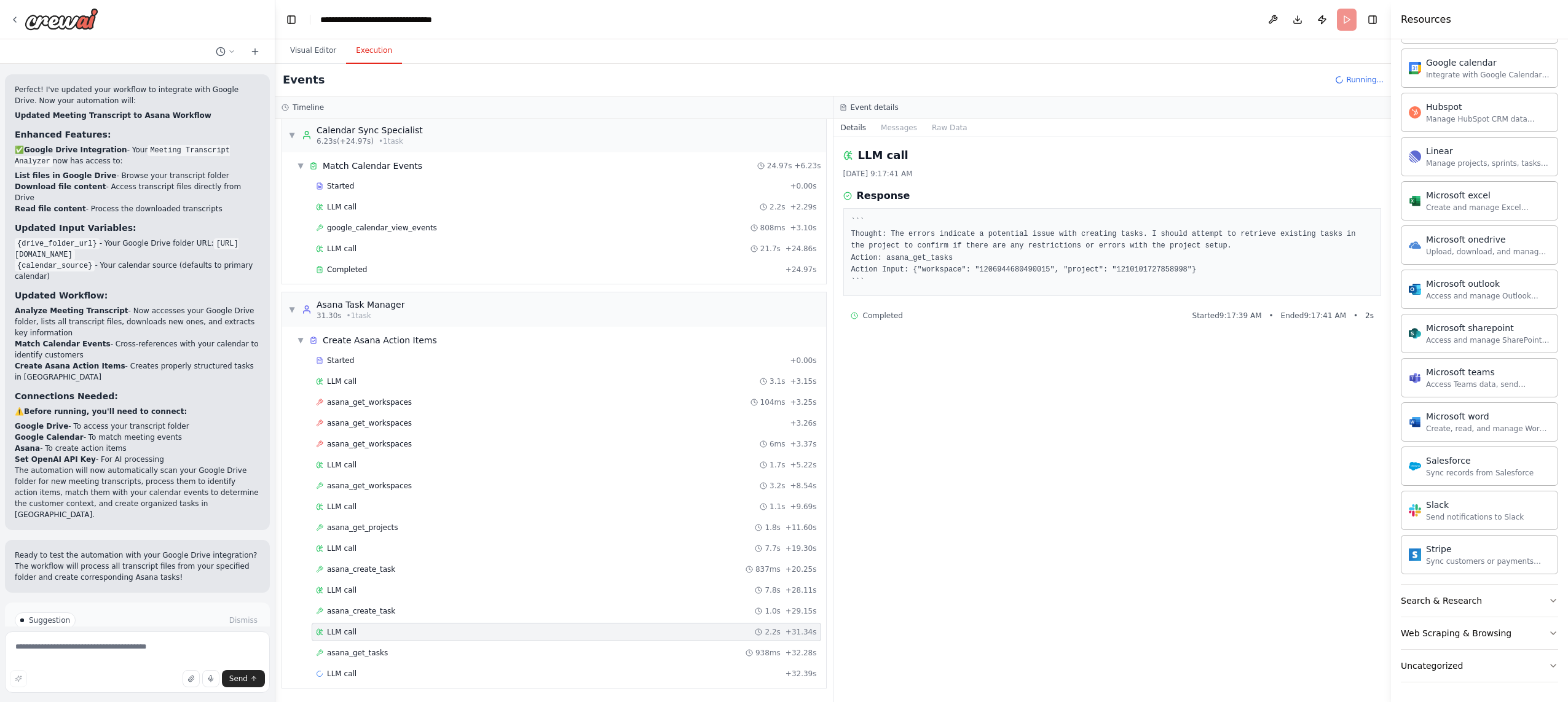
click at [1228, 20] on header "**********" at bounding box center [833, 19] width 1115 height 39
click at [1228, 22] on button "Publish" at bounding box center [1322, 19] width 19 height 22
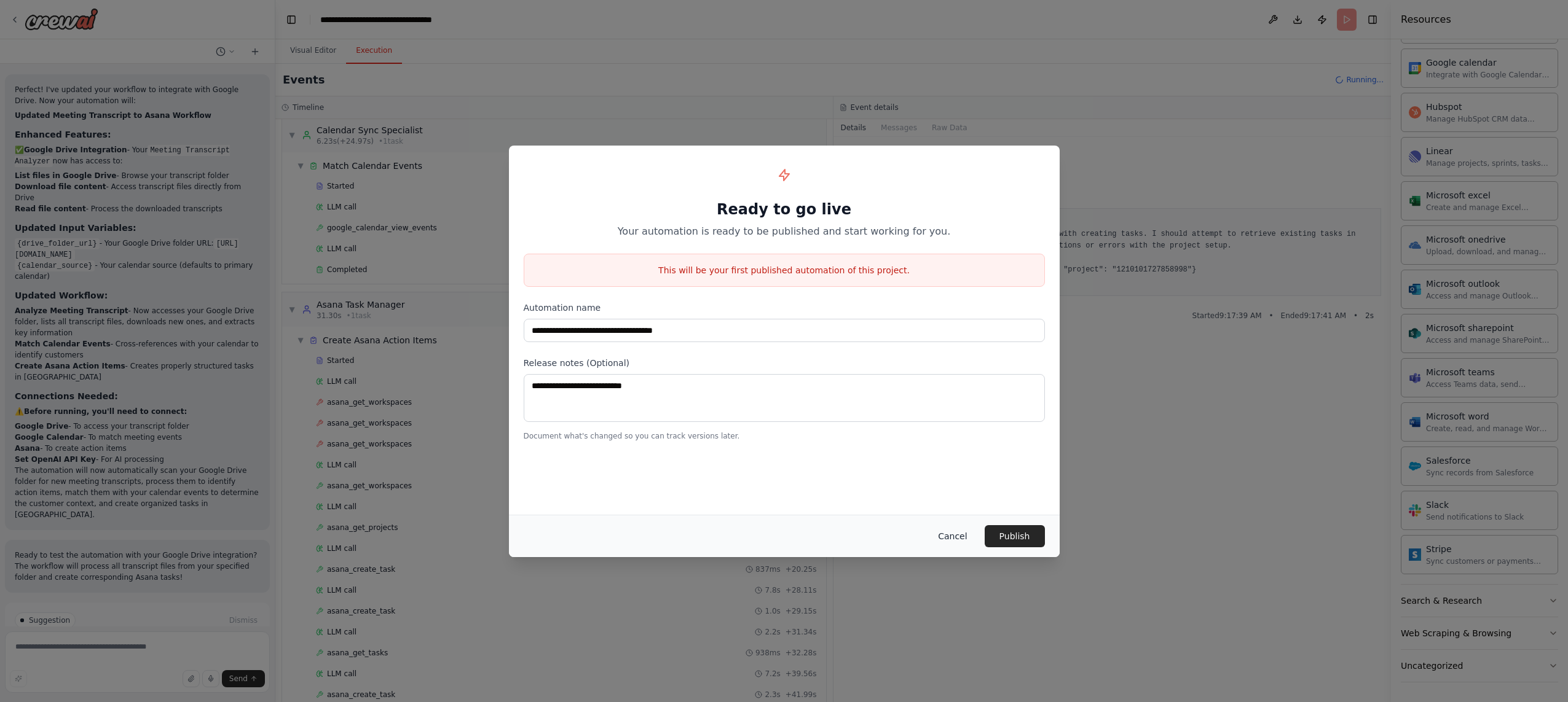
click at [961, 542] on button "Cancel" at bounding box center [952, 536] width 49 height 22
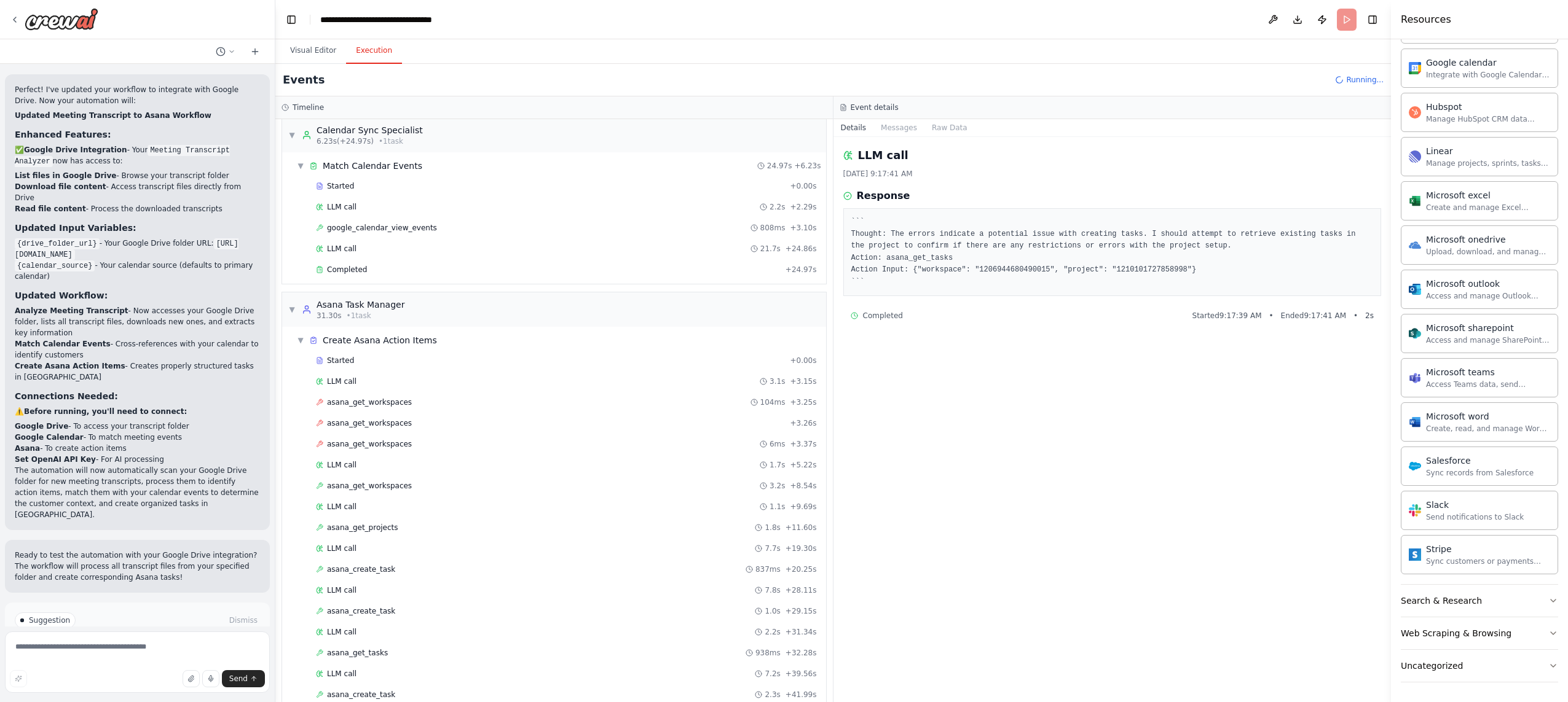
click at [1228, 19] on header "**********" at bounding box center [833, 19] width 1115 height 39
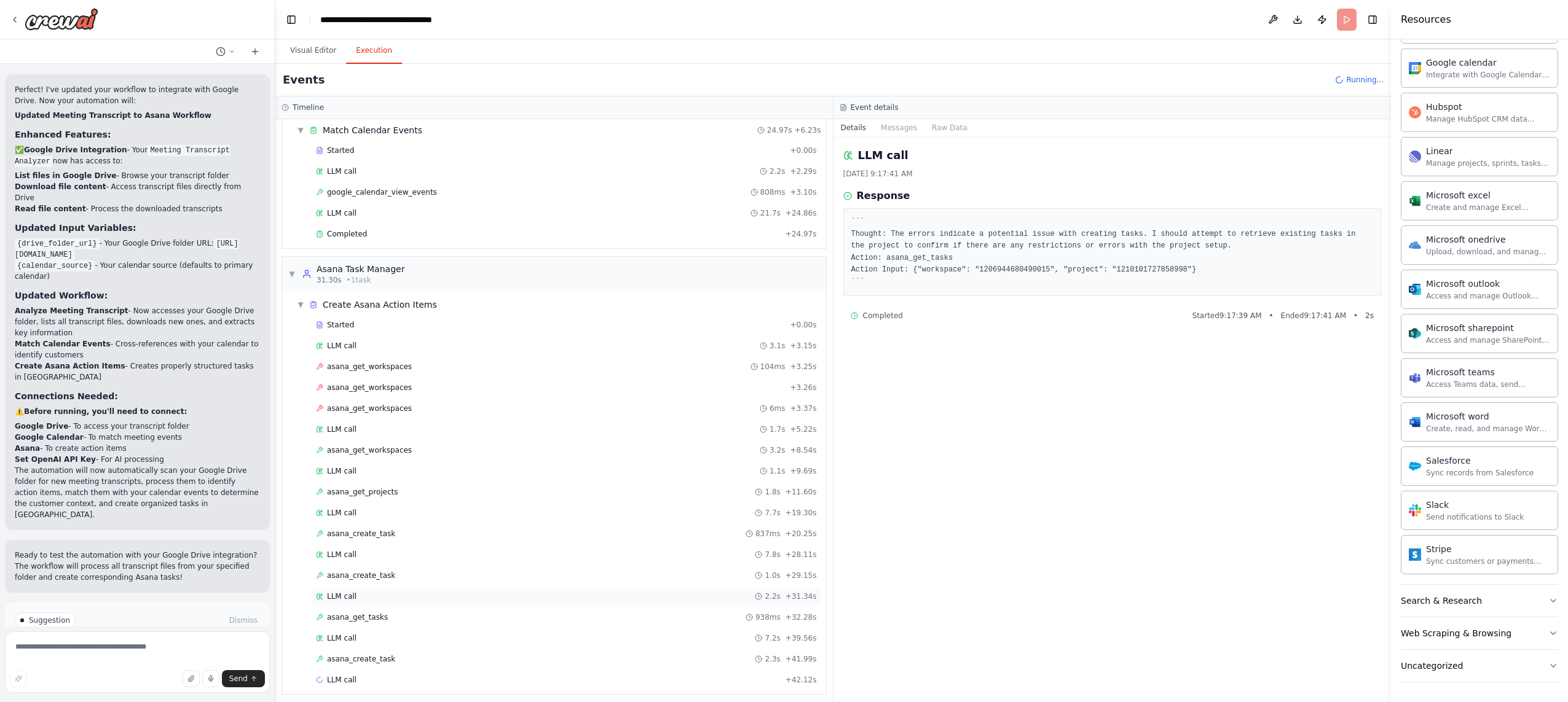
scroll to position [224, 0]
click at [340, 670] on span "LLM call" at bounding box center [342, 674] width 29 height 10
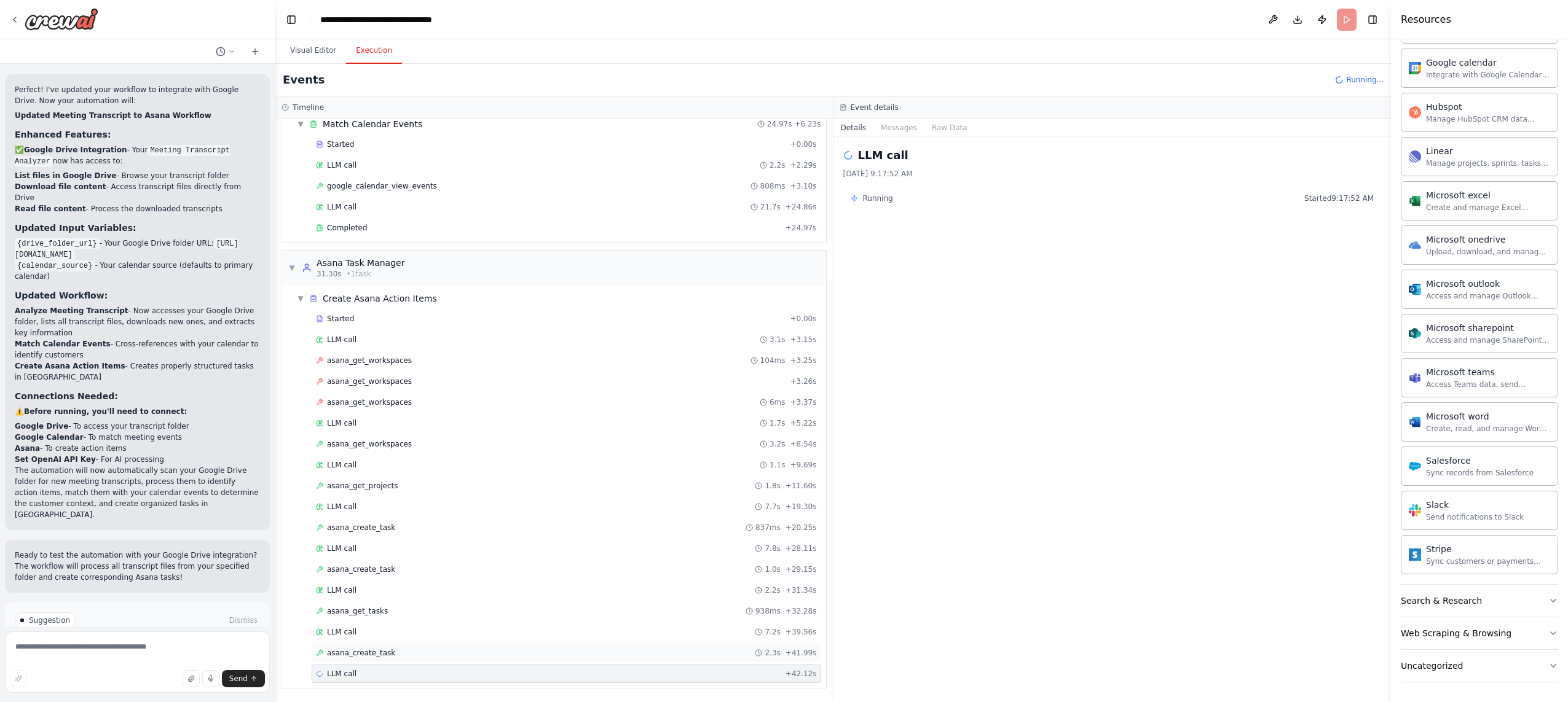
click at [347, 651] on span "asana_create_task" at bounding box center [361, 653] width 68 height 10
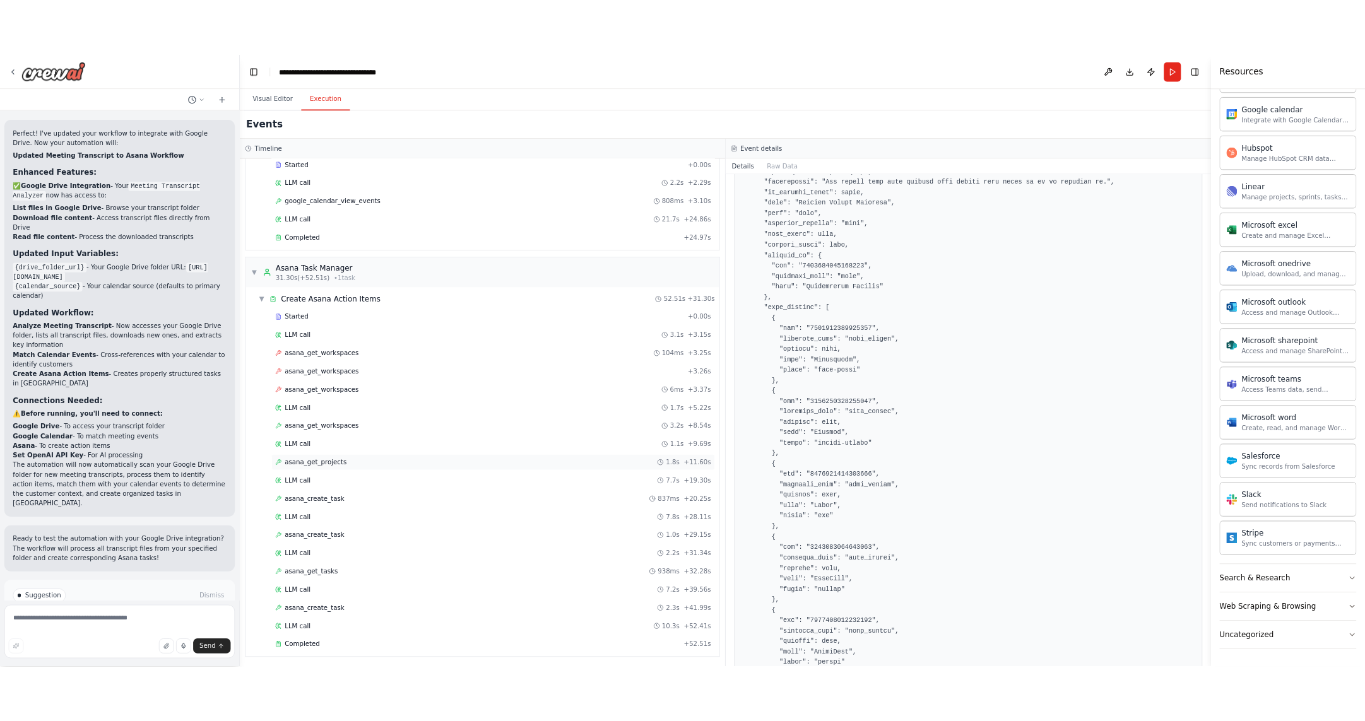
scroll to position [252, 0]
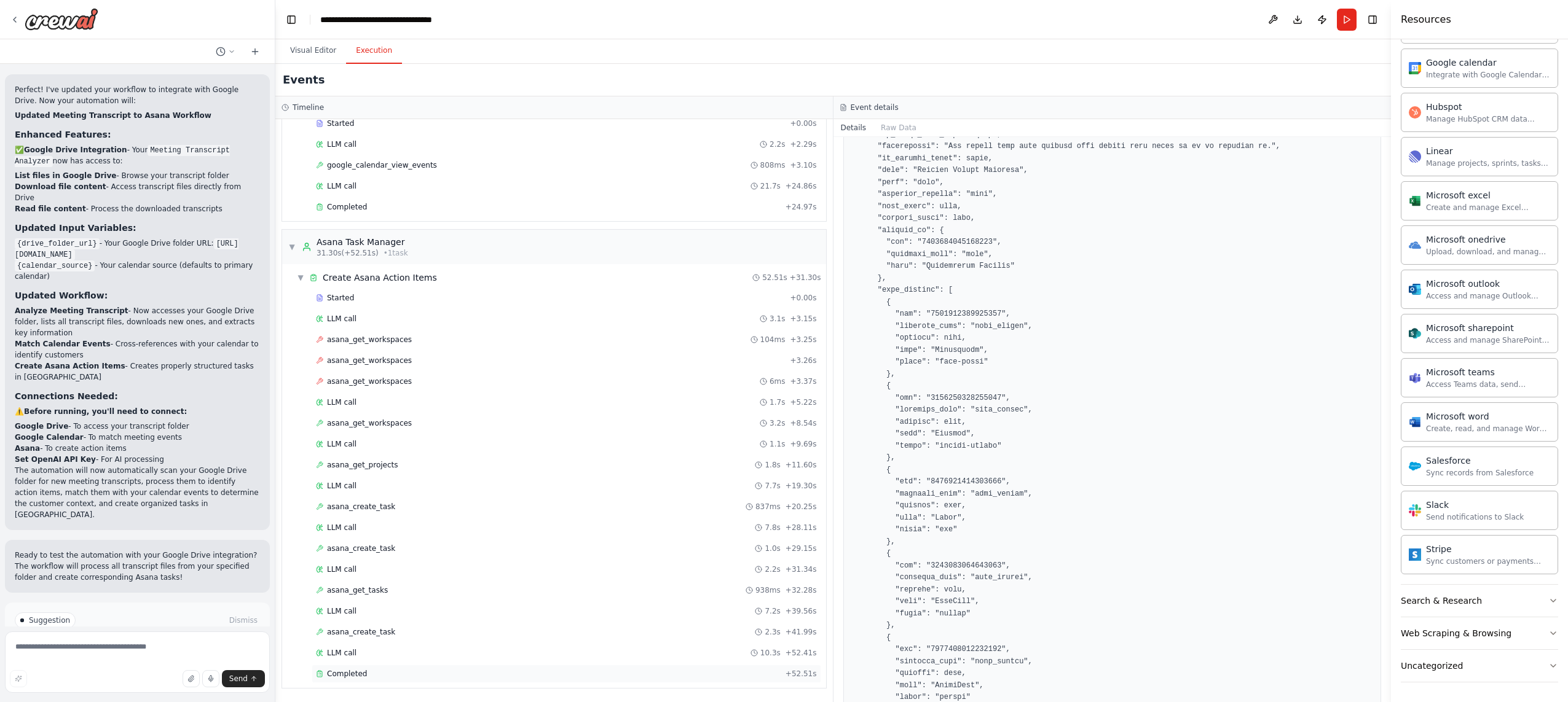
click at [353, 680] on div "Completed + 52.51s" at bounding box center [566, 674] width 509 height 18
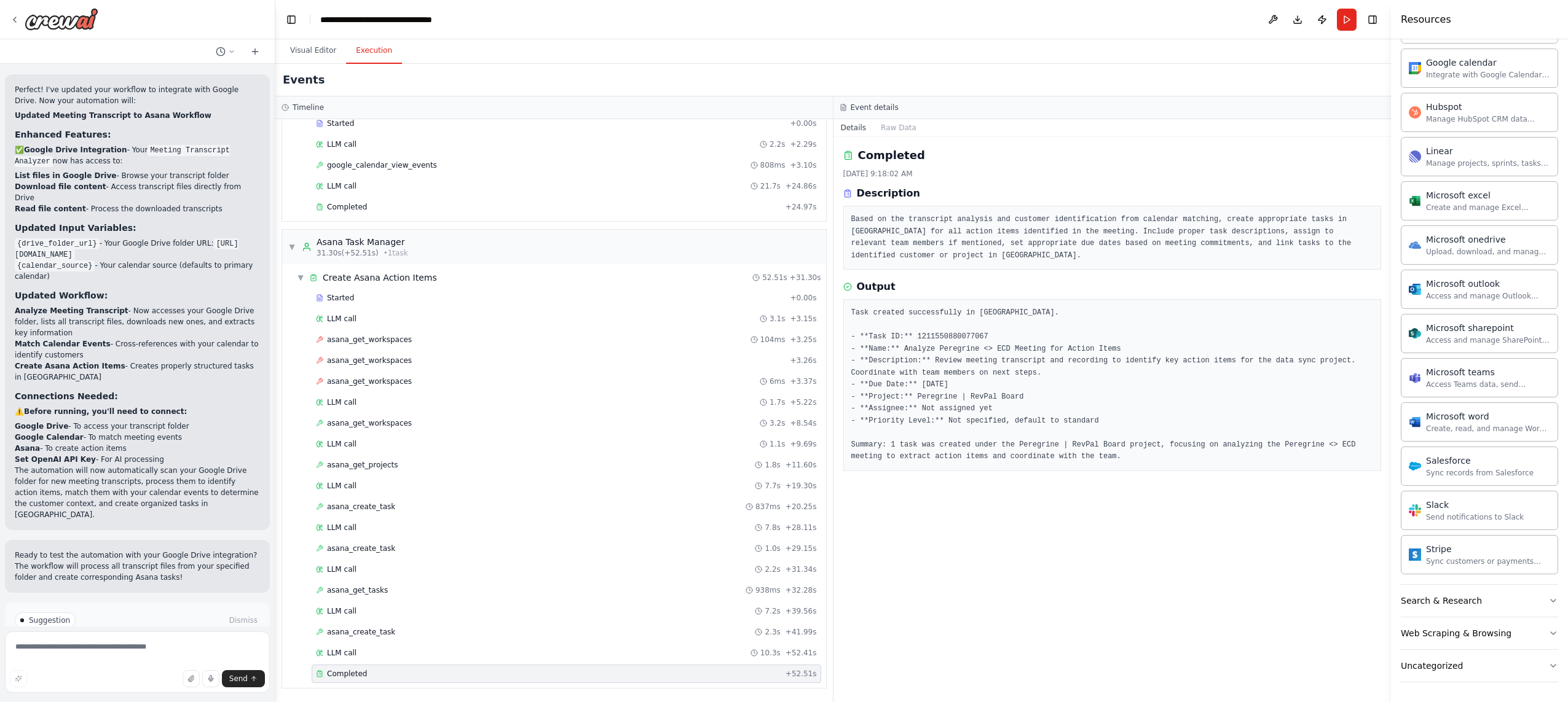
click at [945, 318] on pre "Task created successfully in [GEOGRAPHIC_DATA]. - **Task ID:** 1211550880077067…" at bounding box center [1112, 385] width 522 height 156
click at [948, 323] on pre "Task created successfully in [GEOGRAPHIC_DATA]. - **Task ID:** 1211550880077067…" at bounding box center [1112, 385] width 522 height 156
copy pre "1211550880077067"
